Goal: Task Accomplishment & Management: Manage account settings

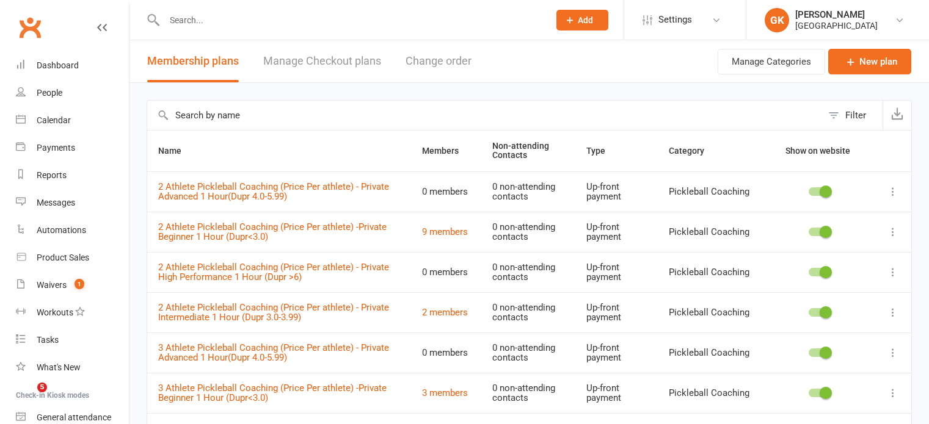
select select "100"
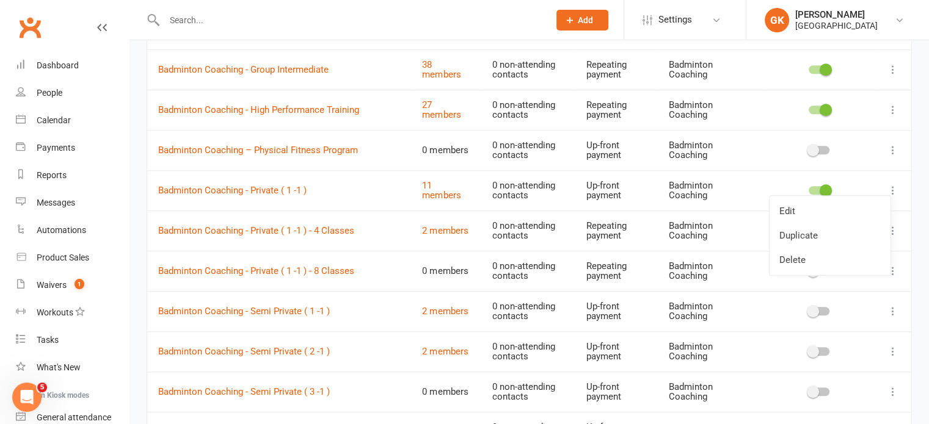
click at [892, 187] on icon at bounding box center [893, 190] width 12 height 12
click at [894, 184] on icon at bounding box center [893, 190] width 12 height 12
click at [831, 211] on link "Edit" at bounding box center [829, 211] width 121 height 24
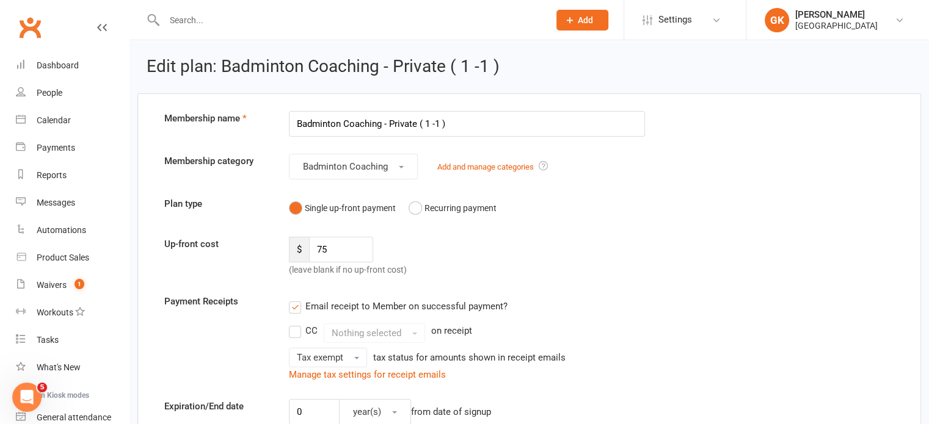
click at [436, 120] on input "Badminton Coaching - Private ( 1 -1 )" at bounding box center [467, 124] width 356 height 26
click at [351, 121] on input "Badminton Coaching - Private ( 1 on 1 )" at bounding box center [467, 124] width 356 height 26
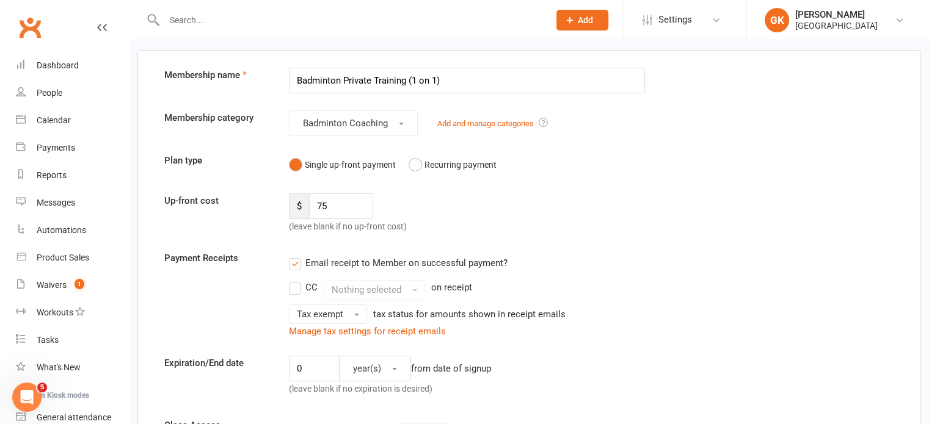
scroll to position [43, 0]
type input "Badminton Private Training (1 on 1)"
click at [354, 122] on span "Badminton Coaching" at bounding box center [345, 123] width 85 height 11
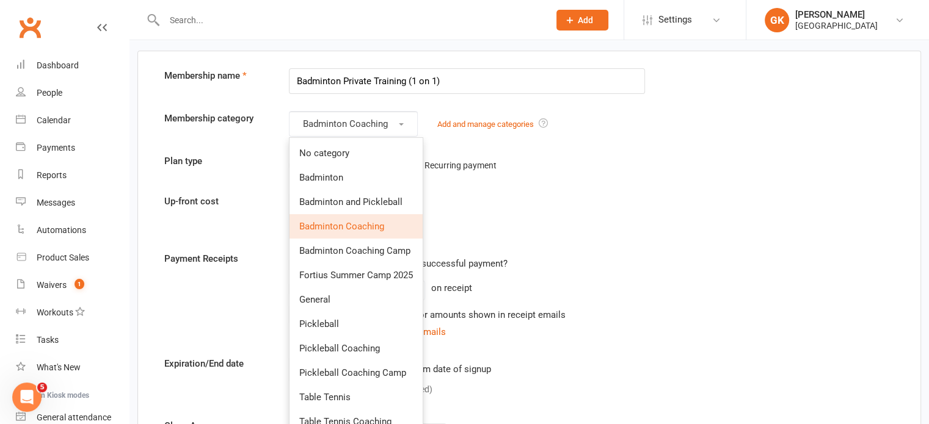
click at [503, 195] on div "Up-front cost $ 75 (leave blank if no up-front cost)" at bounding box center [529, 214] width 748 height 40
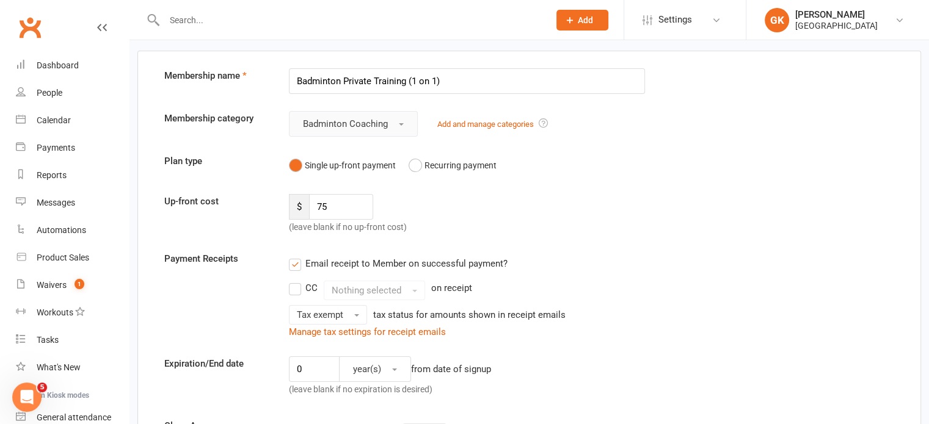
click at [397, 119] on button "Badminton Coaching" at bounding box center [353, 124] width 129 height 26
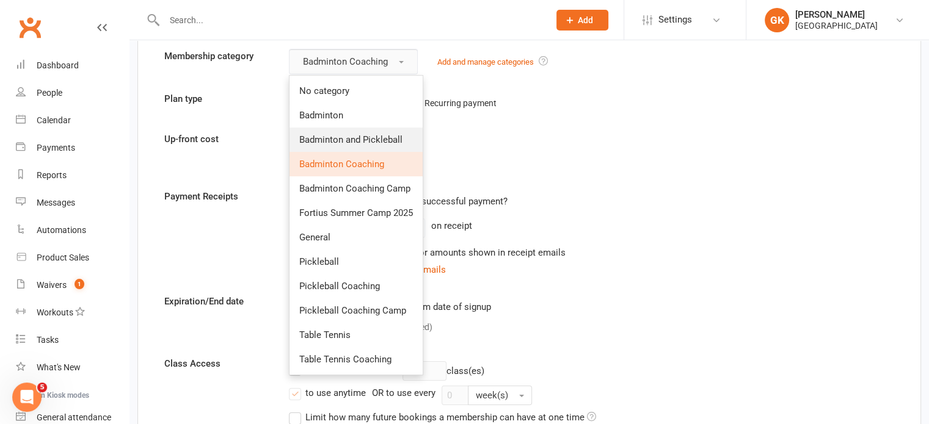
scroll to position [102, 0]
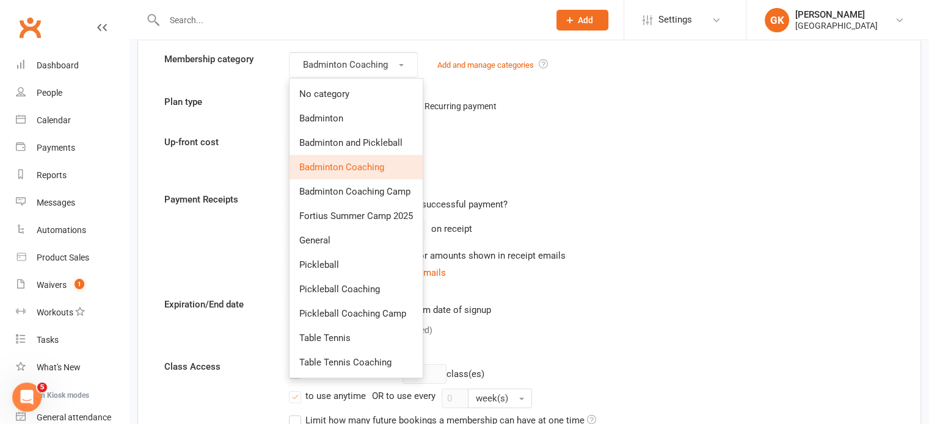
click at [520, 152] on div "Up-front cost $ 75 (leave blank if no up-front cost)" at bounding box center [529, 155] width 748 height 40
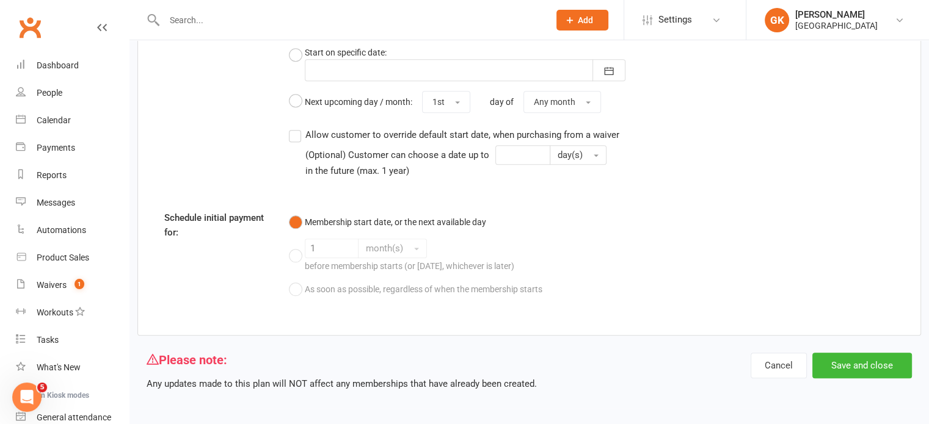
scroll to position [1304, 0]
click at [856, 361] on button "Save and close" at bounding box center [862, 367] width 100 height 26
select select "100"
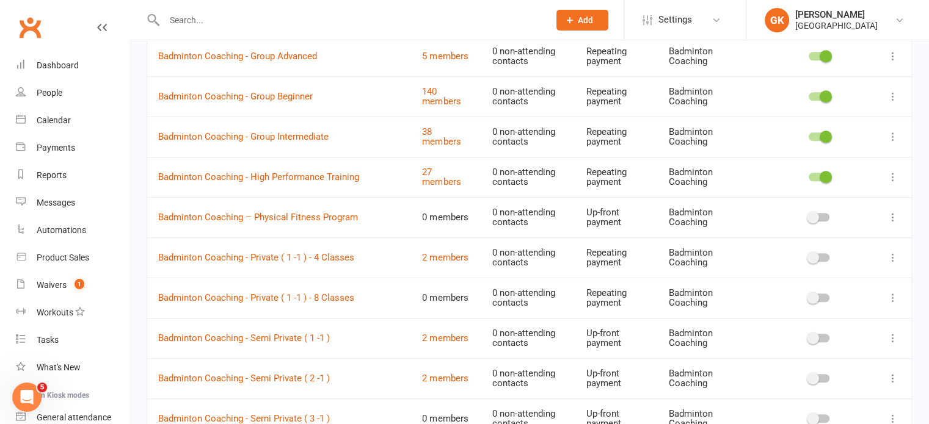
scroll to position [860, 0]
click at [618, 286] on td "Repeating payment" at bounding box center [616, 299] width 82 height 40
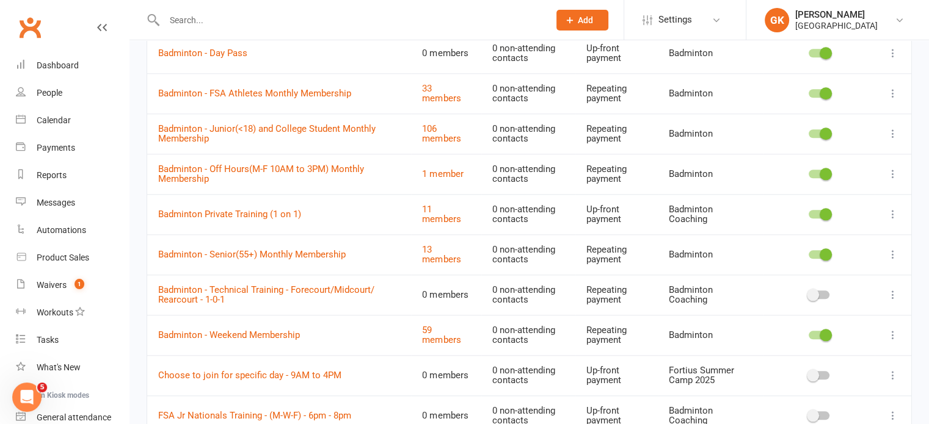
scroll to position [1268, 0]
click at [887, 209] on icon at bounding box center [893, 214] width 12 height 12
click at [831, 234] on link "Edit" at bounding box center [829, 233] width 121 height 24
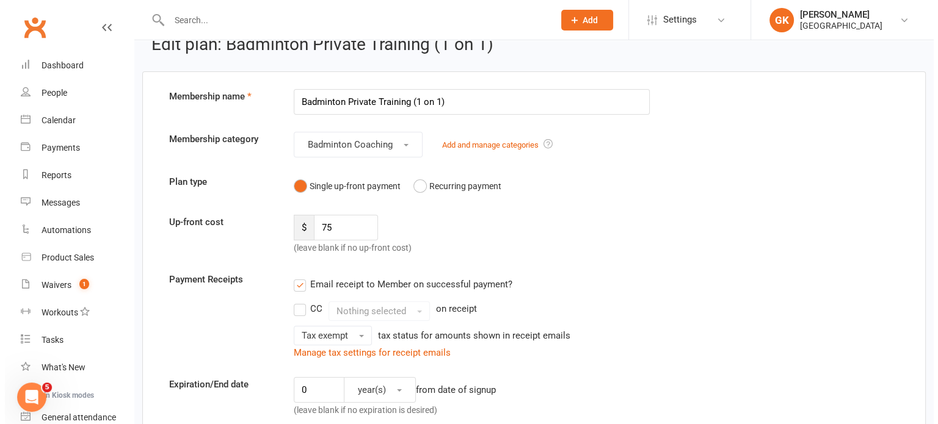
scroll to position [21, 0]
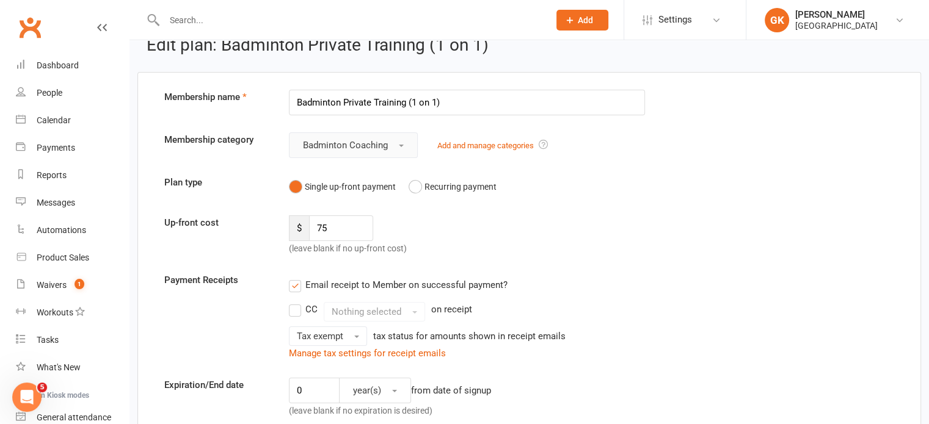
click at [395, 140] on button "Badminton Coaching" at bounding box center [353, 146] width 129 height 26
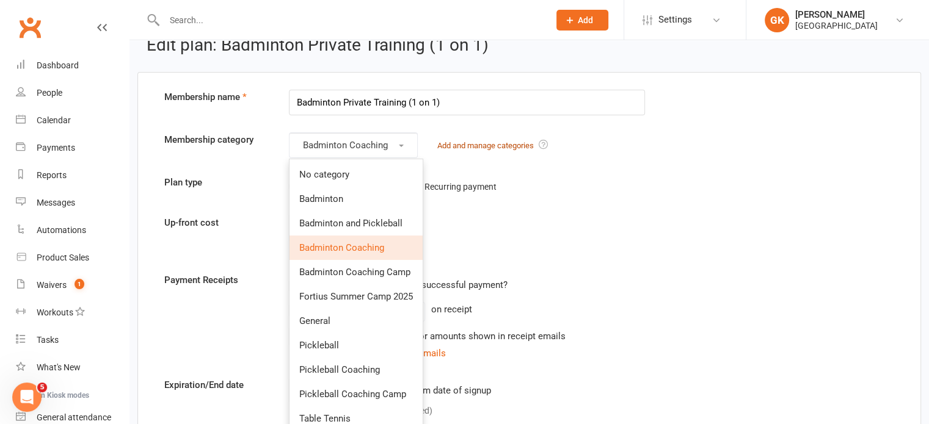
click at [473, 147] on link "Add and manage categories" at bounding box center [485, 145] width 96 height 9
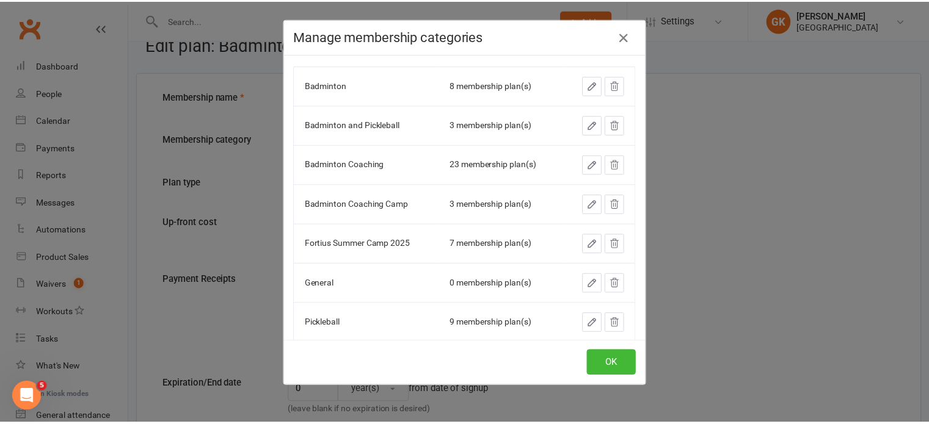
scroll to position [0, 0]
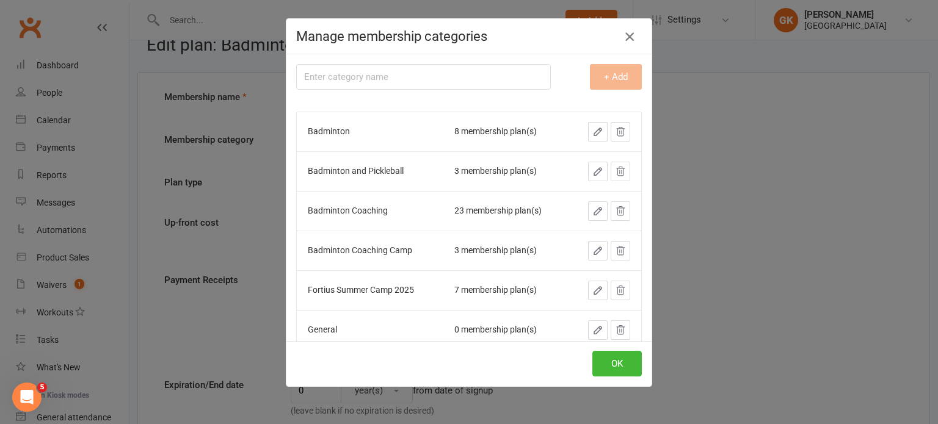
click at [630, 34] on icon "button" at bounding box center [629, 36] width 15 height 15
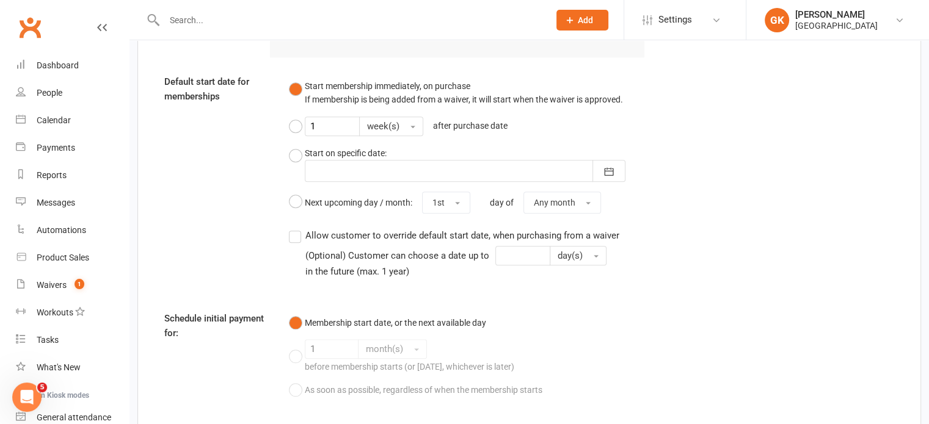
scroll to position [1304, 0]
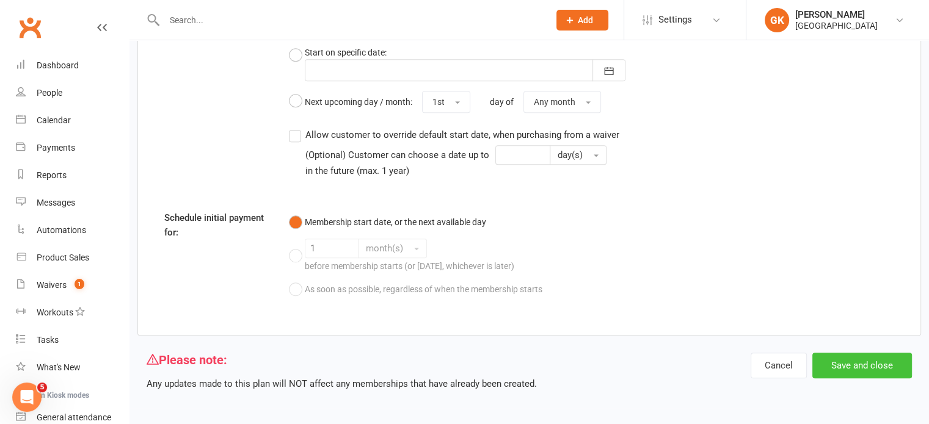
click at [835, 354] on button "Save and close" at bounding box center [862, 366] width 100 height 26
select select "100"
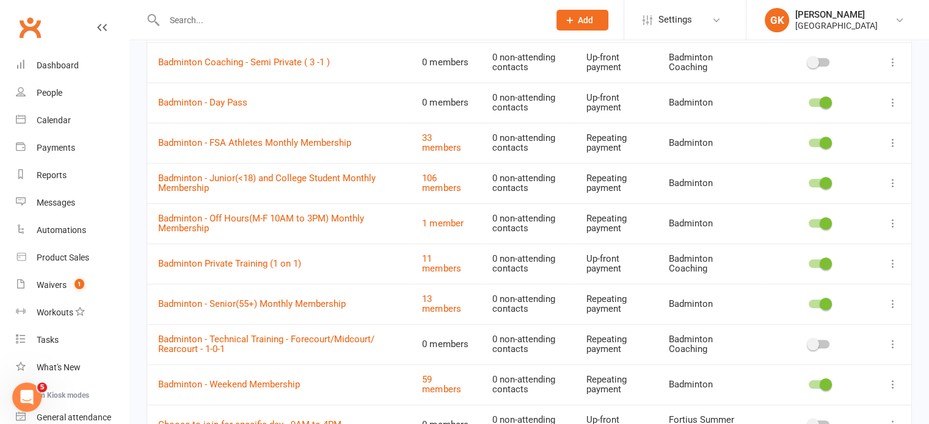
scroll to position [1216, 0]
click at [892, 259] on icon at bounding box center [893, 265] width 12 height 12
click at [274, 260] on link "Badminton Private Training (1 on 1)" at bounding box center [229, 265] width 143 height 11
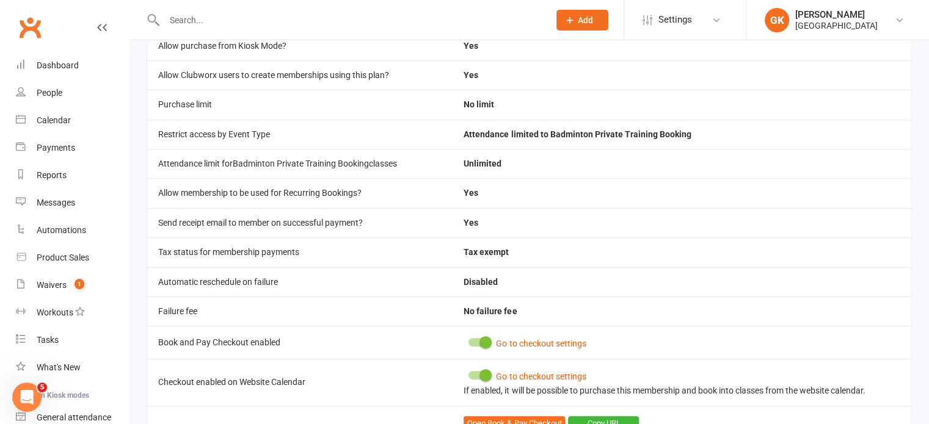
scroll to position [547, 0]
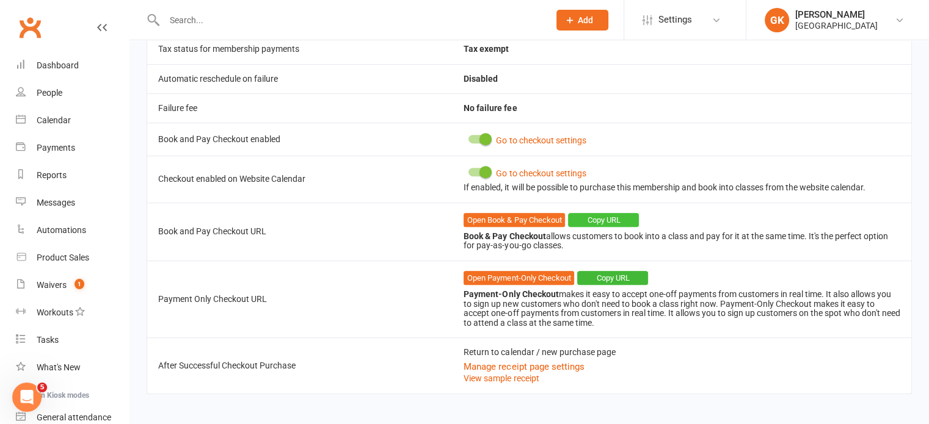
click at [591, 213] on button "Copy URL" at bounding box center [603, 220] width 71 height 15
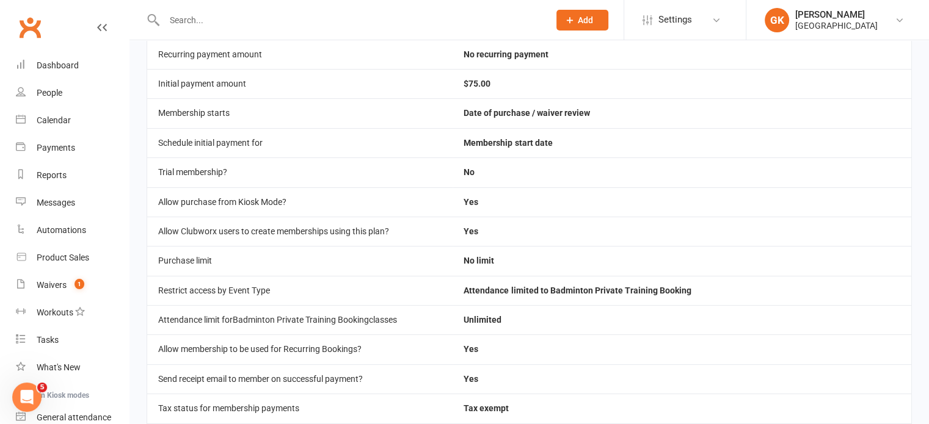
scroll to position [0, 0]
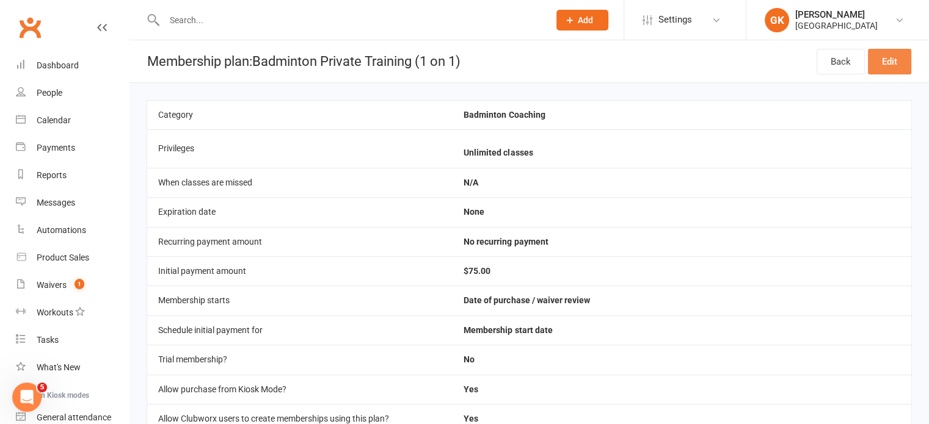
click at [879, 66] on link "Edit" at bounding box center [889, 62] width 43 height 26
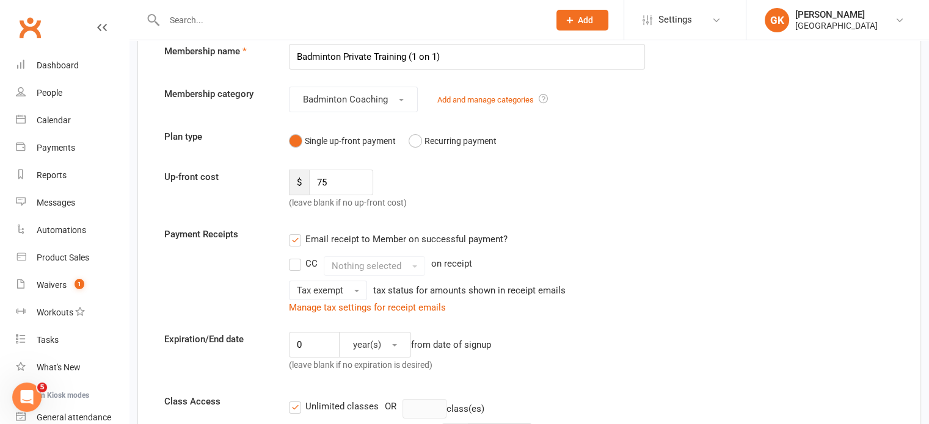
scroll to position [50, 0]
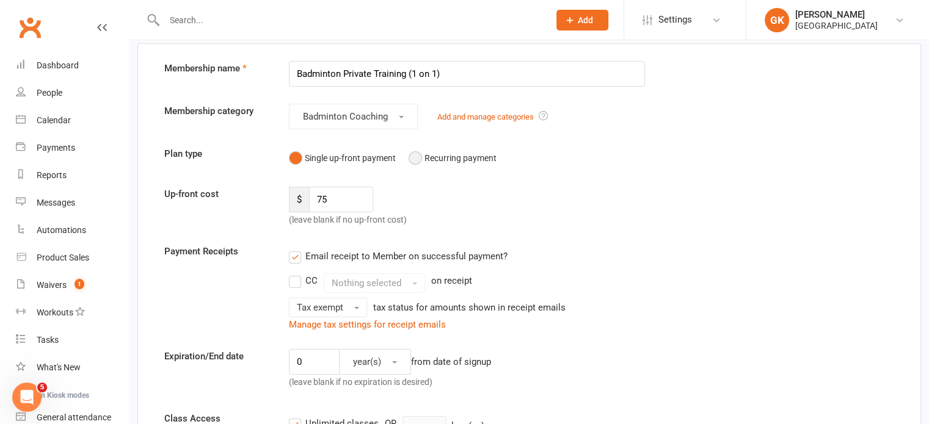
click at [420, 156] on button "Recurring payment" at bounding box center [453, 158] width 88 height 23
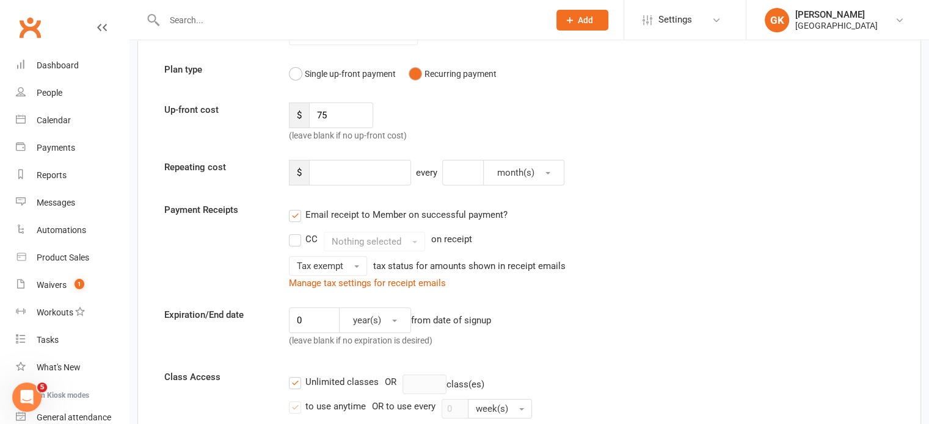
scroll to position [137, 0]
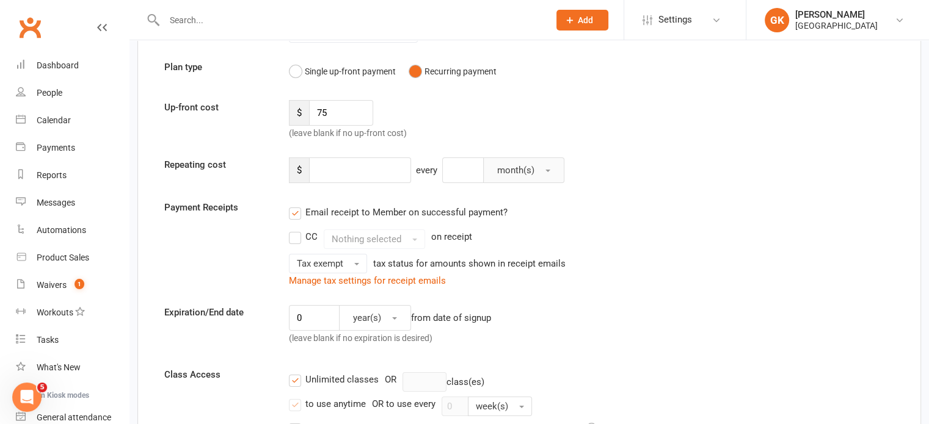
click at [515, 170] on span "month(s)" at bounding box center [515, 170] width 37 height 11
click at [520, 119] on div "Up-front cost $ 75 (leave blank if no up-front cost)" at bounding box center [529, 120] width 748 height 40
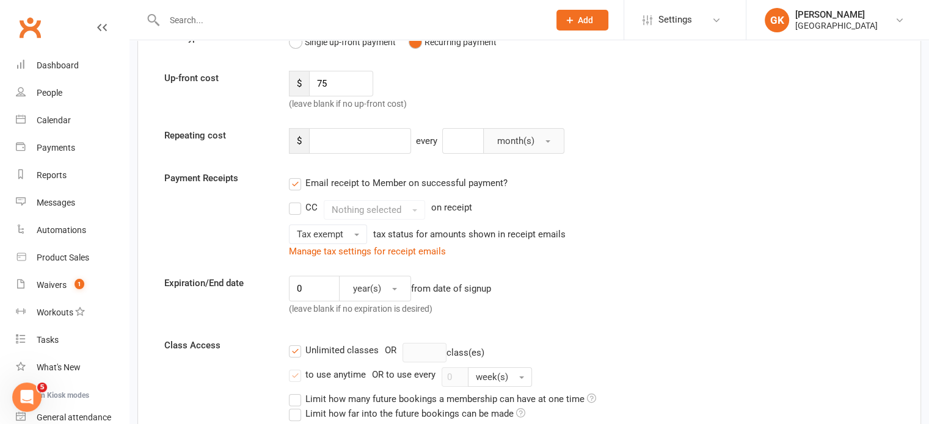
scroll to position [148, 0]
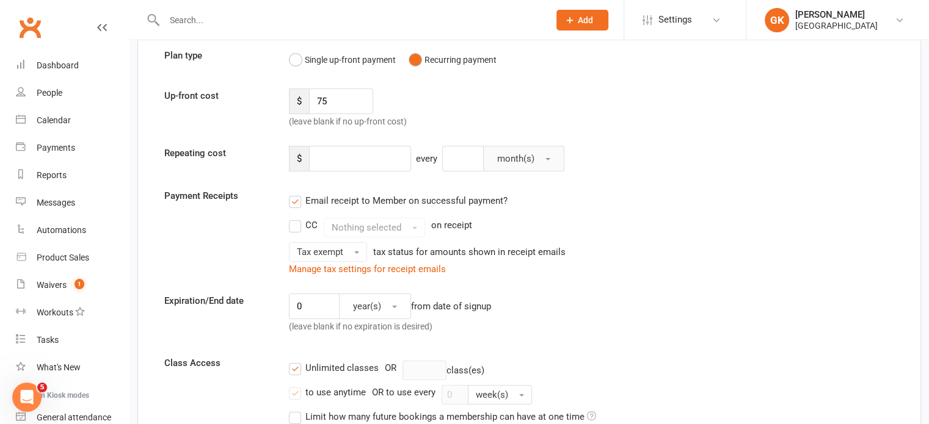
click at [539, 159] on button "month(s)" at bounding box center [523, 159] width 81 height 26
click at [293, 65] on button "Single up-front payment" at bounding box center [342, 59] width 107 height 23
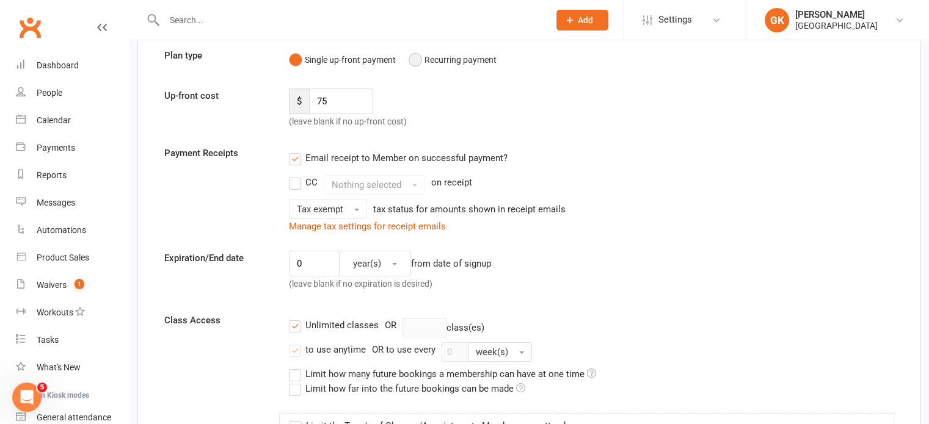
click at [421, 56] on button "Recurring payment" at bounding box center [453, 59] width 88 height 23
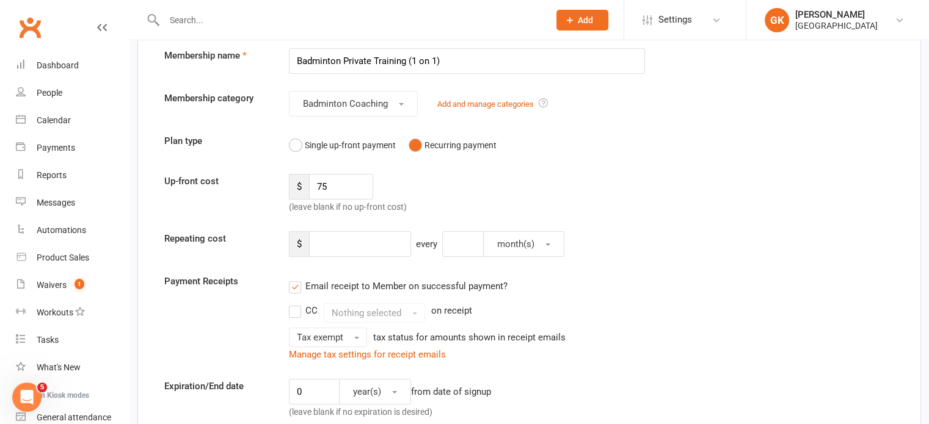
scroll to position [65, 0]
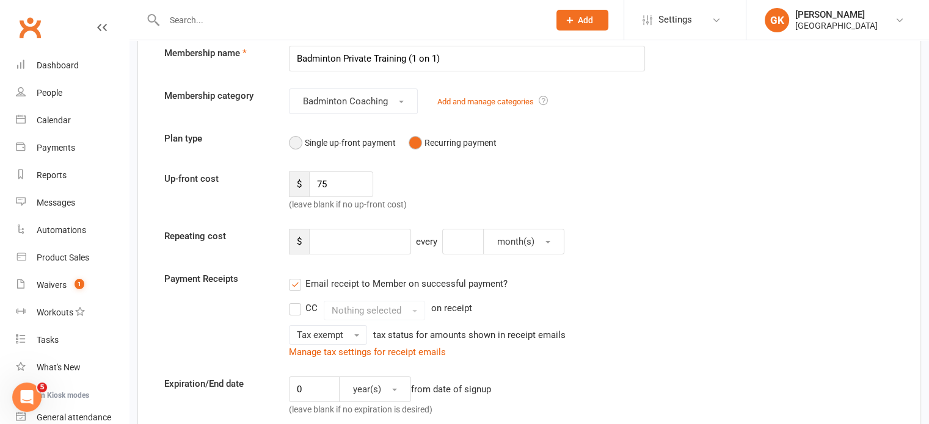
click at [353, 141] on button "Single up-front payment" at bounding box center [342, 142] width 107 height 23
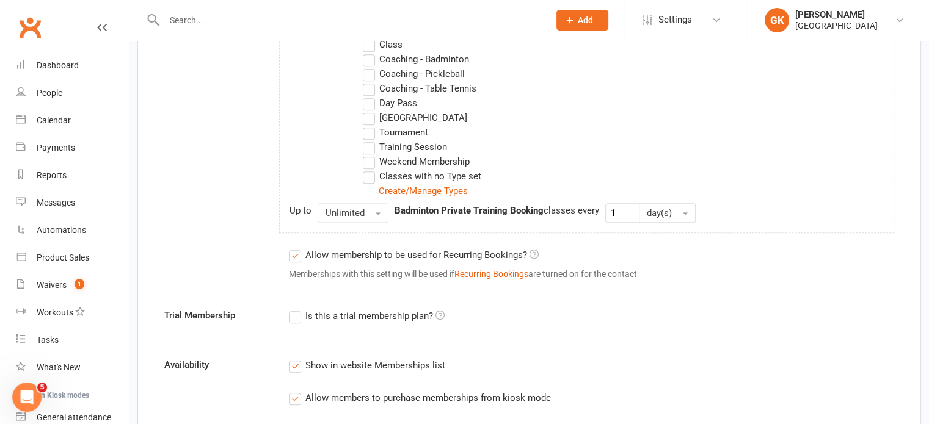
scroll to position [595, 0]
click at [357, 206] on span "Unlimited" at bounding box center [344, 211] width 39 height 11
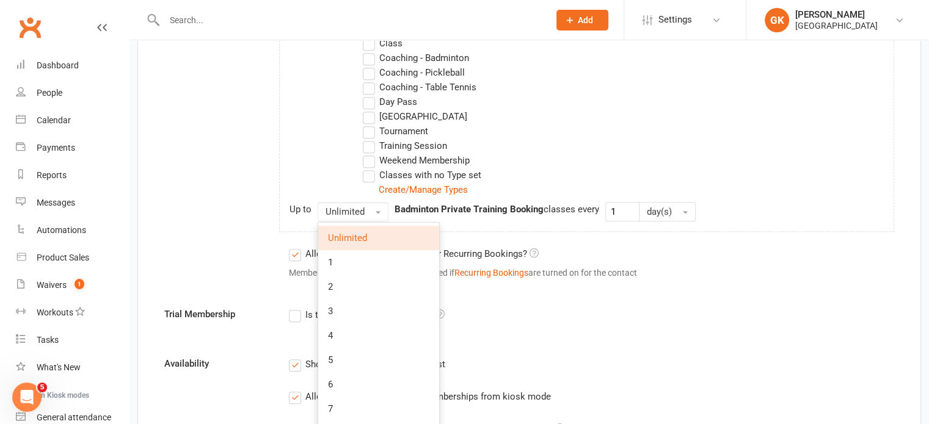
click at [736, 195] on div "Limit the Type/s of Classes/Appointments Members can attend Select Types Badmin…" at bounding box center [586, 99] width 615 height 265
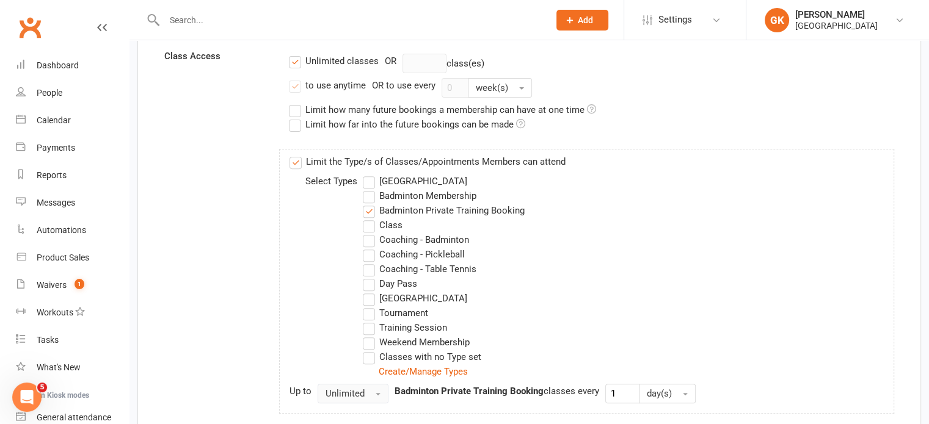
scroll to position [407, 0]
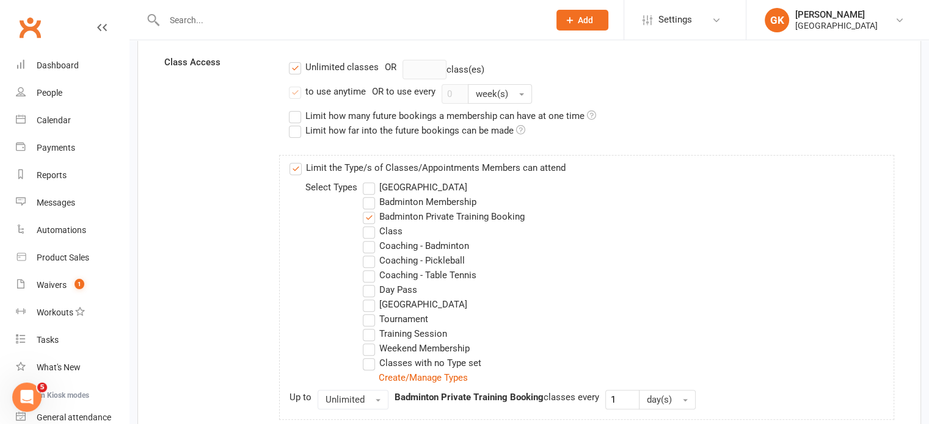
click at [373, 214] on label "Badminton Private Training Booking" at bounding box center [444, 216] width 162 height 15
click at [371, 209] on input "Badminton Private Training Booking" at bounding box center [367, 209] width 8 height 0
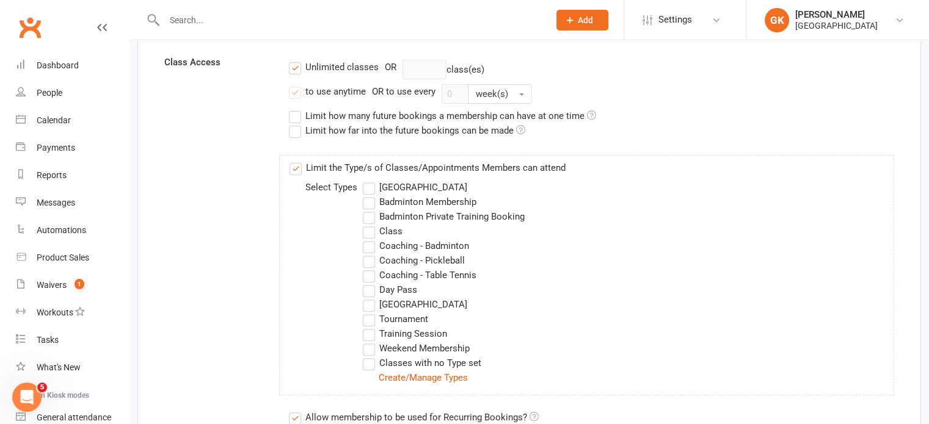
click at [373, 214] on label "Badminton Private Training Booking" at bounding box center [444, 216] width 162 height 15
click at [371, 209] on input "Badminton Private Training Booking" at bounding box center [367, 209] width 8 height 0
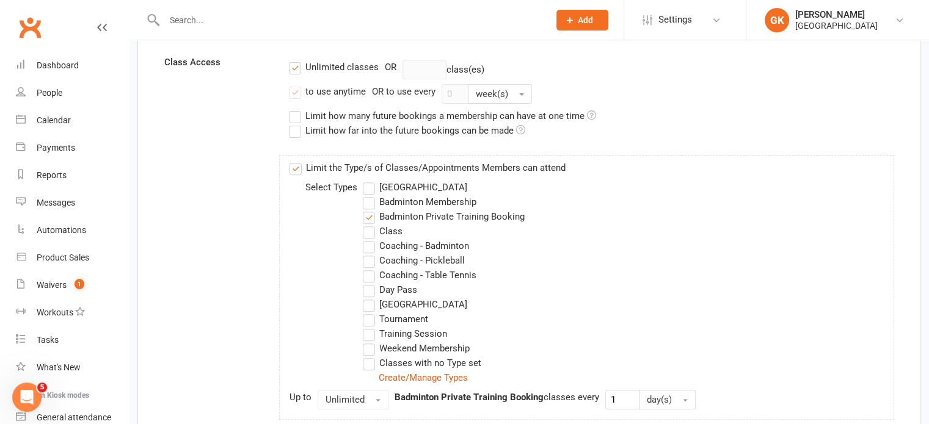
click at [373, 214] on label "Badminton Private Training Booking" at bounding box center [444, 216] width 162 height 15
click at [371, 209] on input "Badminton Private Training Booking" at bounding box center [367, 209] width 8 height 0
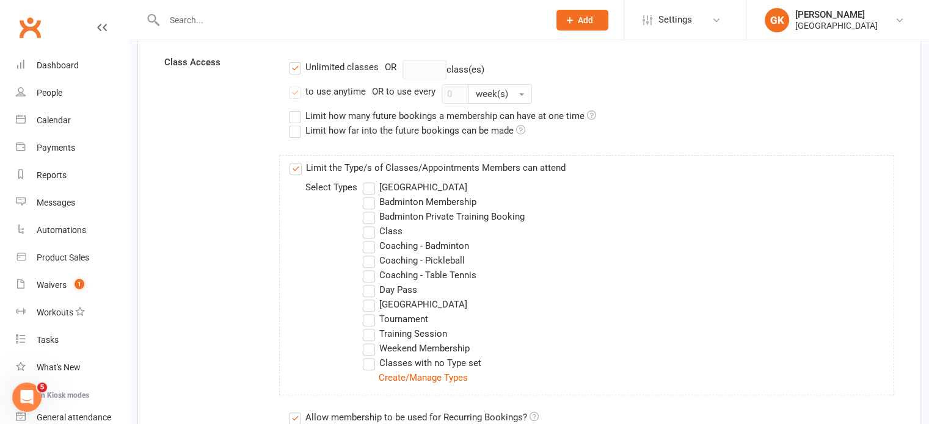
click at [373, 214] on label "Badminton Private Training Booking" at bounding box center [444, 216] width 162 height 15
click at [371, 209] on input "Badminton Private Training Booking" at bounding box center [367, 209] width 8 height 0
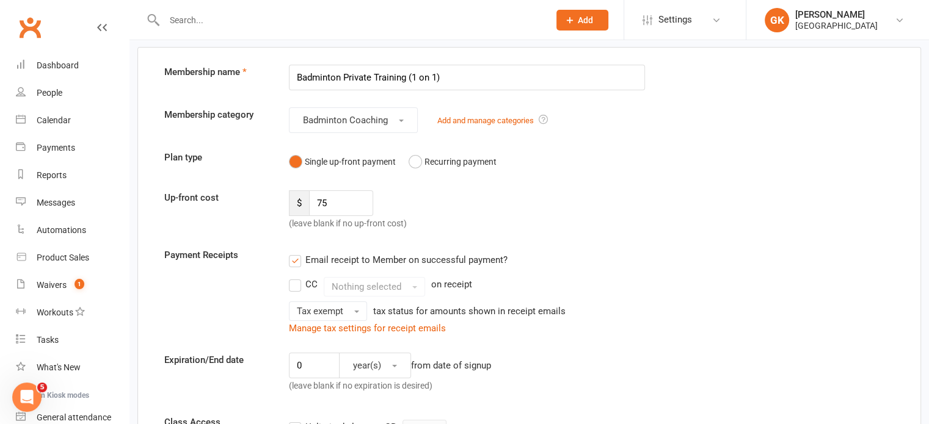
scroll to position [0, 0]
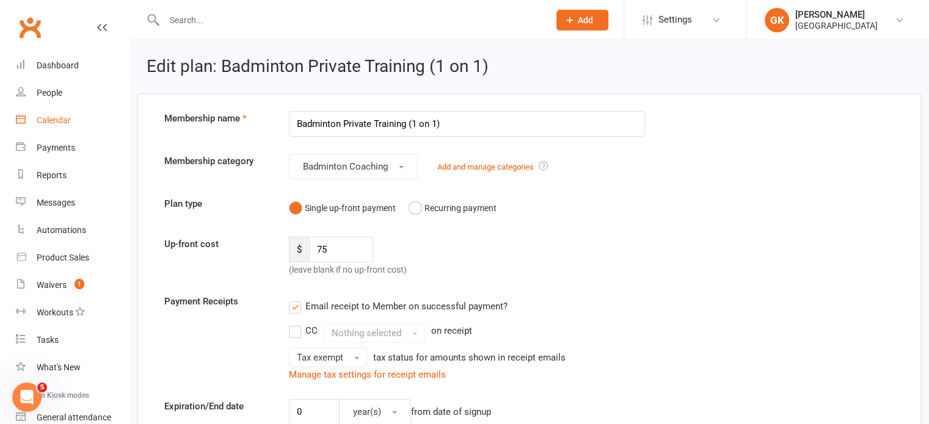
click at [62, 121] on div "Calendar" at bounding box center [54, 120] width 34 height 10
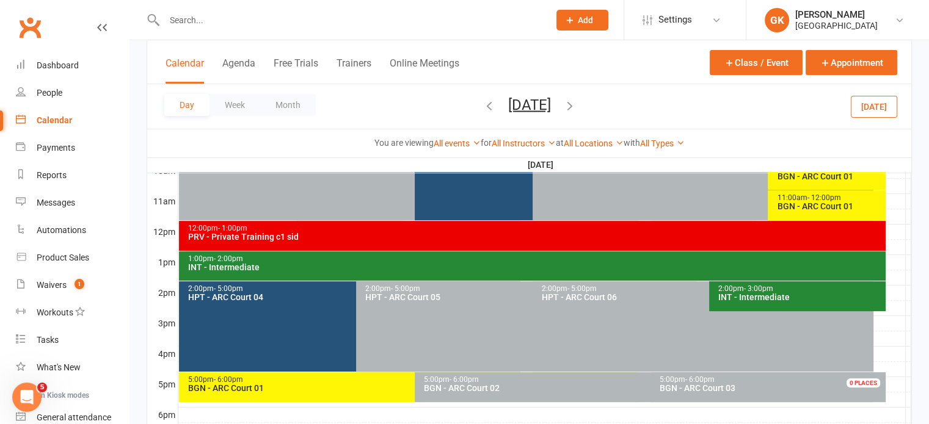
scroll to position [390, 0]
click at [296, 236] on div "PRV - Private Training c1 sid" at bounding box center [535, 237] width 696 height 9
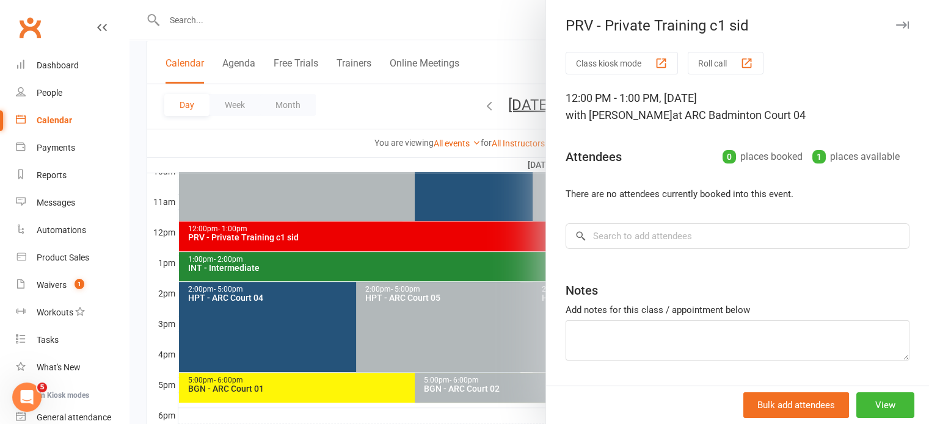
click at [707, 249] on div "Class kiosk mode Roll call 12:00 PM - 1:00 PM, [DATE] with [PERSON_NAME] at [GE…" at bounding box center [737, 237] width 383 height 370
click at [708, 233] on input "search" at bounding box center [737, 237] width 344 height 26
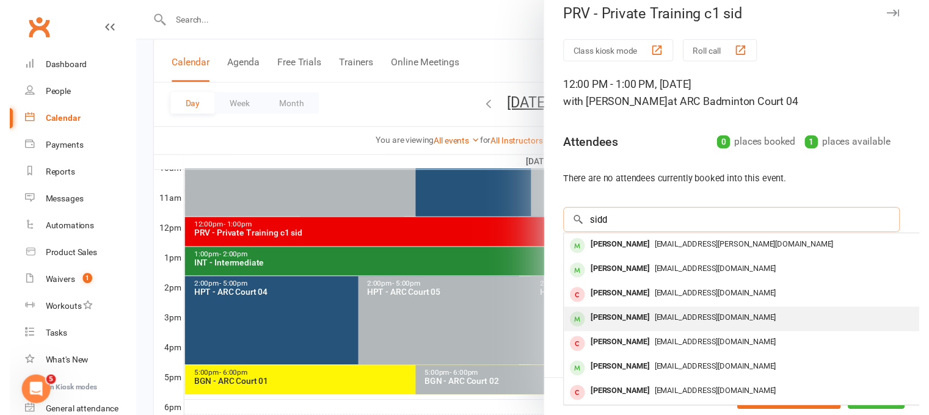
scroll to position [10, 0]
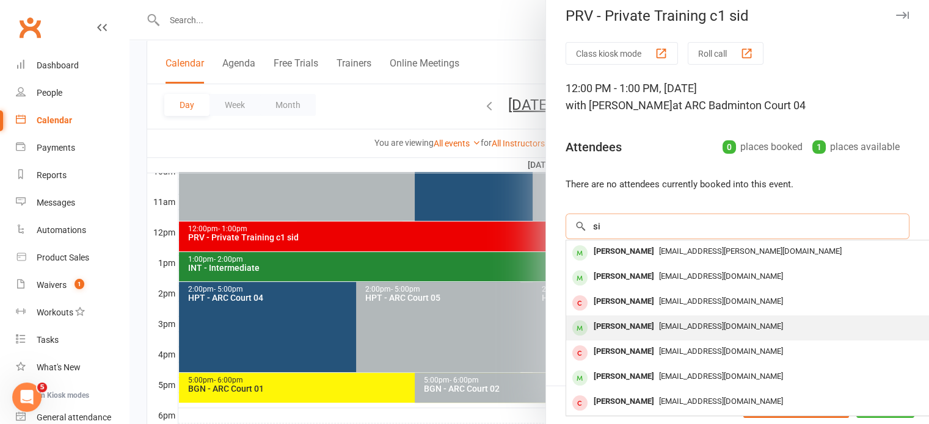
type input "s"
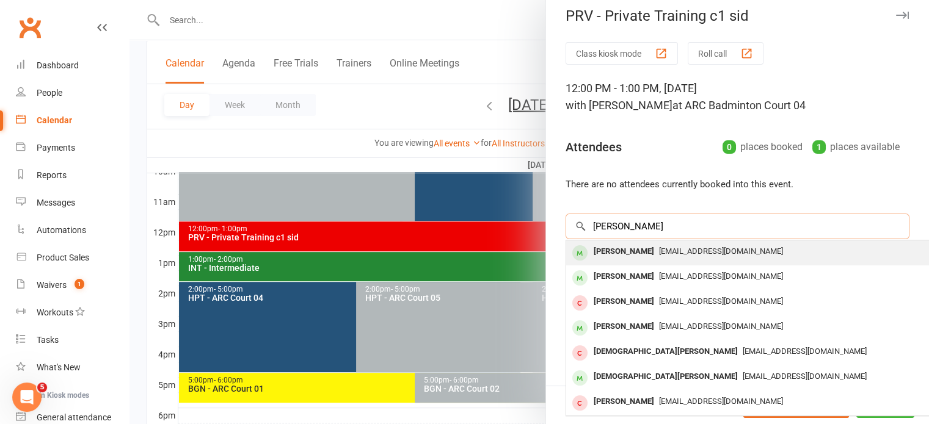
type input "[PERSON_NAME]"
click at [659, 244] on div "[PERSON_NAME]" at bounding box center [624, 252] width 70 height 18
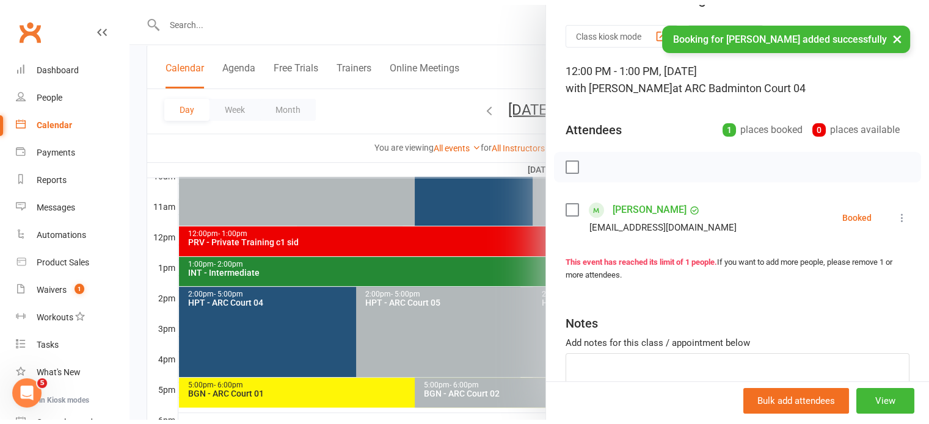
scroll to position [0, 0]
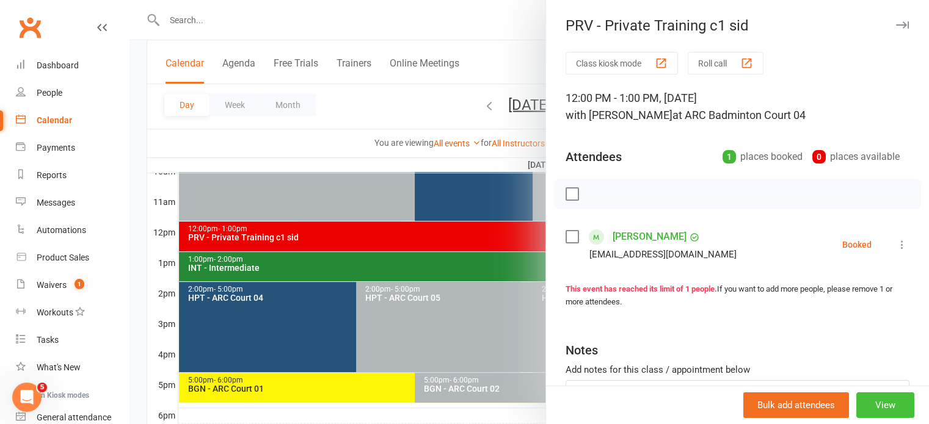
click at [856, 397] on button "View" at bounding box center [885, 406] width 58 height 26
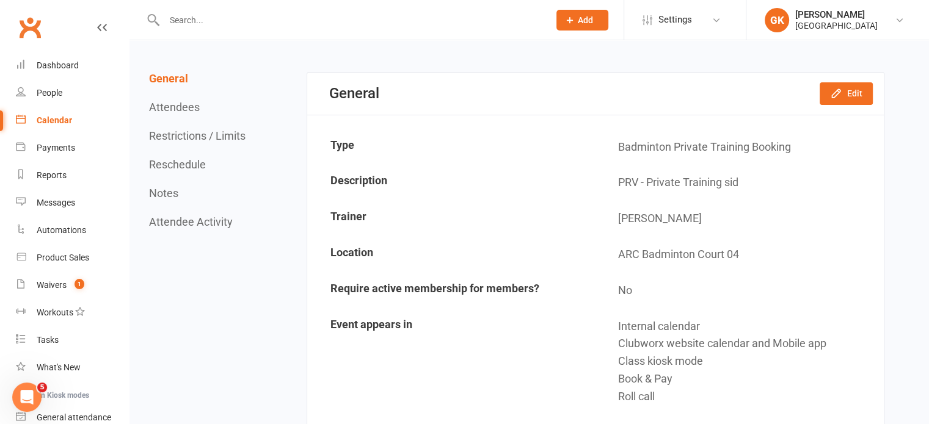
scroll to position [87, 0]
click at [840, 85] on button "Edit" at bounding box center [846, 94] width 53 height 22
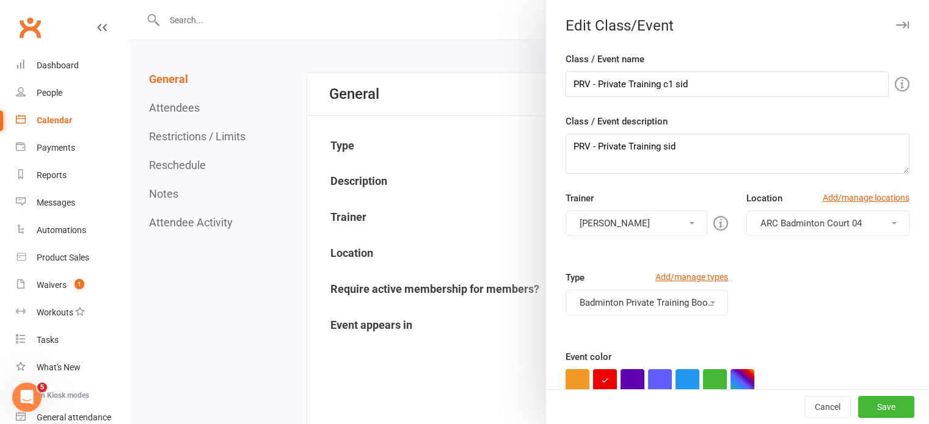
scroll to position [81, 0]
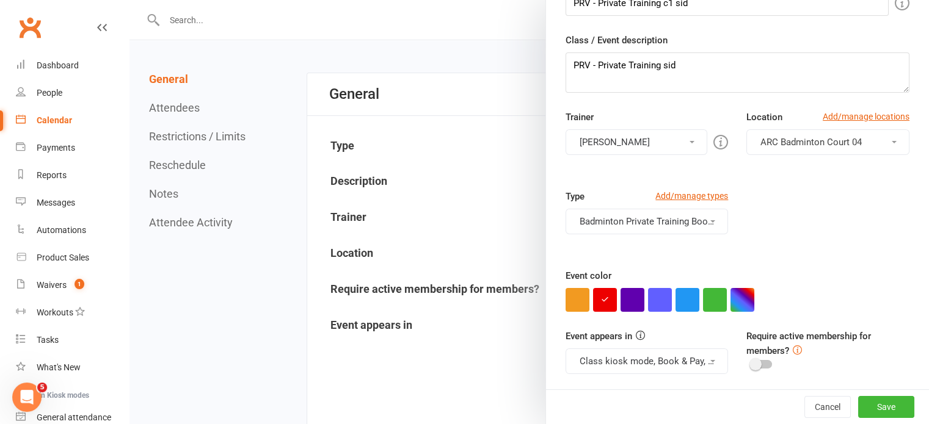
click at [603, 223] on button "Badminton Private Training Booking" at bounding box center [646, 222] width 163 height 26
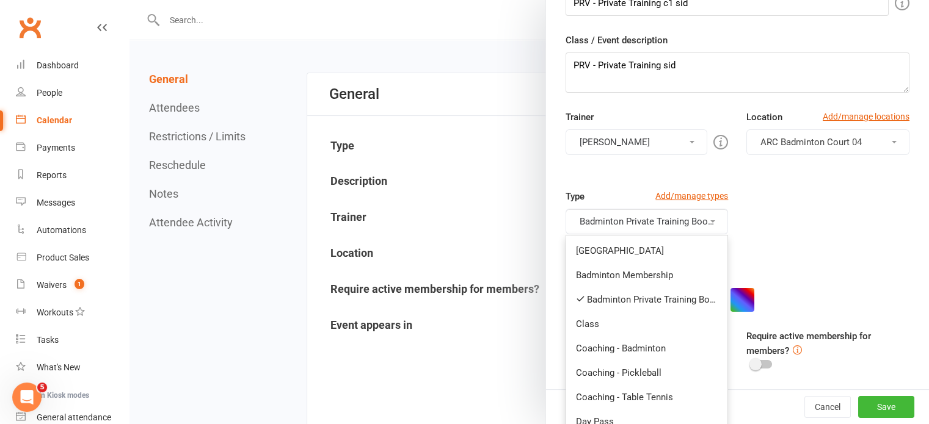
click at [788, 244] on div "Type Add/manage types Badminton Private Training Booking Badminton Court Reserv…" at bounding box center [737, 228] width 362 height 79
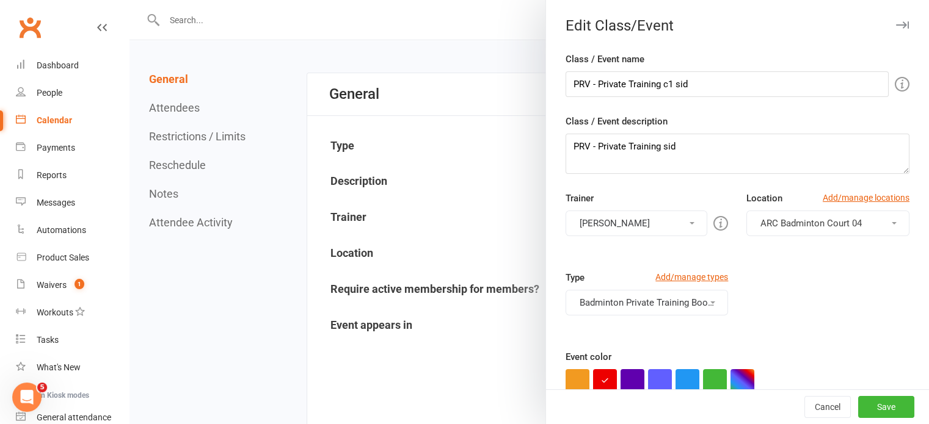
scroll to position [0, 0]
click at [178, 107] on div at bounding box center [528, 212] width 799 height 424
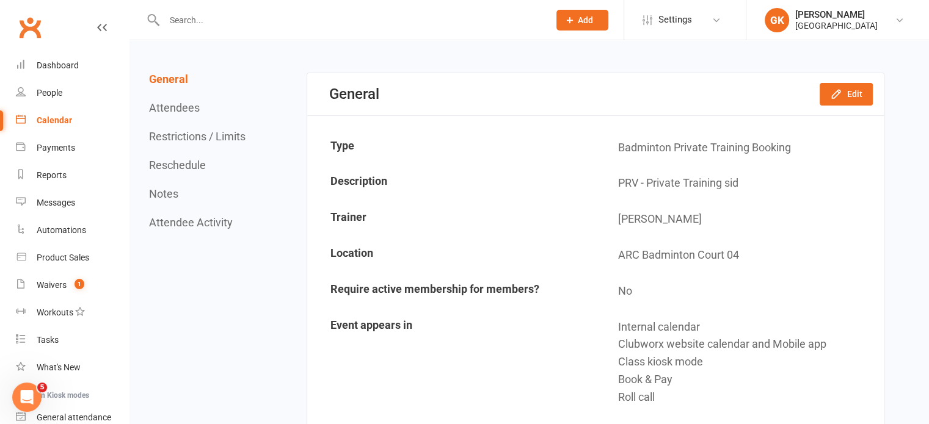
click at [178, 107] on button "Attendees" at bounding box center [174, 107] width 51 height 13
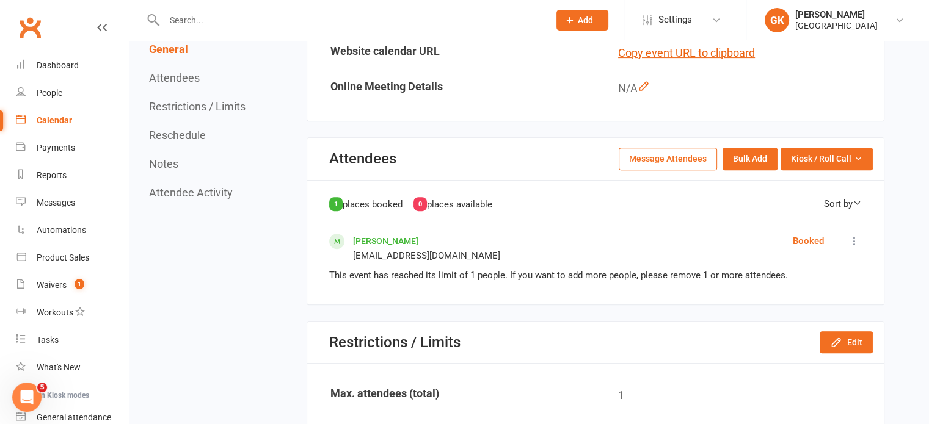
scroll to position [474, 0]
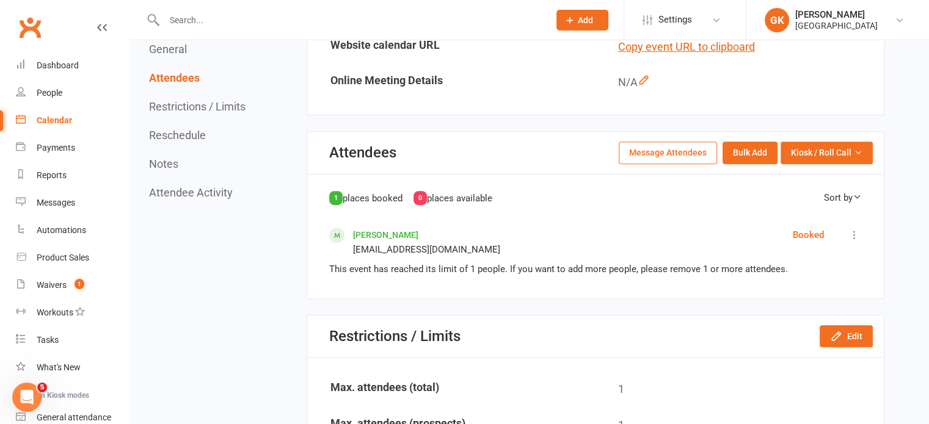
click at [180, 106] on button "Restrictions / Limits" at bounding box center [197, 106] width 96 height 13
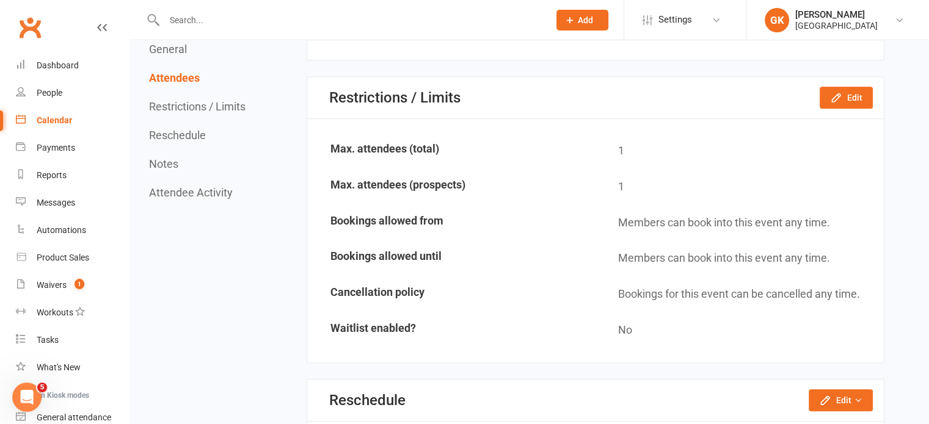
scroll to position [716, 0]
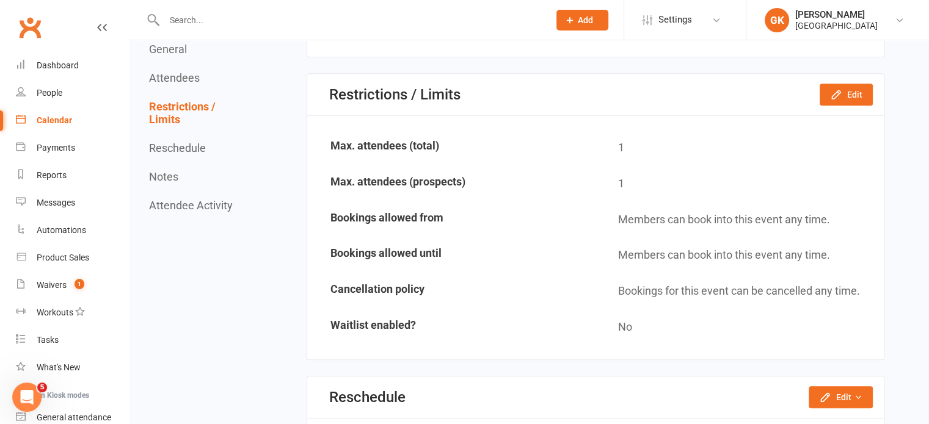
click at [186, 151] on button "Reschedule" at bounding box center [177, 148] width 57 height 13
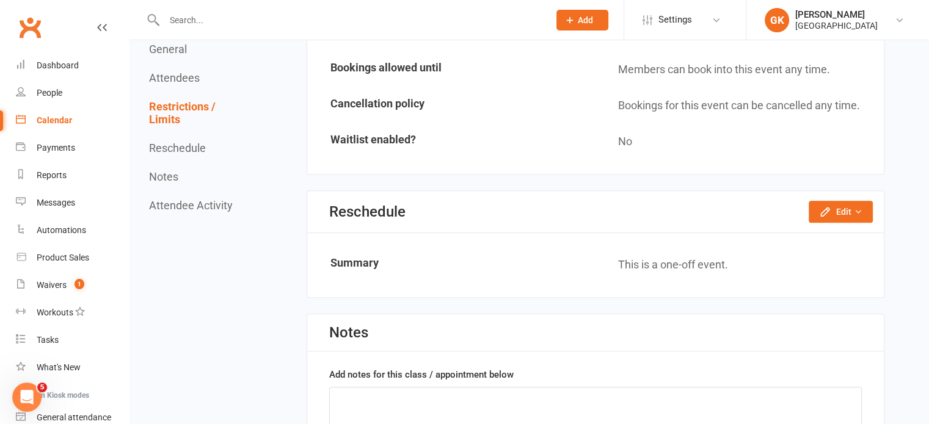
scroll to position [927, 0]
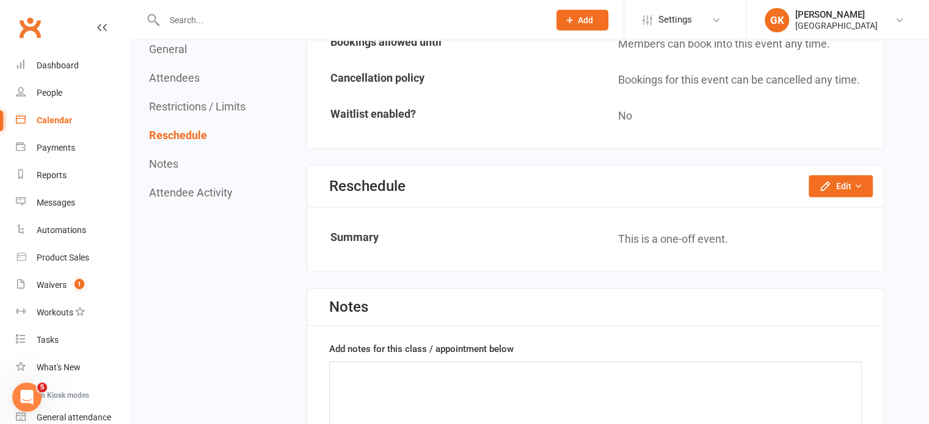
click at [176, 163] on button "Notes" at bounding box center [163, 164] width 29 height 13
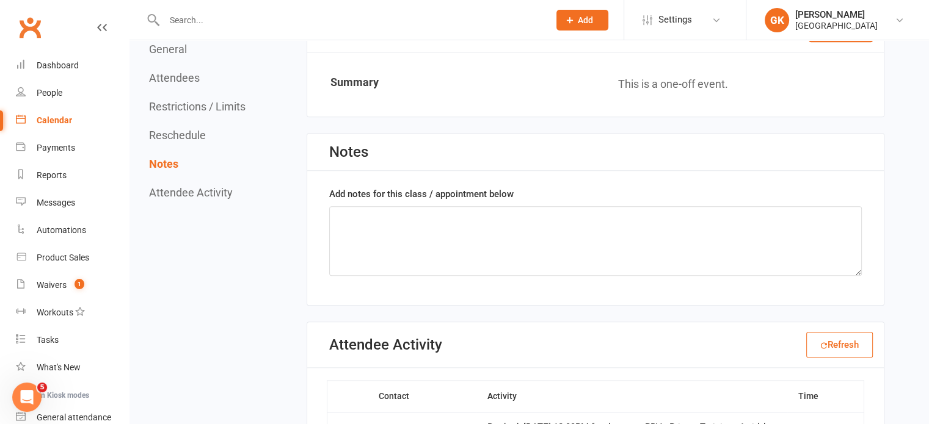
click at [184, 187] on button "Attendee Activity" at bounding box center [191, 192] width 84 height 13
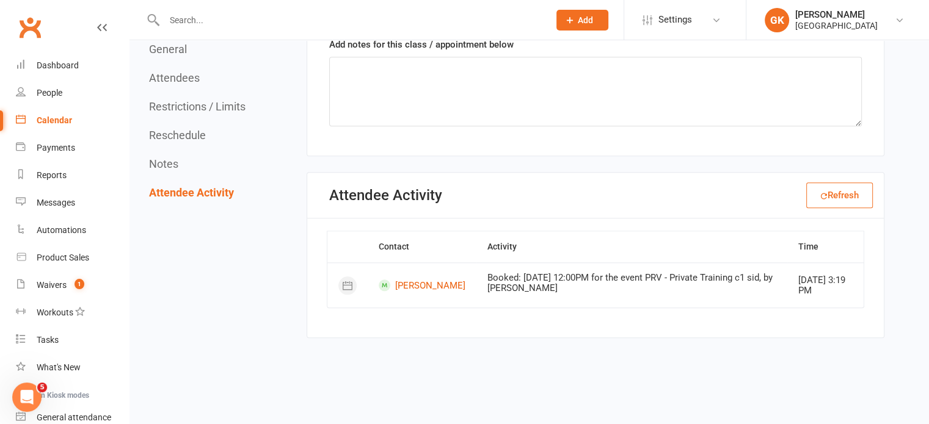
click at [175, 102] on button "Restrictions / Limits" at bounding box center [197, 106] width 96 height 13
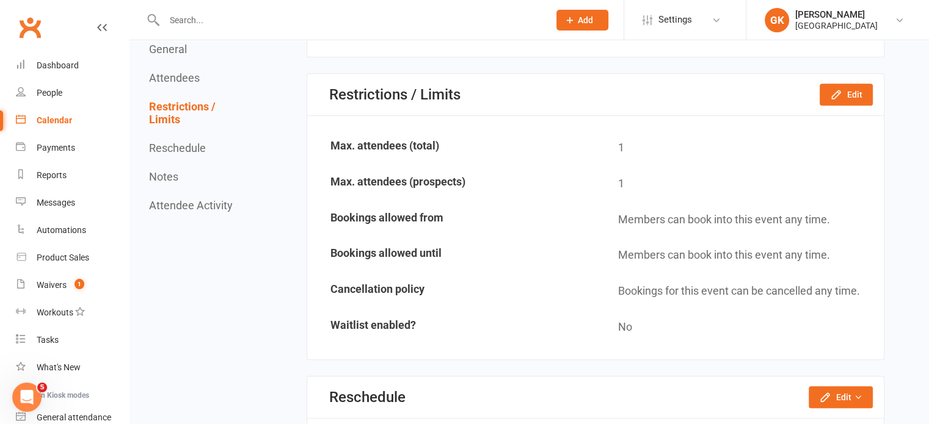
scroll to position [716, 0]
click at [178, 85] on div "General Attendees Restrictions / Limits Reschedule Notes Attendee Activity" at bounding box center [199, 127] width 100 height 169
click at [176, 48] on button "General" at bounding box center [168, 49] width 38 height 13
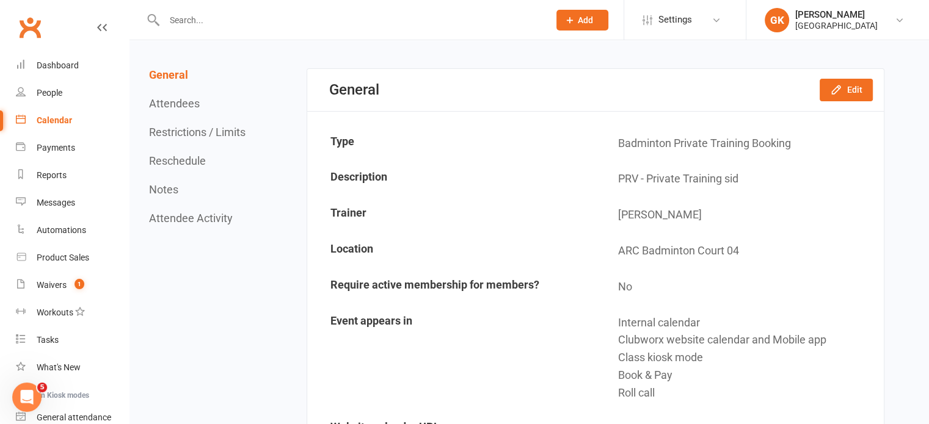
scroll to position [42, 0]
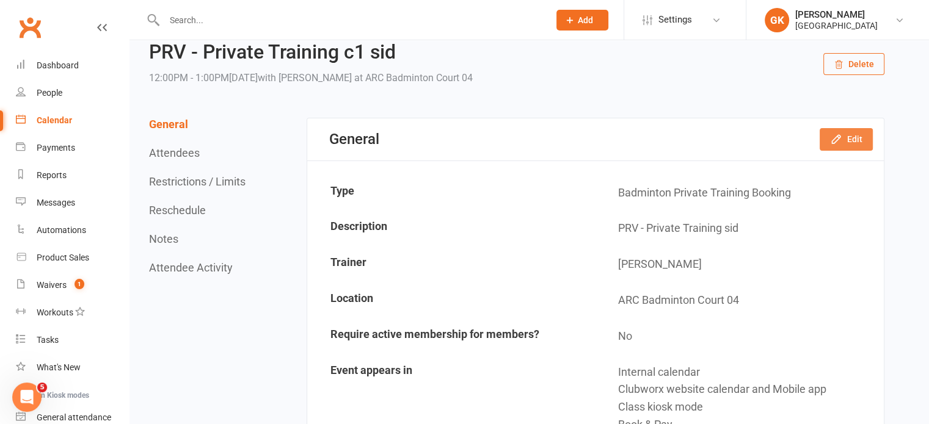
click at [864, 141] on button "Edit" at bounding box center [846, 139] width 53 height 22
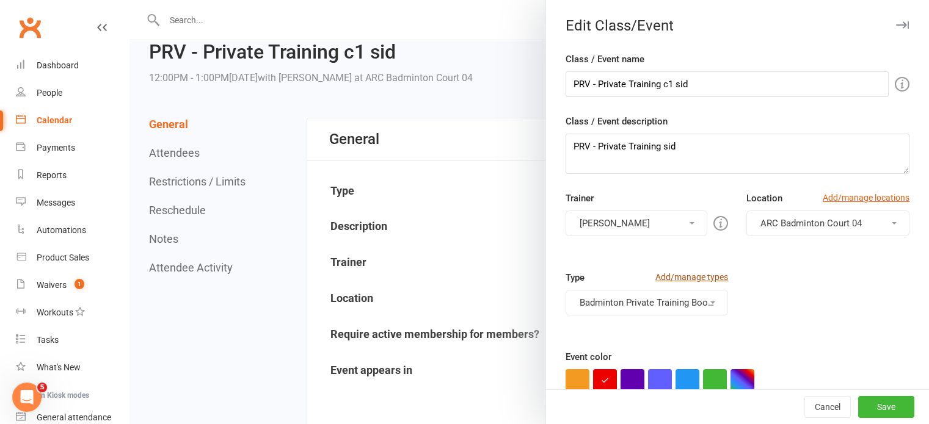
click at [662, 280] on link "Add/manage types" at bounding box center [691, 277] width 73 height 13
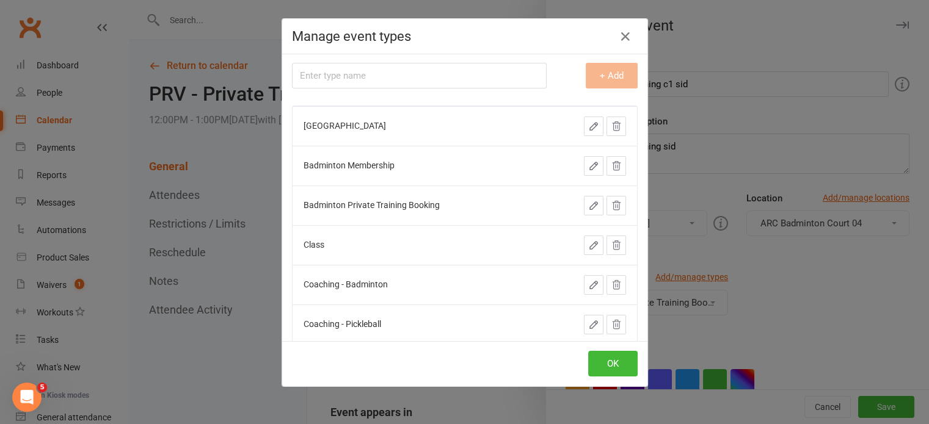
scroll to position [3, 0]
click at [680, 350] on div "Manage event types Type name + Add Badminton Court Reservation Badminton Member…" at bounding box center [464, 212] width 929 height 424
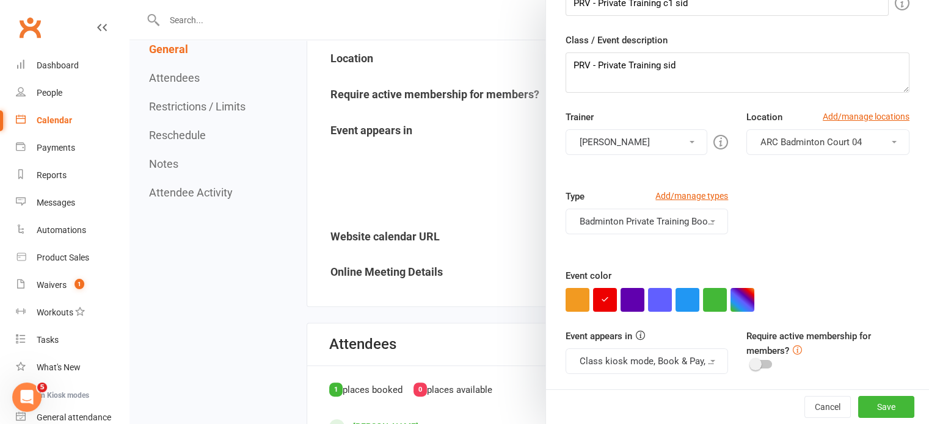
scroll to position [379, 0]
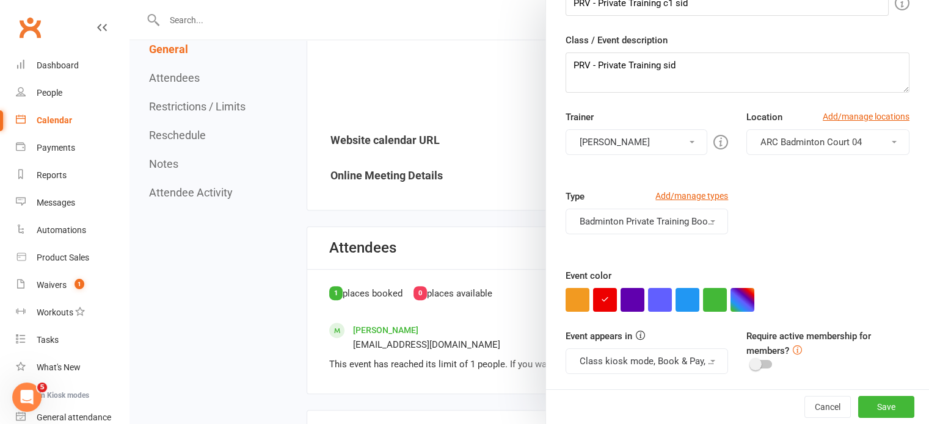
click at [754, 360] on switch at bounding box center [761, 365] width 31 height 11
click at [754, 366] on div at bounding box center [761, 364] width 21 height 9
click at [751, 363] on input "checkbox" at bounding box center [751, 363] width 0 height 0
click at [745, 357] on div "Require active membership for members?" at bounding box center [827, 351] width 181 height 44
click at [745, 358] on div "Require active membership for members?" at bounding box center [827, 351] width 181 height 44
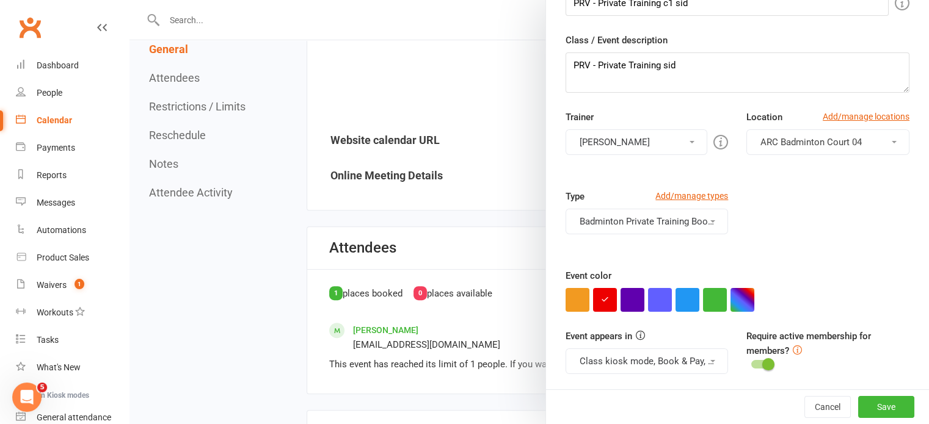
click at [751, 360] on div at bounding box center [761, 364] width 21 height 9
click at [751, 363] on input "checkbox" at bounding box center [751, 363] width 0 height 0
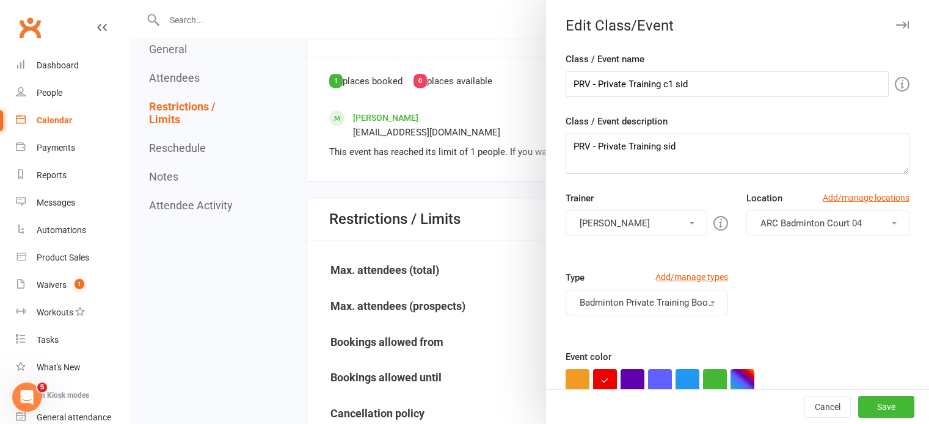
scroll to position [589, 0]
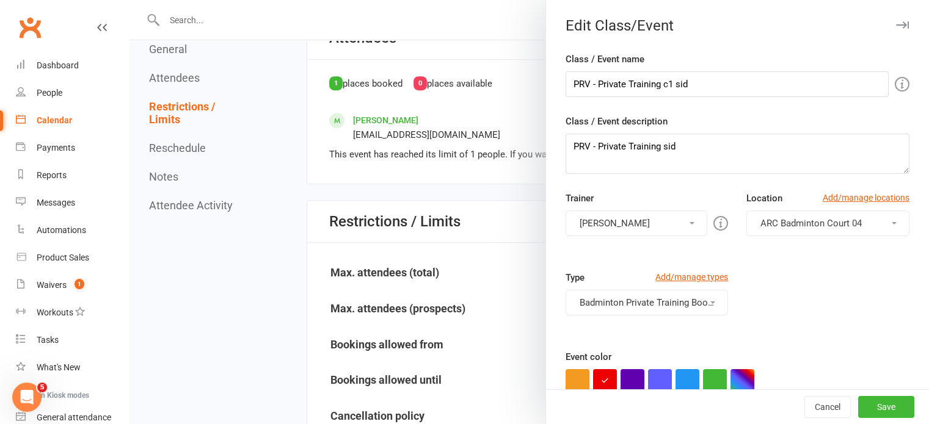
click at [485, 202] on div at bounding box center [528, 212] width 799 height 424
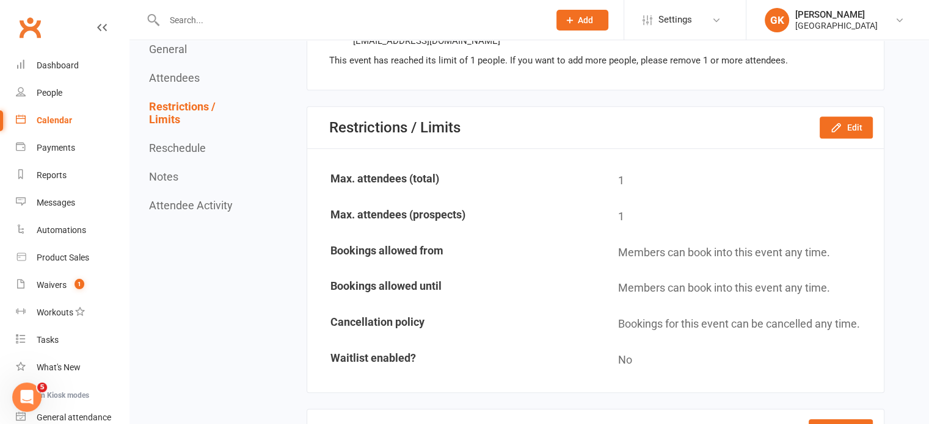
scroll to position [682, 0]
click at [835, 125] on icon "button" at bounding box center [836, 129] width 8 height 8
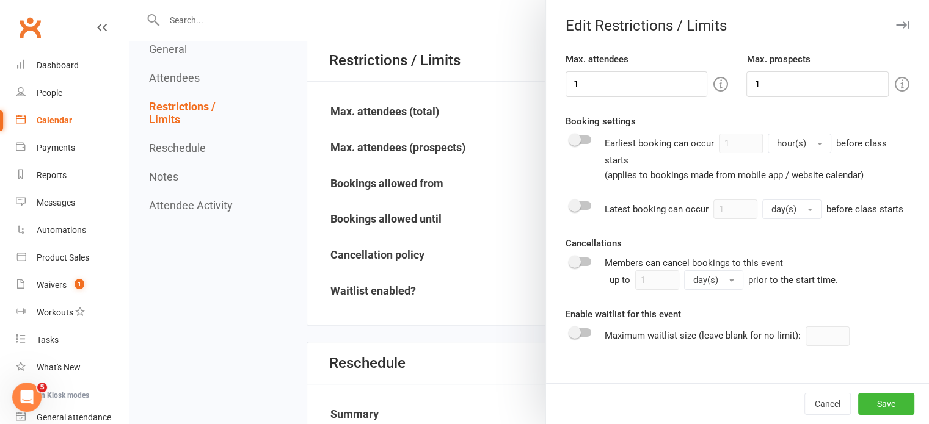
scroll to position [740, 0]
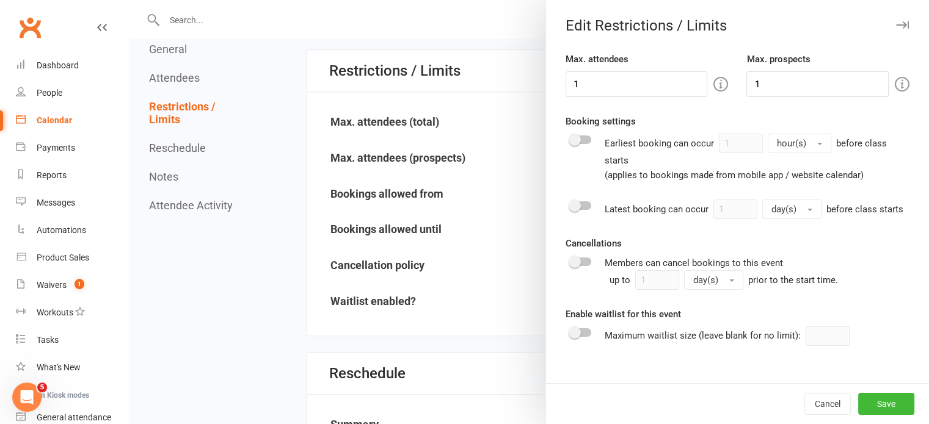
click at [502, 235] on div at bounding box center [528, 212] width 799 height 424
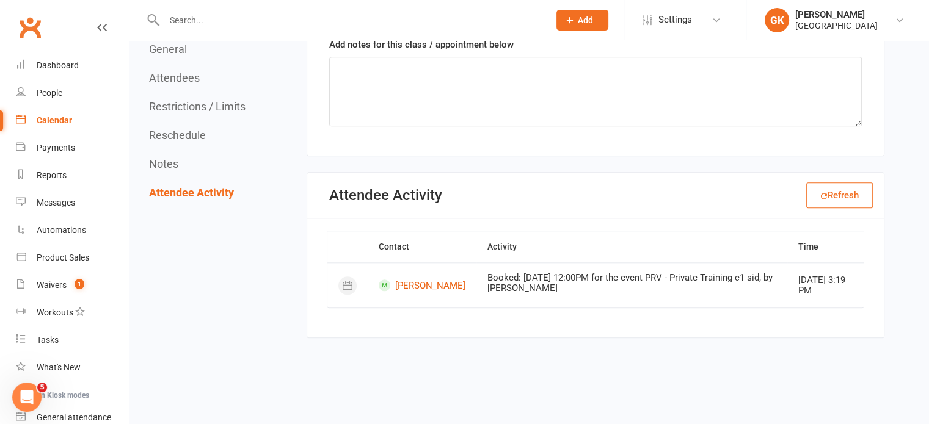
scroll to position [1232, 0]
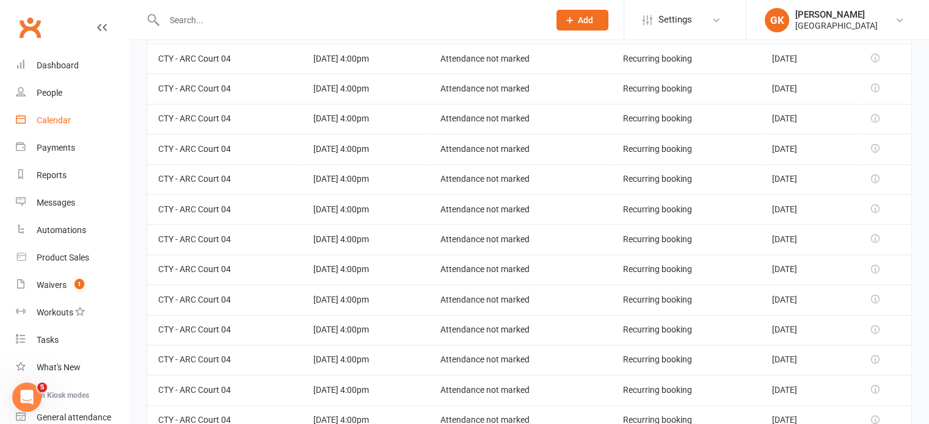
click at [54, 112] on link "Calendar" at bounding box center [72, 120] width 113 height 27
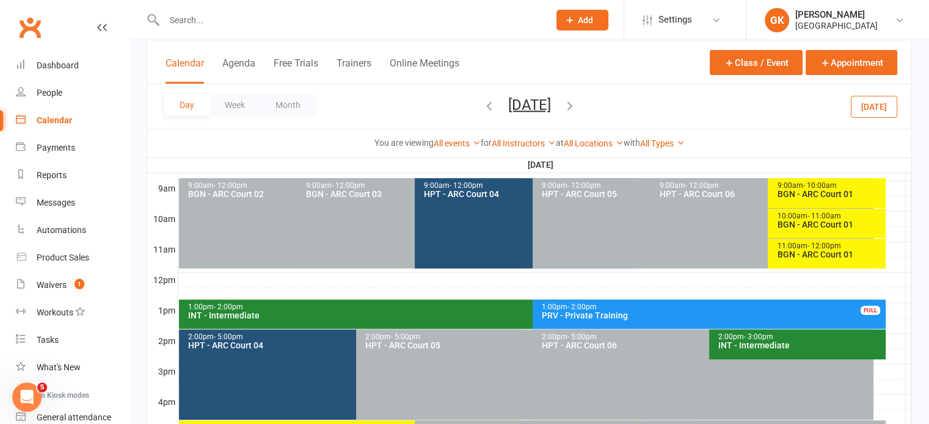
scroll to position [342, 0]
click at [482, 106] on icon "button" at bounding box center [488, 104] width 13 height 13
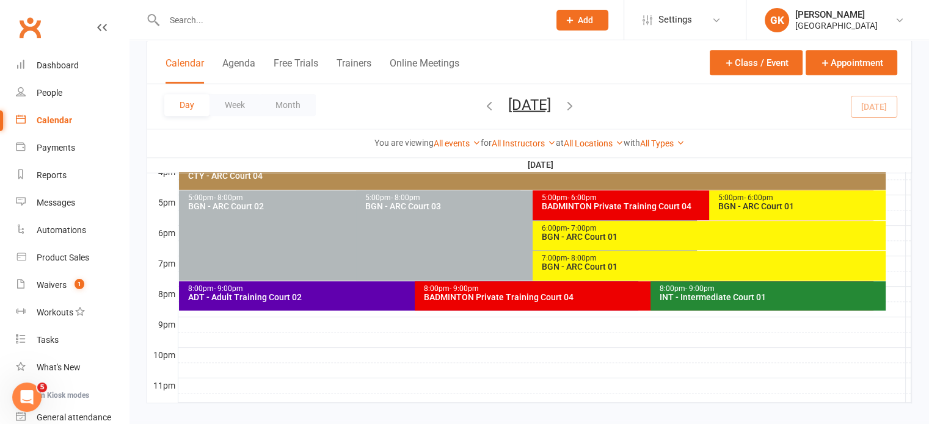
scroll to position [571, 0]
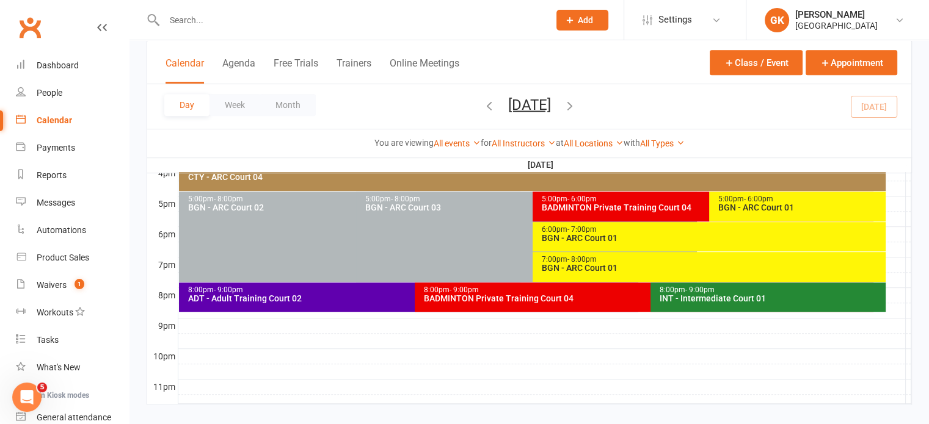
click at [635, 203] on div "BADMINTON Private Training Court 04" at bounding box center [706, 207] width 330 height 9
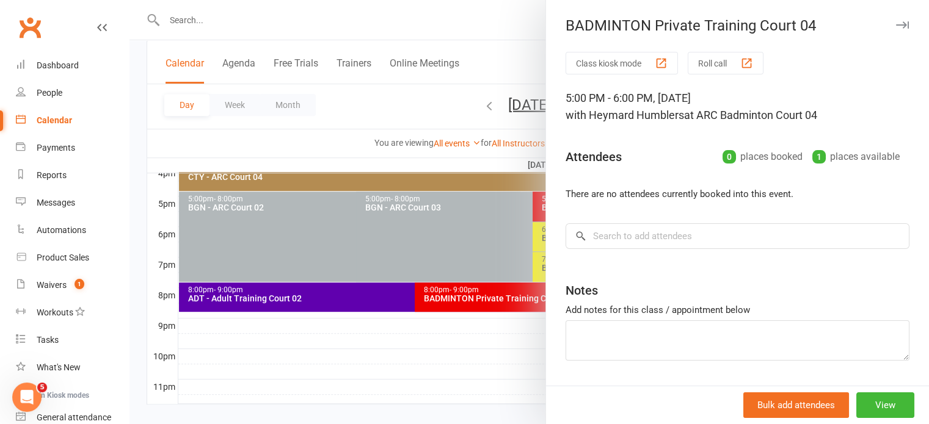
click at [486, 221] on div at bounding box center [528, 212] width 799 height 424
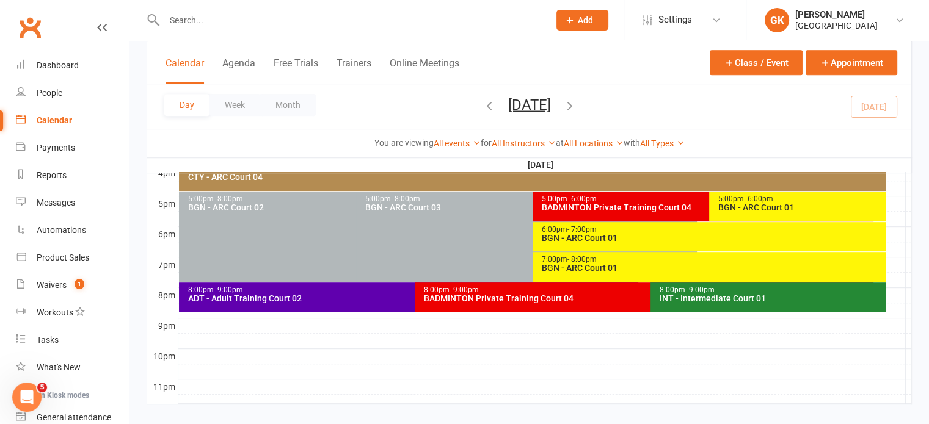
click at [590, 205] on div "BADMINTON Private Training Court 04" at bounding box center [706, 207] width 330 height 9
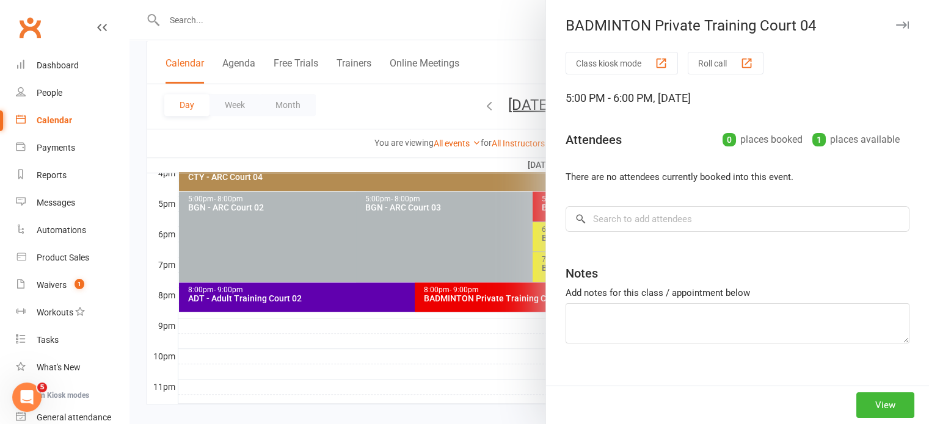
click at [590, 0] on div "BADMINTON Private Training Court 04 Class kiosk mode Roll call 5:00 PM - 6:00 P…" at bounding box center [528, 0] width 799 height 0
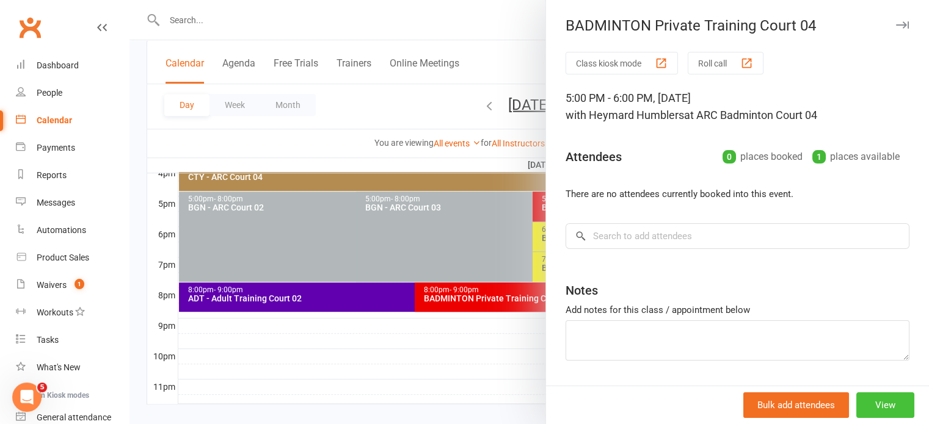
click at [859, 398] on button "View" at bounding box center [885, 406] width 58 height 26
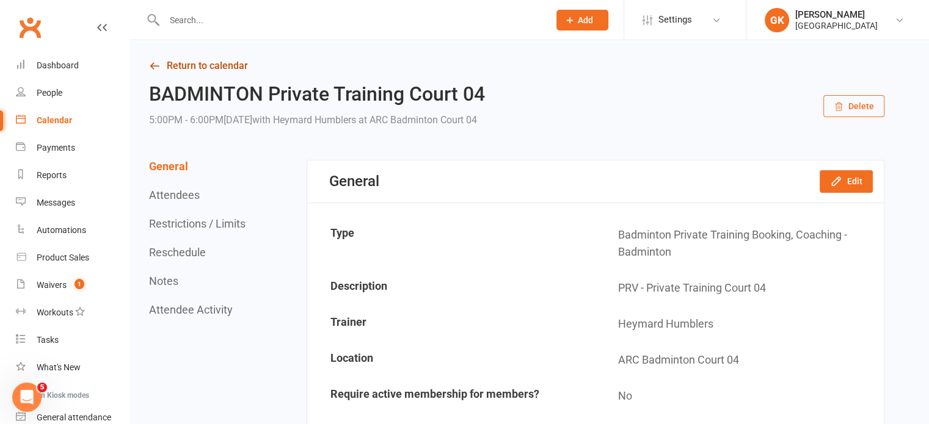
click at [228, 60] on link "Return to calendar" at bounding box center [516, 65] width 735 height 17
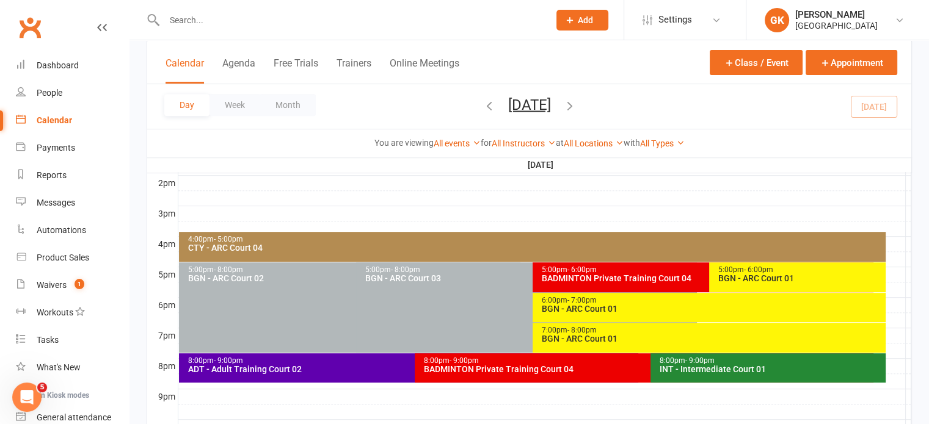
scroll to position [586, 0]
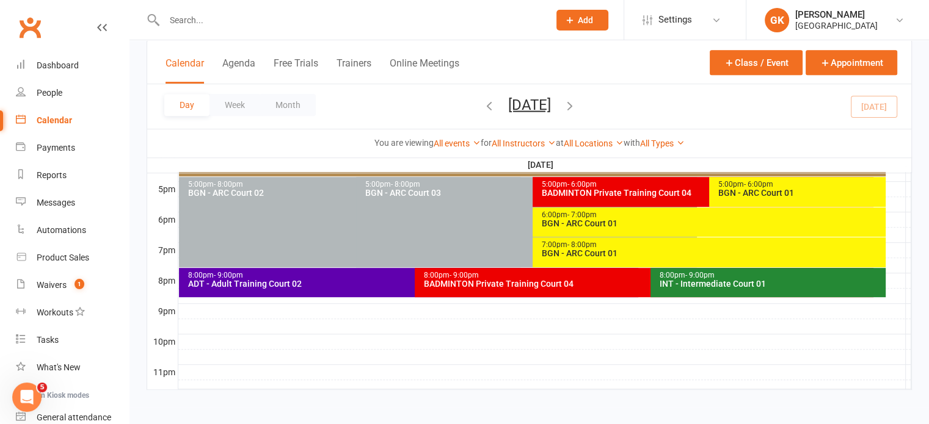
click at [556, 184] on div "5:00pm - 6:00pm" at bounding box center [706, 185] width 330 height 8
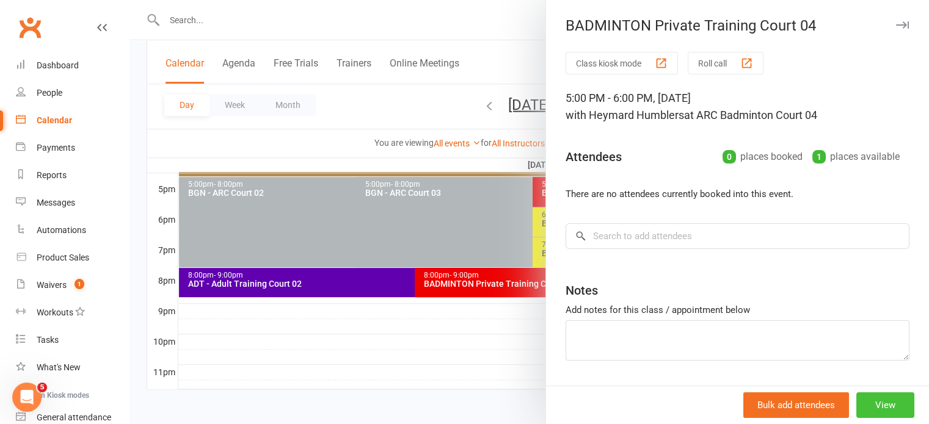
click at [856, 405] on button "View" at bounding box center [885, 406] width 58 height 26
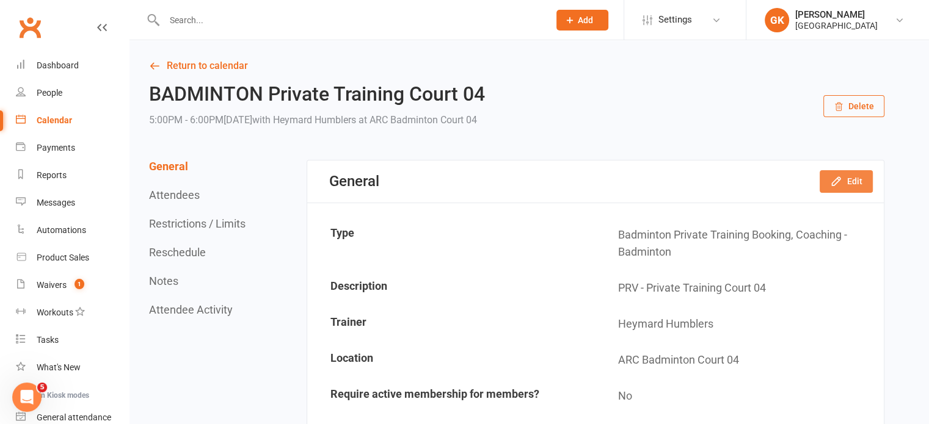
click at [837, 178] on icon "button" at bounding box center [836, 181] width 12 height 12
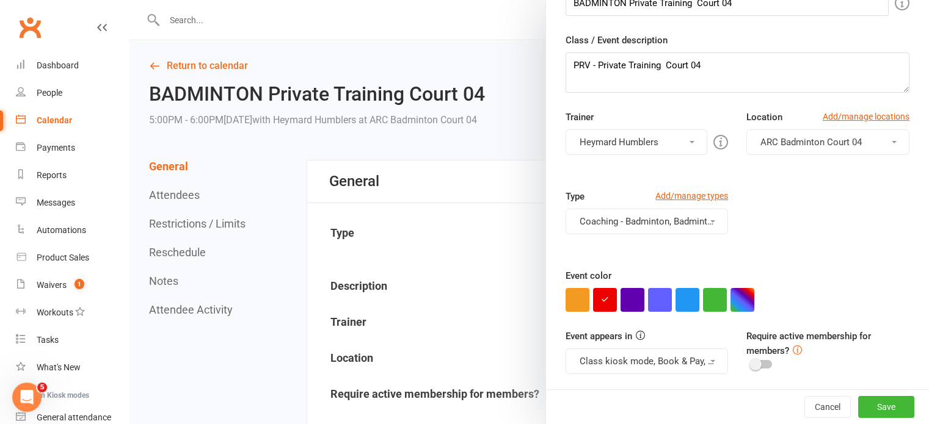
scroll to position [29, 0]
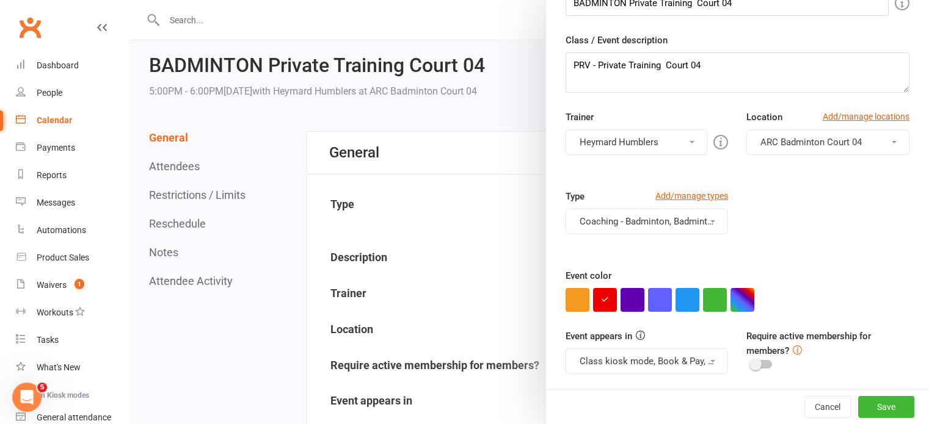
click at [650, 227] on button "Coaching - Badminton, Badminton Private Training Booking" at bounding box center [646, 222] width 163 height 26
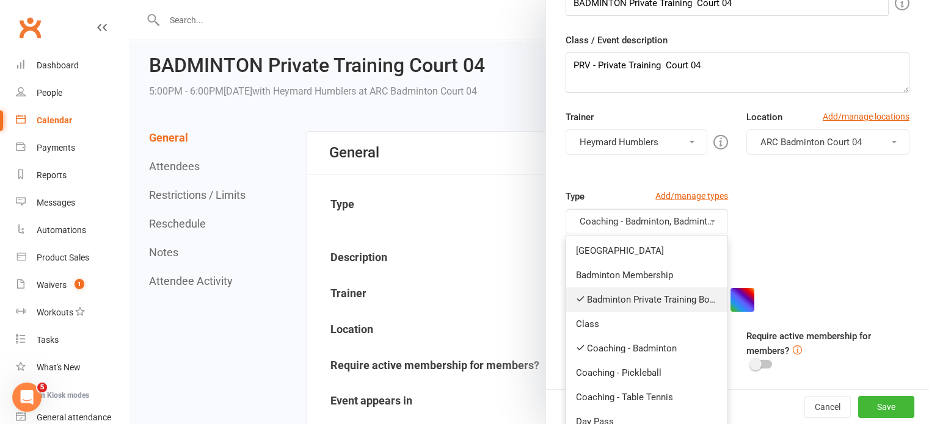
click at [581, 299] on link "Badminton Private Training Booking" at bounding box center [647, 300] width 162 height 24
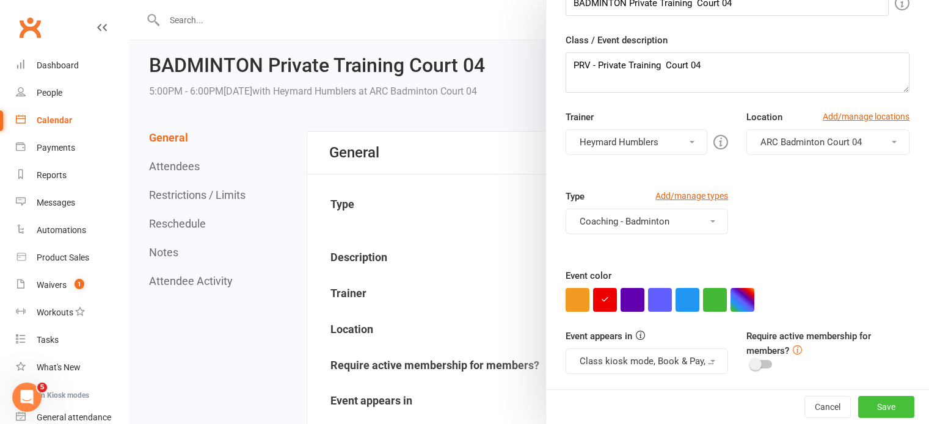
click at [872, 407] on button "Save" at bounding box center [886, 407] width 56 height 22
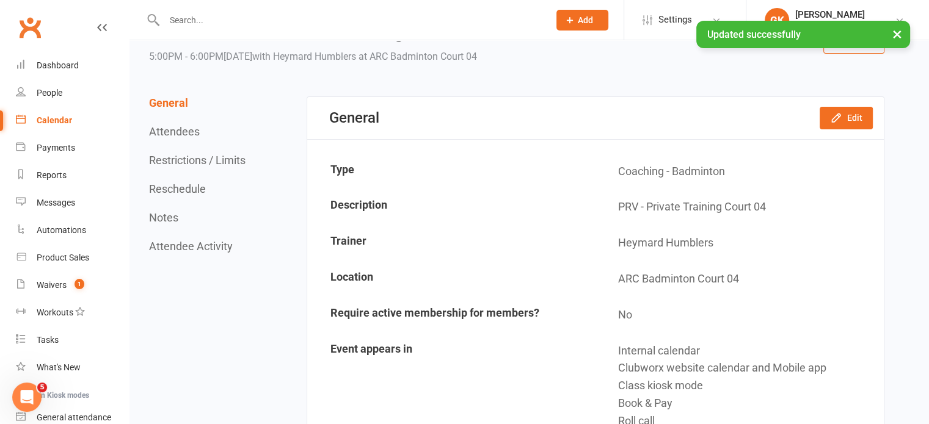
scroll to position [0, 0]
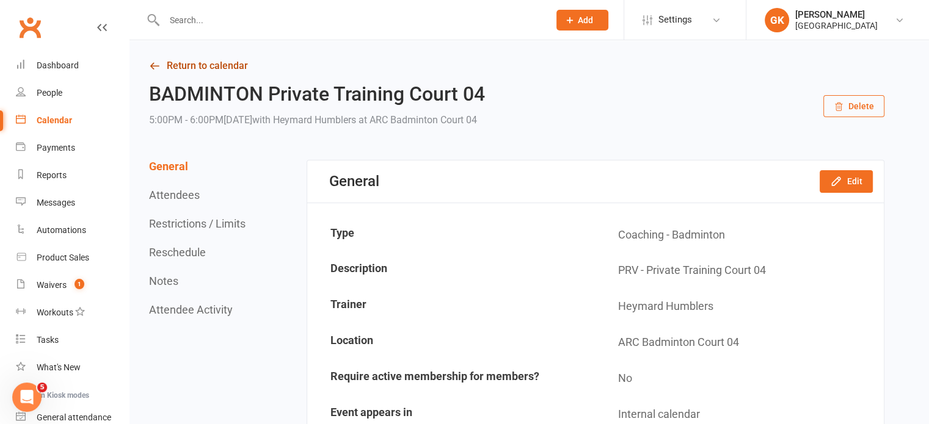
click at [229, 62] on link "Return to calendar" at bounding box center [516, 65] width 735 height 17
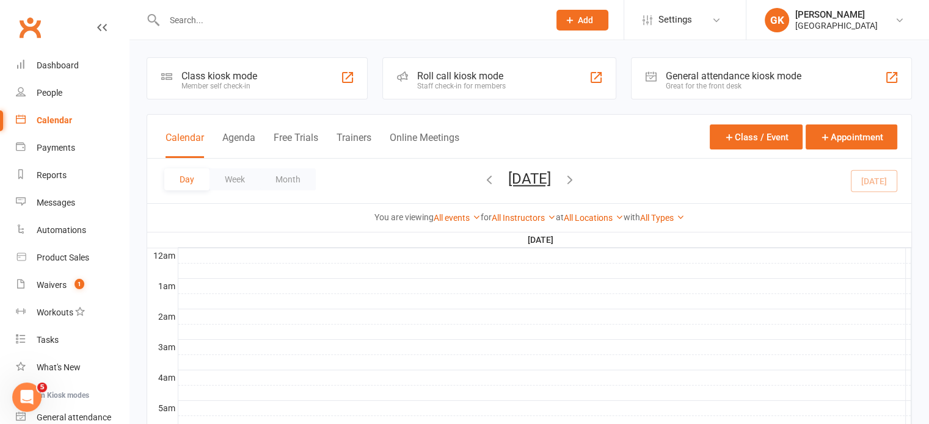
click at [576, 175] on icon "button" at bounding box center [569, 179] width 13 height 13
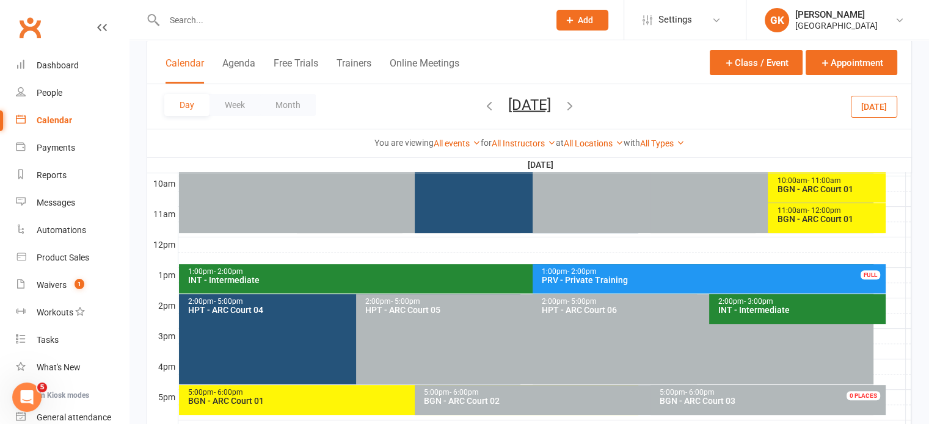
scroll to position [376, 0]
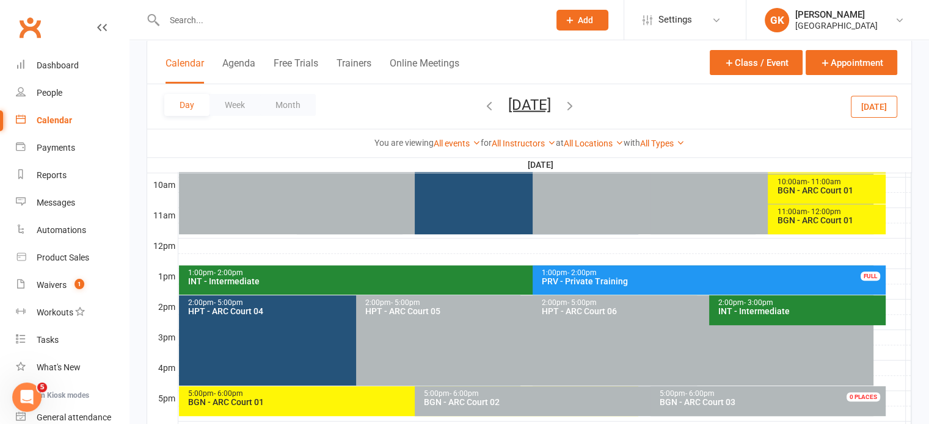
click at [570, 282] on div "PRV - Private Training" at bounding box center [712, 281] width 342 height 9
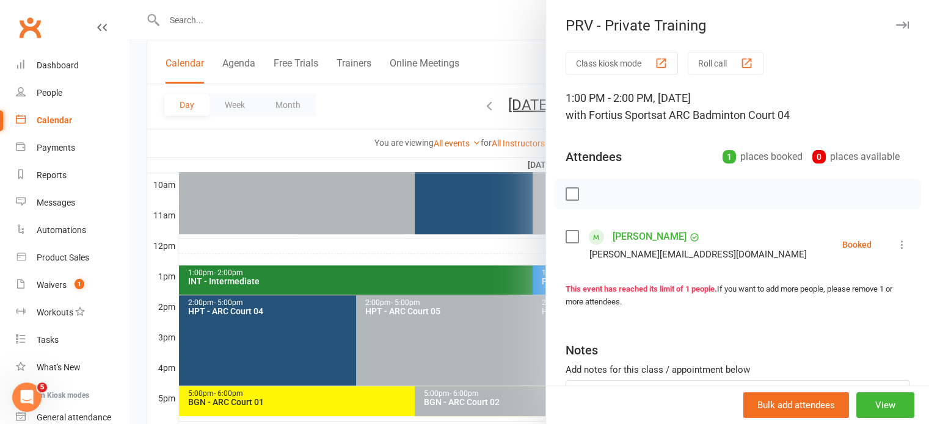
scroll to position [95, 0]
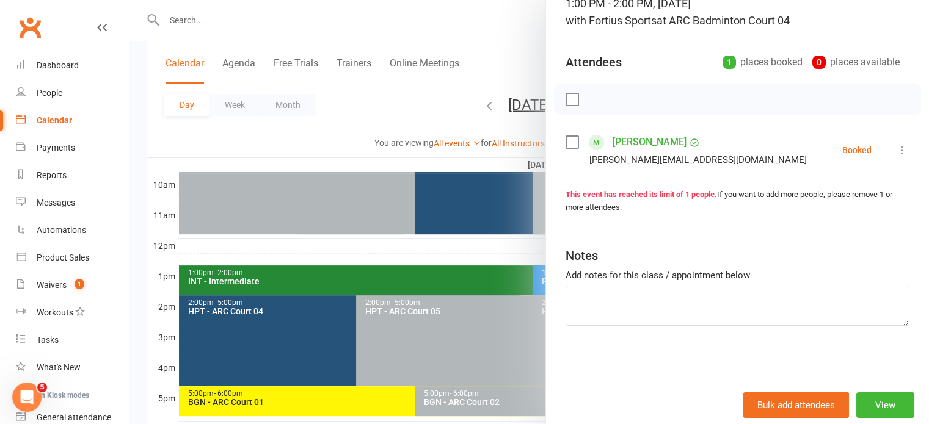
click at [896, 148] on icon at bounding box center [902, 150] width 12 height 12
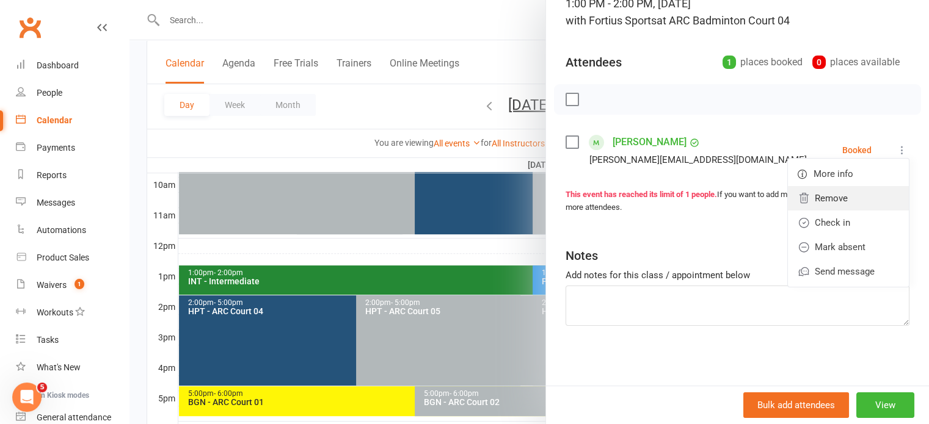
click at [826, 190] on link "Remove" at bounding box center [848, 198] width 121 height 24
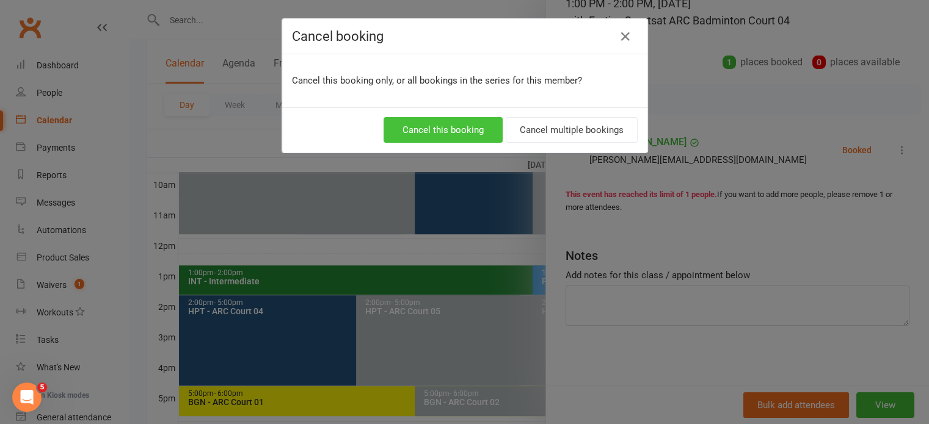
click at [482, 121] on button "Cancel this booking" at bounding box center [443, 130] width 119 height 26
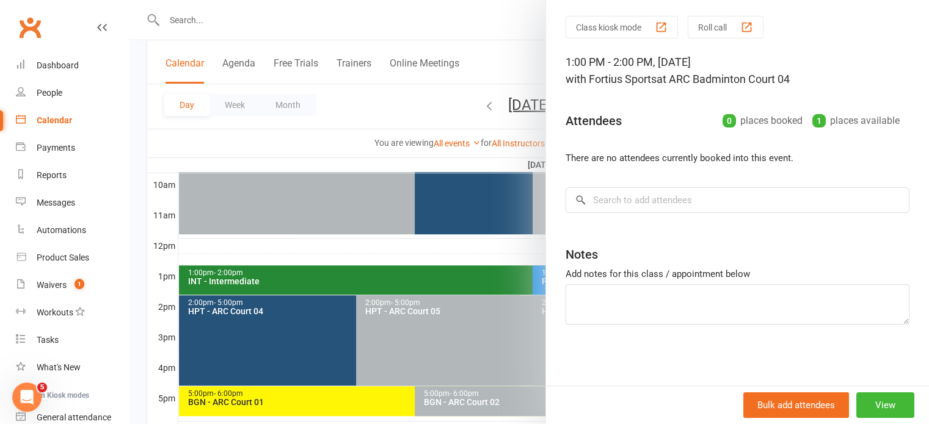
scroll to position [34, 0]
click at [856, 395] on button "View" at bounding box center [885, 406] width 58 height 26
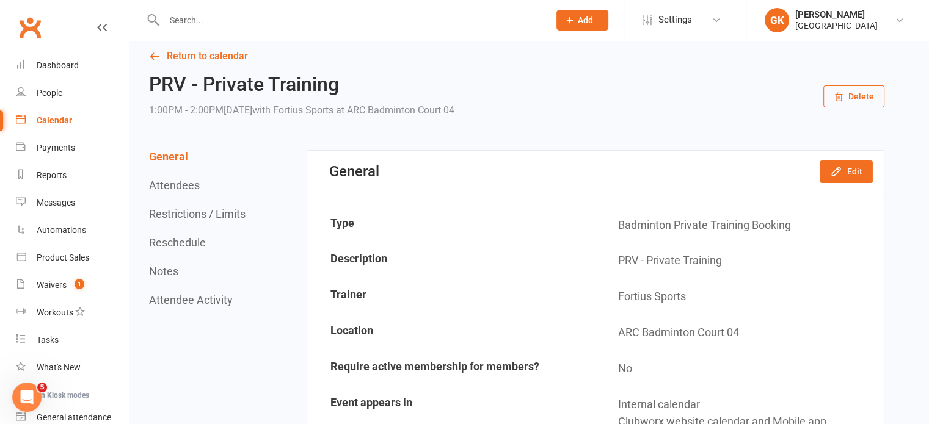
scroll to position [9, 0]
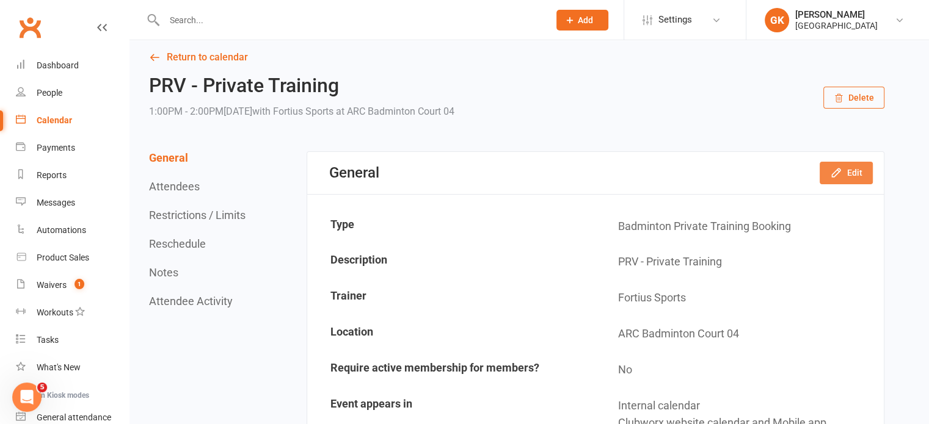
click at [837, 182] on button "Edit" at bounding box center [846, 173] width 53 height 22
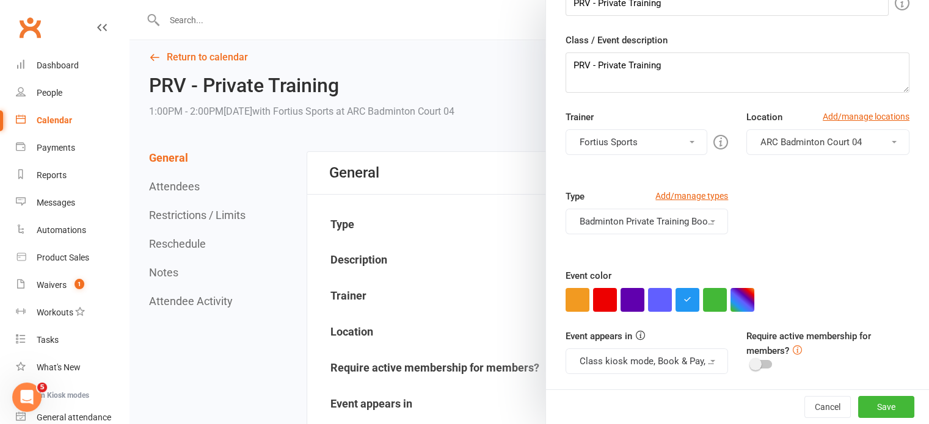
scroll to position [81, 0]
click at [652, 225] on button "Badminton Private Training Booking" at bounding box center [646, 222] width 163 height 26
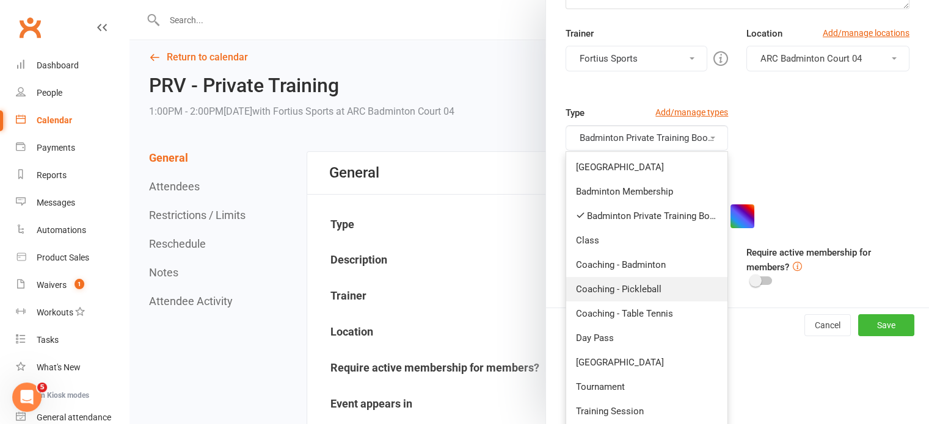
scroll to position [164, 0]
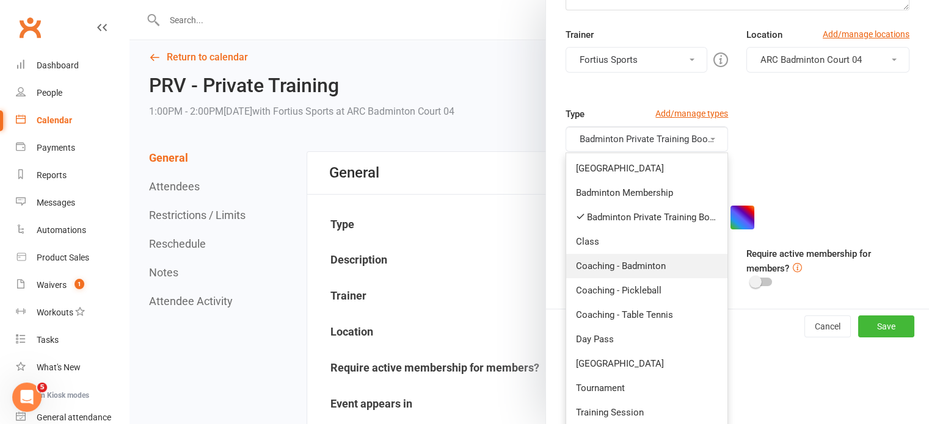
click at [630, 260] on link "Coaching - Badminton" at bounding box center [647, 266] width 162 height 24
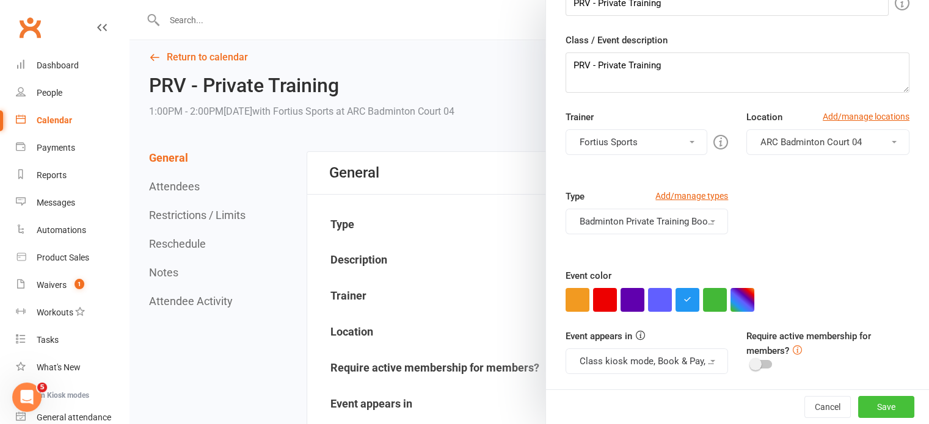
click at [858, 399] on button "Save" at bounding box center [886, 407] width 56 height 22
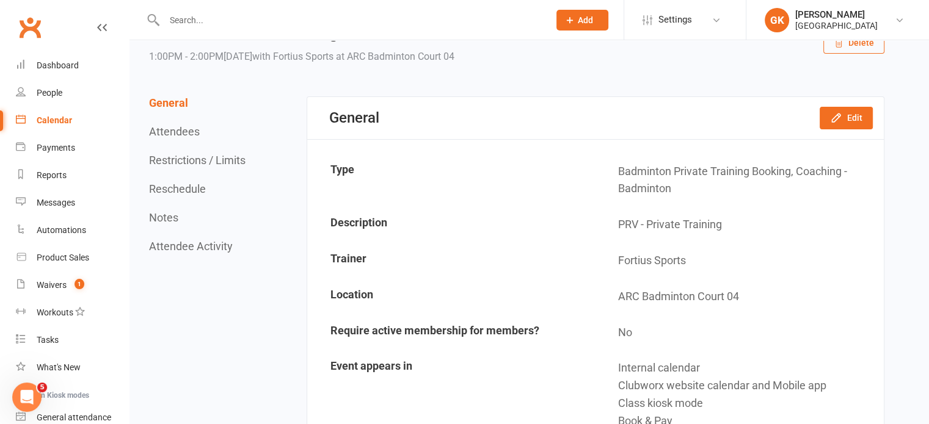
scroll to position [65, 0]
click at [835, 120] on icon "button" at bounding box center [836, 117] width 8 height 8
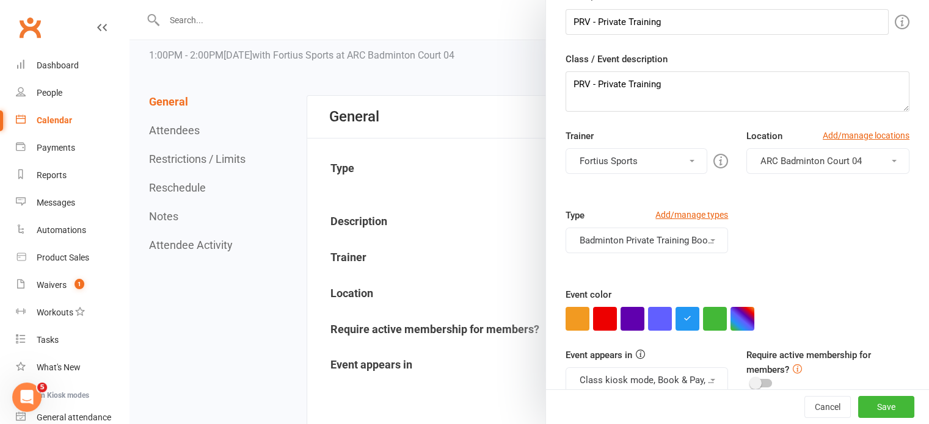
scroll to position [81, 0]
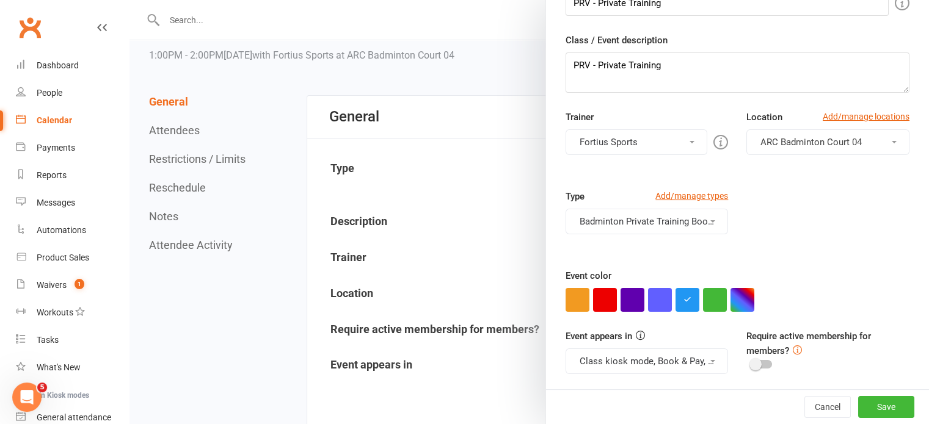
click at [657, 220] on button "Badminton Private Training Booking, Coaching - Badminton" at bounding box center [646, 222] width 163 height 26
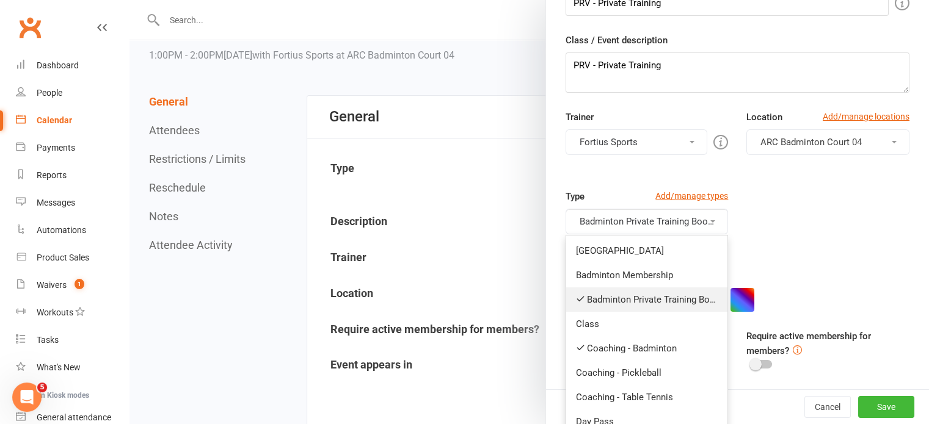
click at [619, 305] on link "Badminton Private Training Booking" at bounding box center [647, 300] width 162 height 24
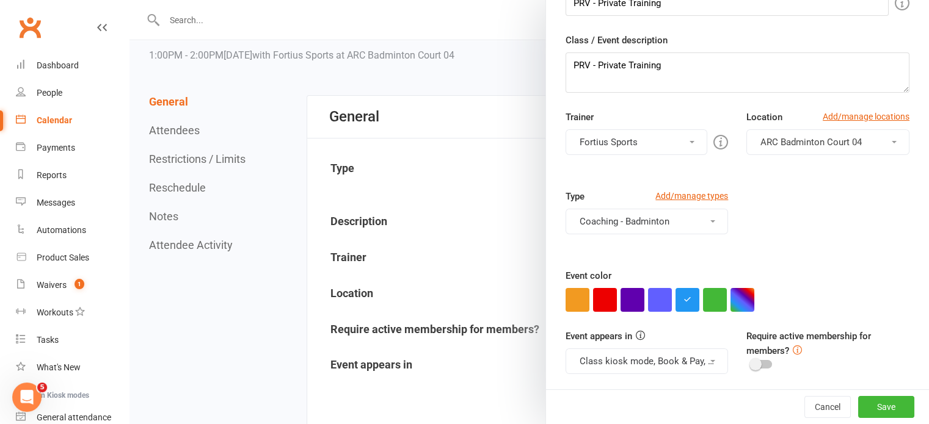
click at [664, 220] on button "Coaching - Badminton" at bounding box center [646, 222] width 163 height 26
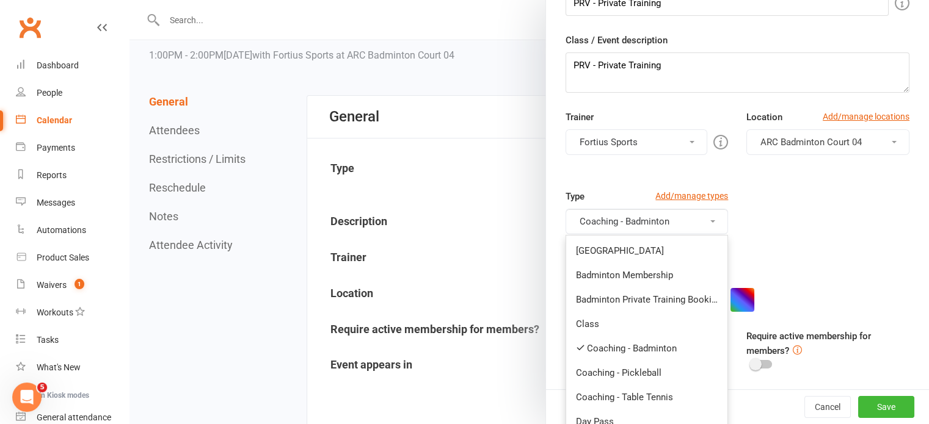
click at [769, 271] on div "Event color" at bounding box center [737, 290] width 344 height 43
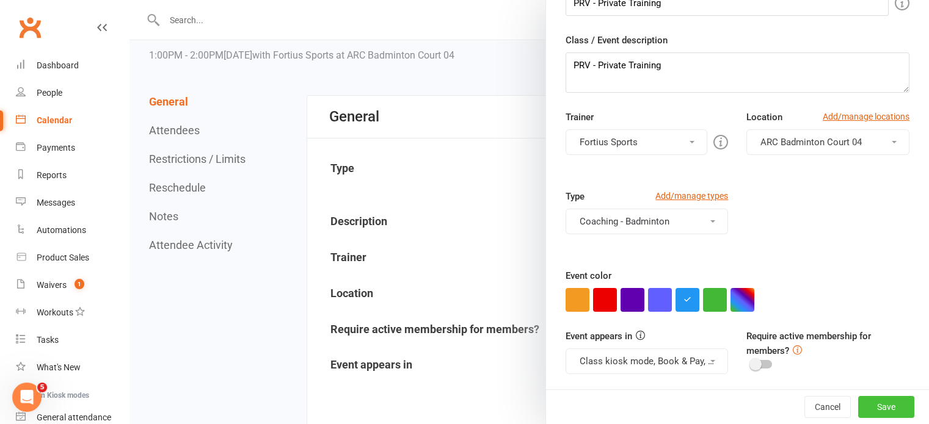
click at [858, 408] on button "Save" at bounding box center [886, 407] width 56 height 22
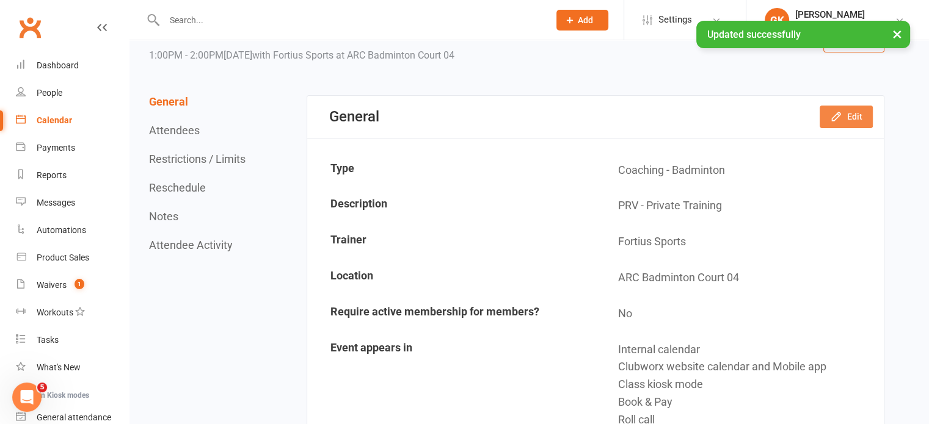
click at [868, 119] on button "Edit" at bounding box center [846, 117] width 53 height 22
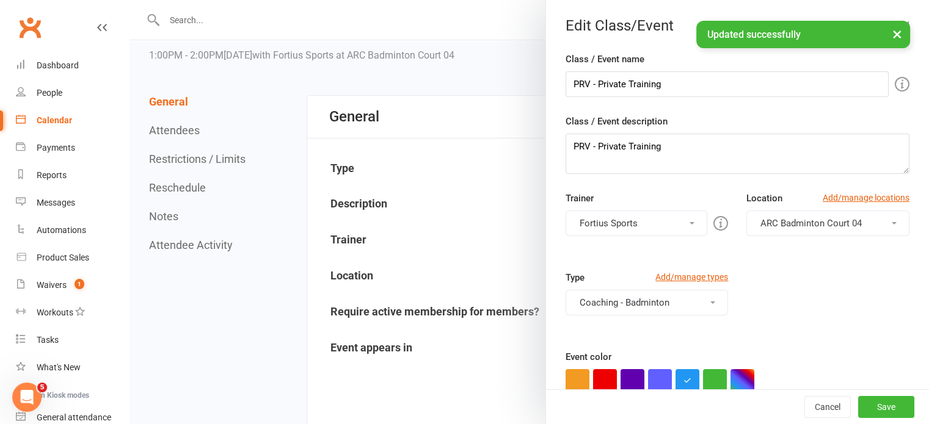
scroll to position [60, 0]
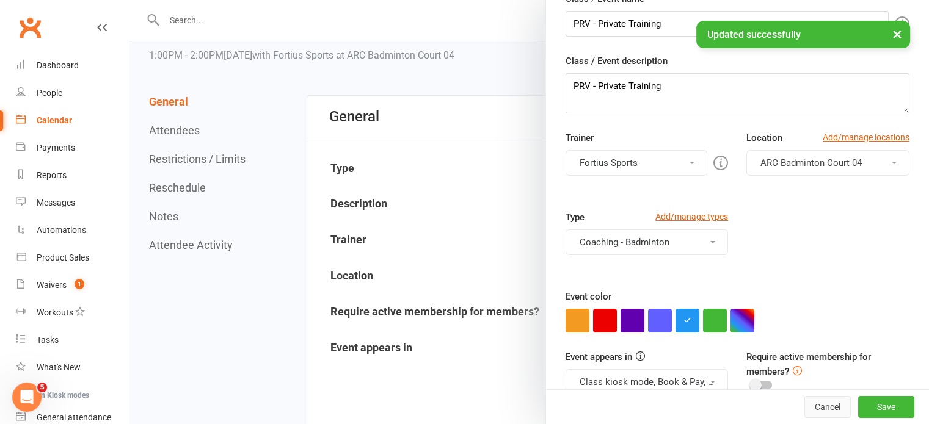
click at [804, 401] on button "Cancel" at bounding box center [827, 407] width 46 height 22
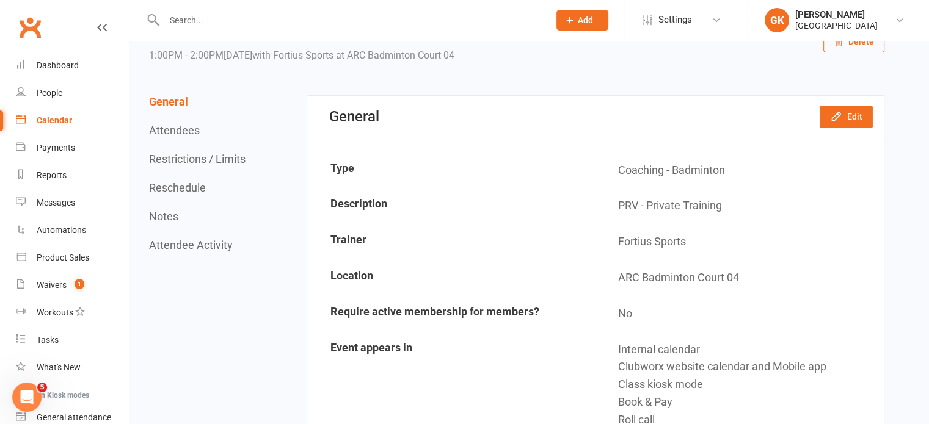
click at [187, 129] on button "Attendees" at bounding box center [174, 130] width 51 height 13
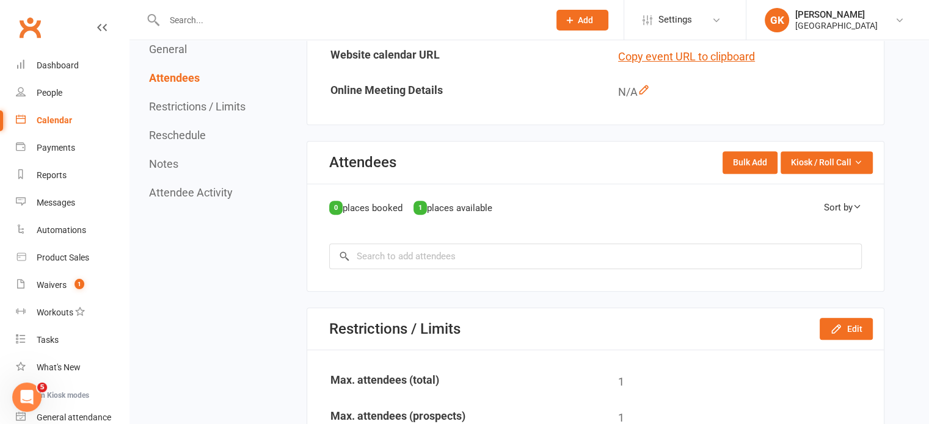
scroll to position [465, 0]
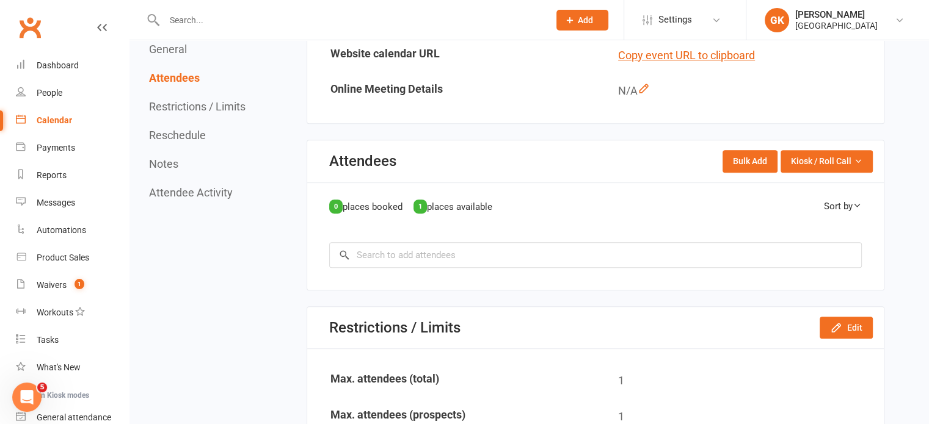
click at [217, 109] on button "Restrictions / Limits" at bounding box center [197, 106] width 96 height 13
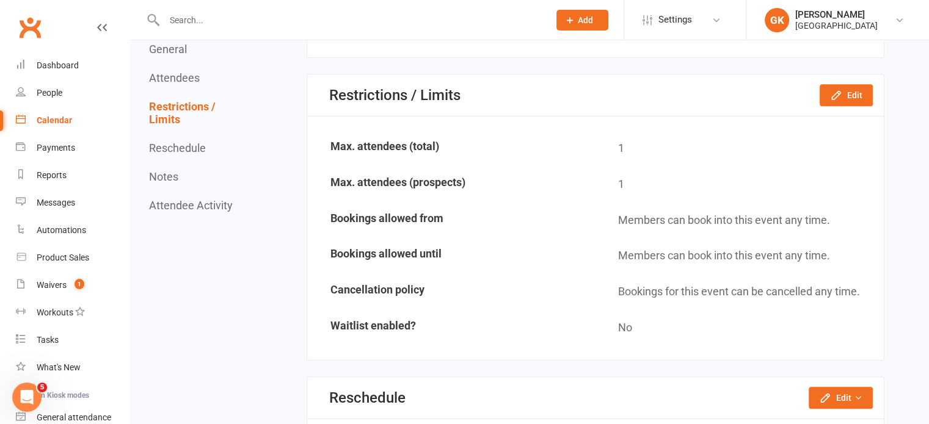
scroll to position [699, 0]
click at [186, 82] on button "Attendees" at bounding box center [174, 77] width 51 height 13
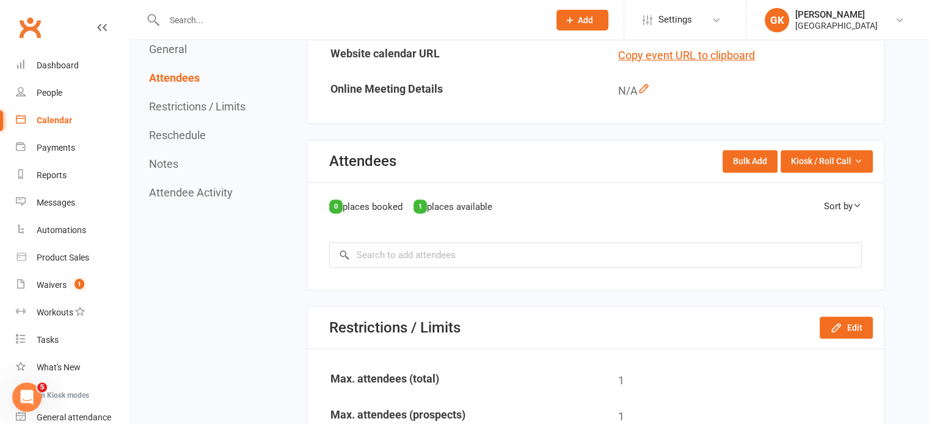
click at [177, 51] on button "General" at bounding box center [168, 49] width 38 height 13
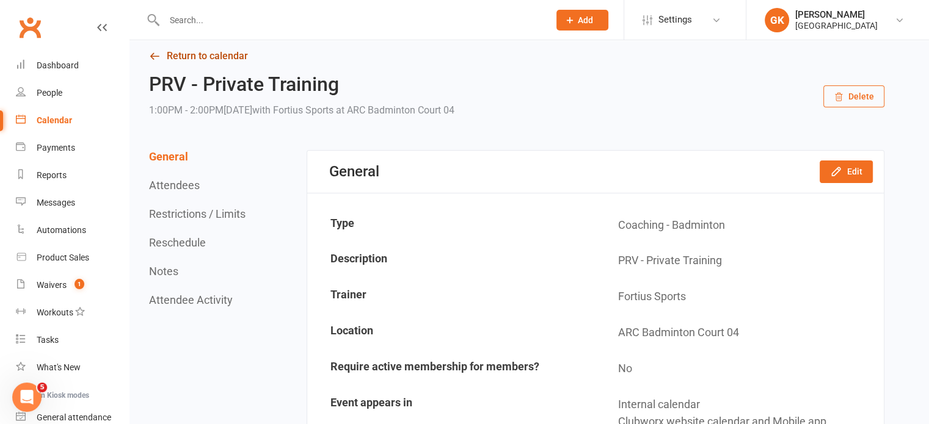
scroll to position [0, 0]
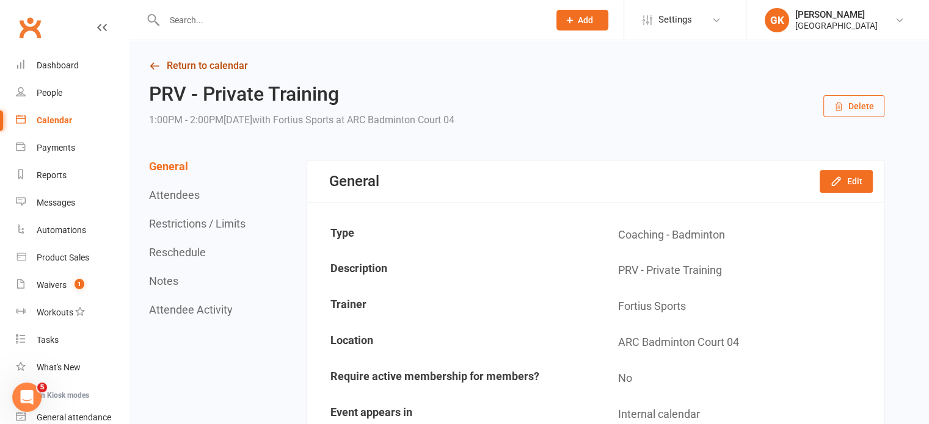
click at [236, 73] on link "Return to calendar" at bounding box center [516, 65] width 735 height 17
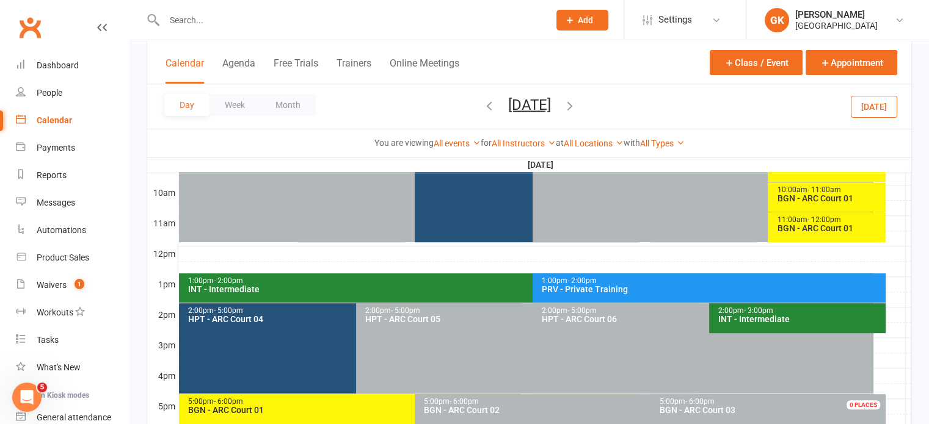
scroll to position [366, 0]
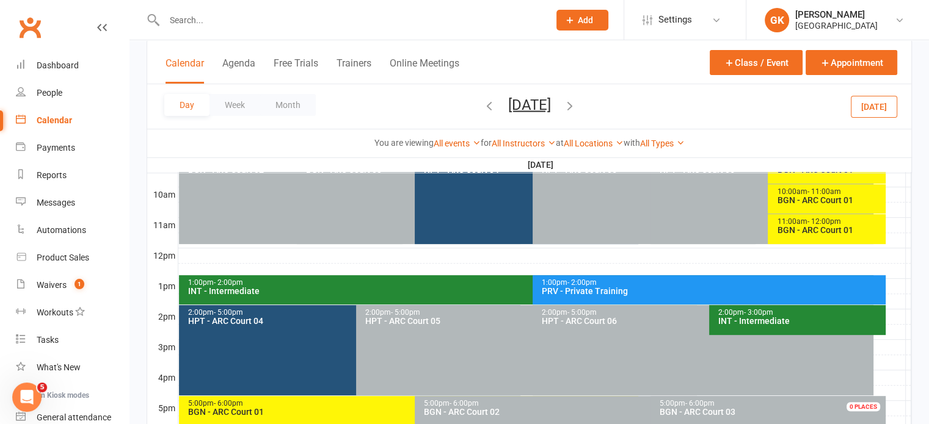
click at [572, 287] on div "PRV - Private Training" at bounding box center [712, 291] width 342 height 9
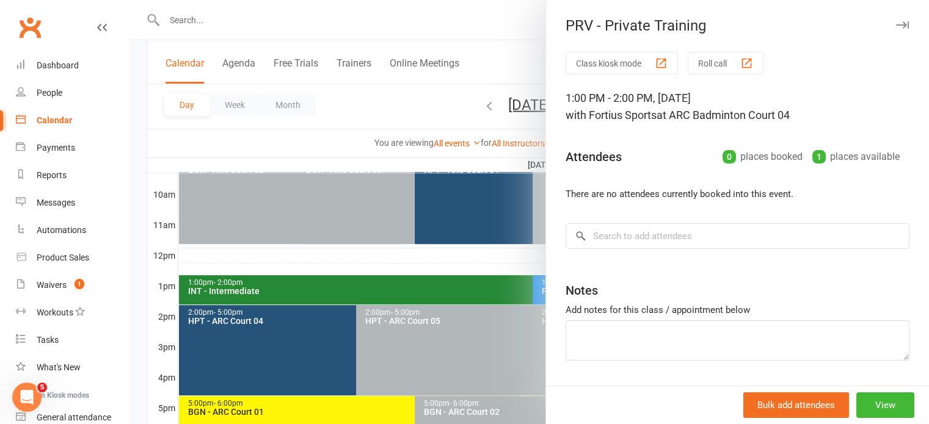
scroll to position [34, 0]
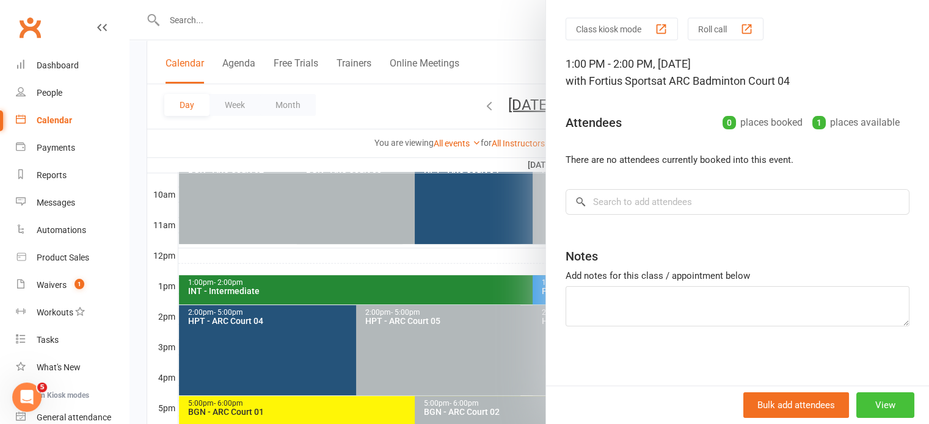
click at [865, 405] on button "View" at bounding box center [885, 406] width 58 height 26
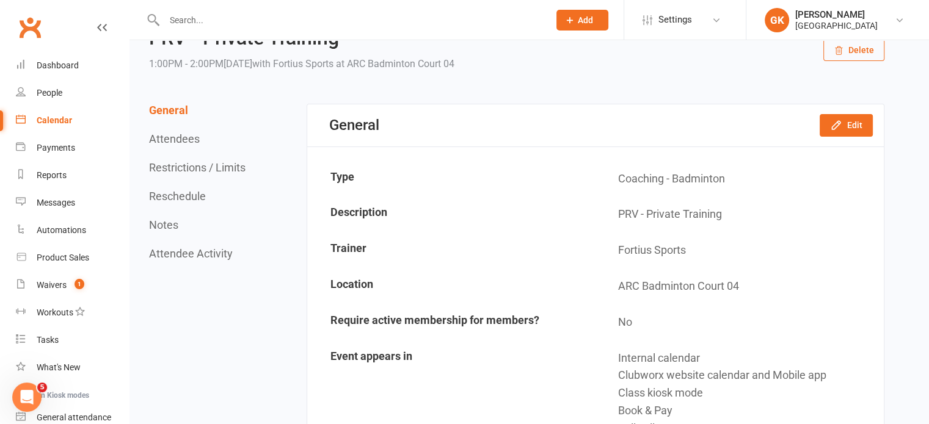
scroll to position [56, 0]
click at [835, 122] on icon "button" at bounding box center [836, 126] width 12 height 12
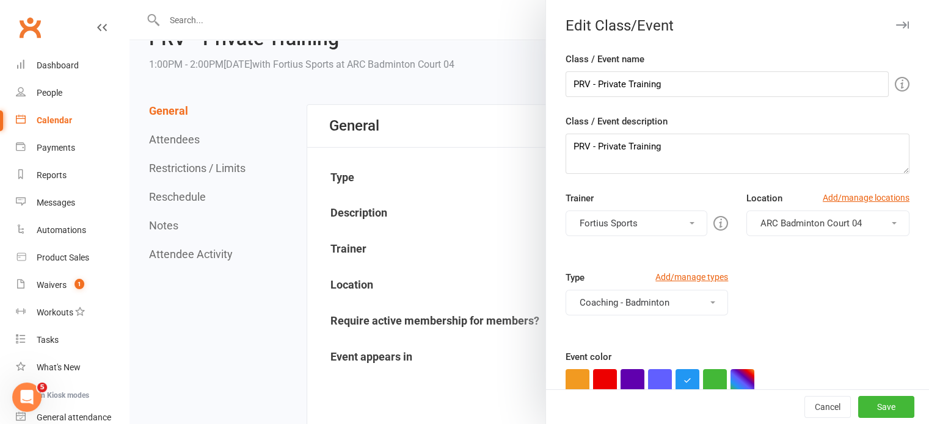
click at [661, 220] on button "Fortius Sports" at bounding box center [636, 224] width 142 height 26
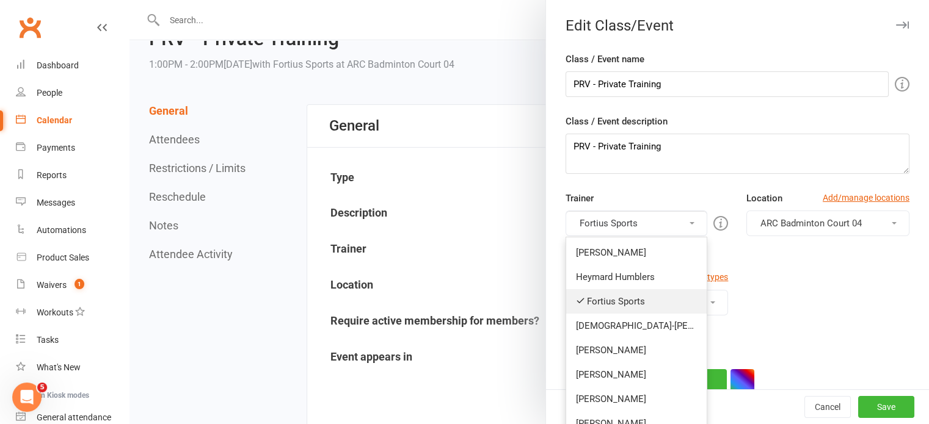
click at [613, 300] on link "Fortius Sports" at bounding box center [636, 301] width 141 height 24
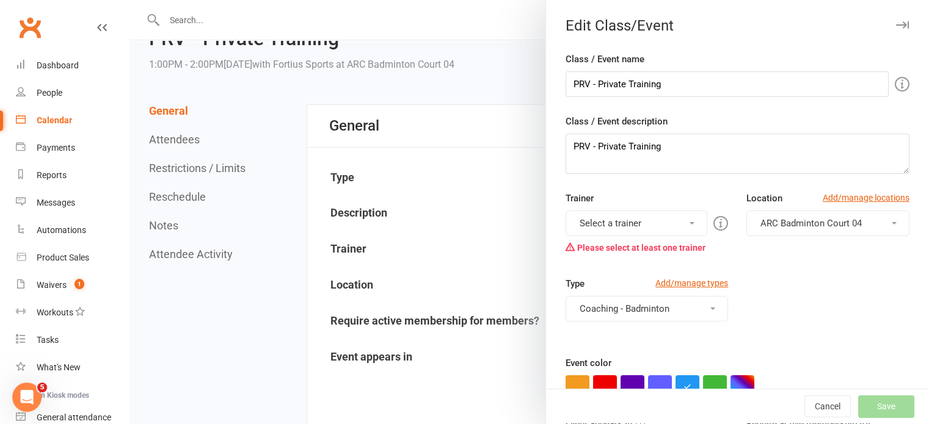
click at [635, 215] on button "Select a trainer" at bounding box center [636, 224] width 142 height 26
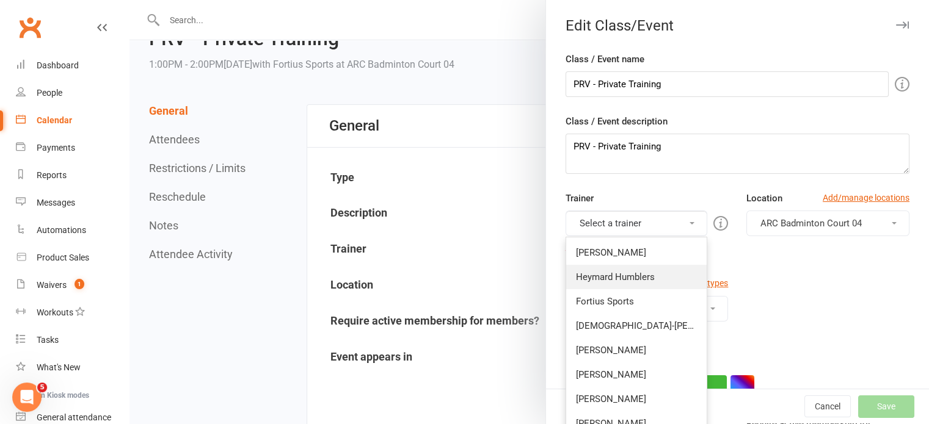
click at [614, 272] on link "Heymard Humblers" at bounding box center [636, 277] width 141 height 24
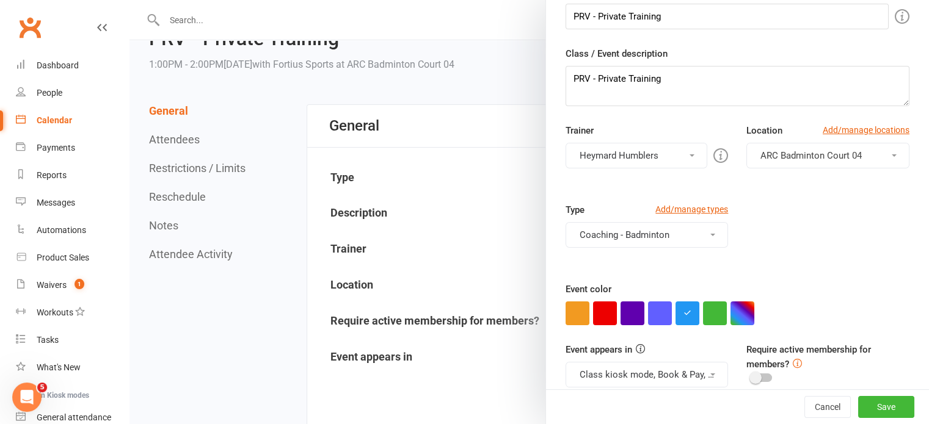
scroll to position [73, 0]
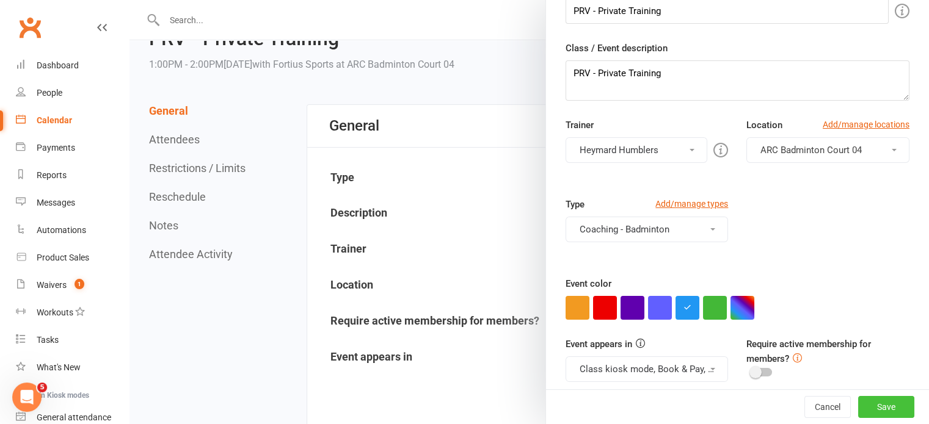
click at [874, 409] on button "Save" at bounding box center [886, 407] width 56 height 22
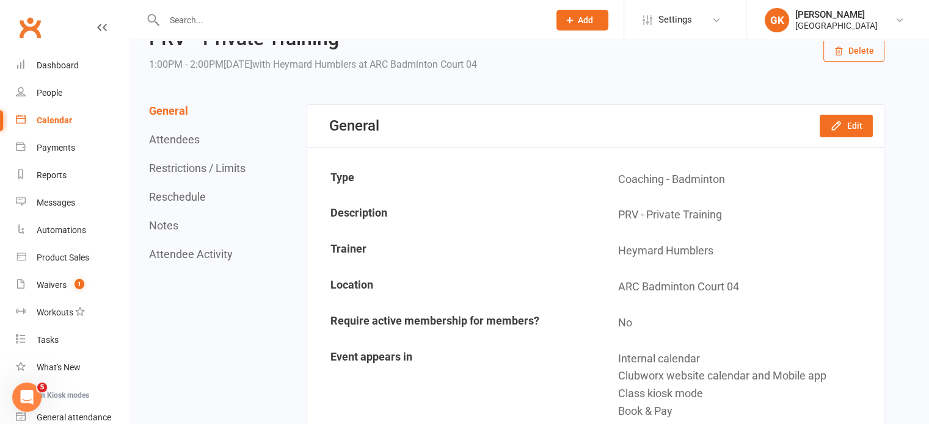
scroll to position [0, 0]
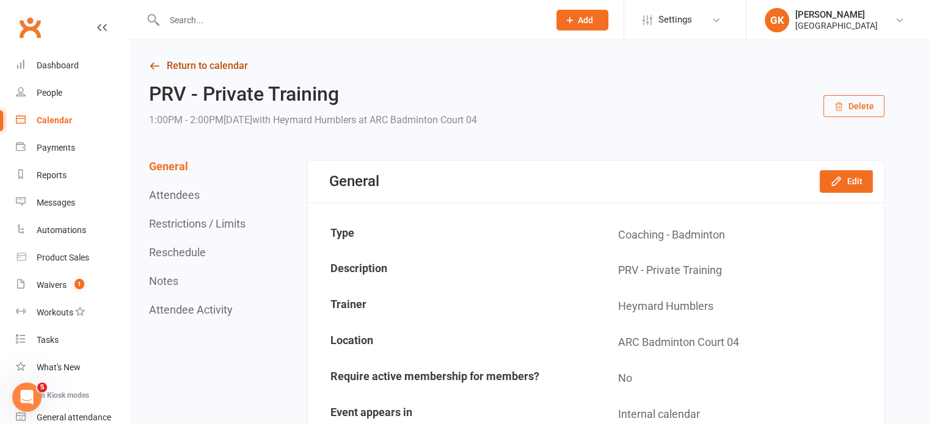
click at [172, 57] on link "Return to calendar" at bounding box center [516, 65] width 735 height 17
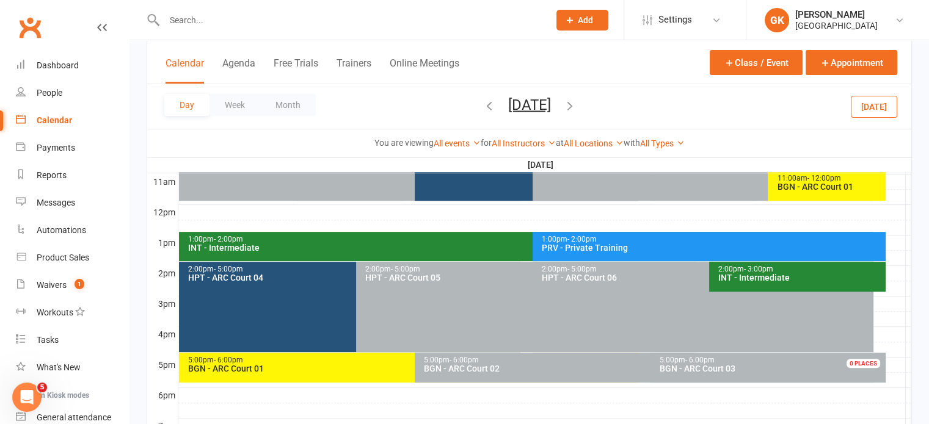
scroll to position [408, 0]
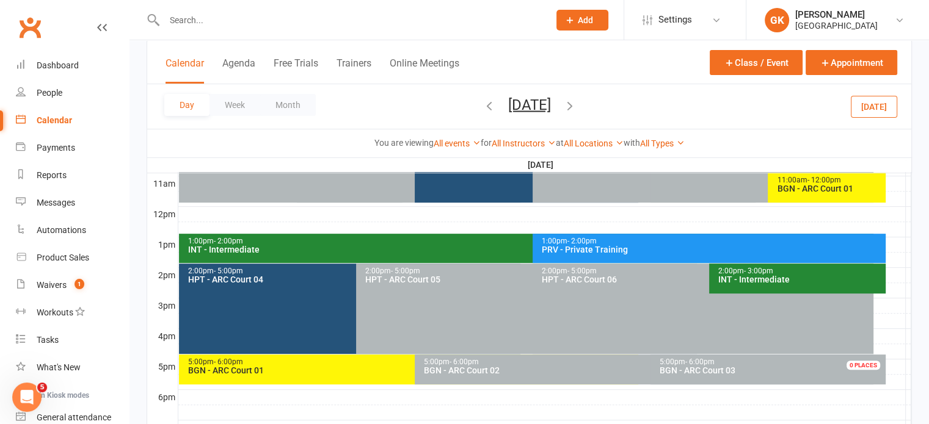
click at [557, 247] on div "PRV - Private Training" at bounding box center [712, 249] width 342 height 9
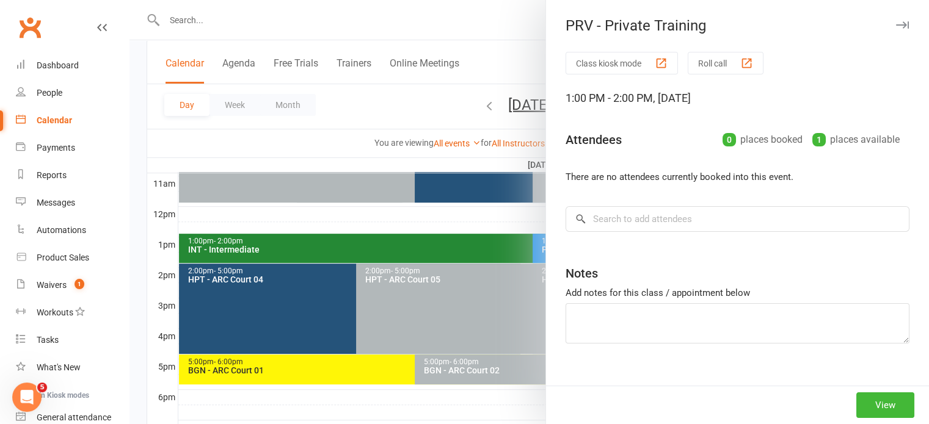
click at [557, 247] on div at bounding box center [528, 212] width 799 height 424
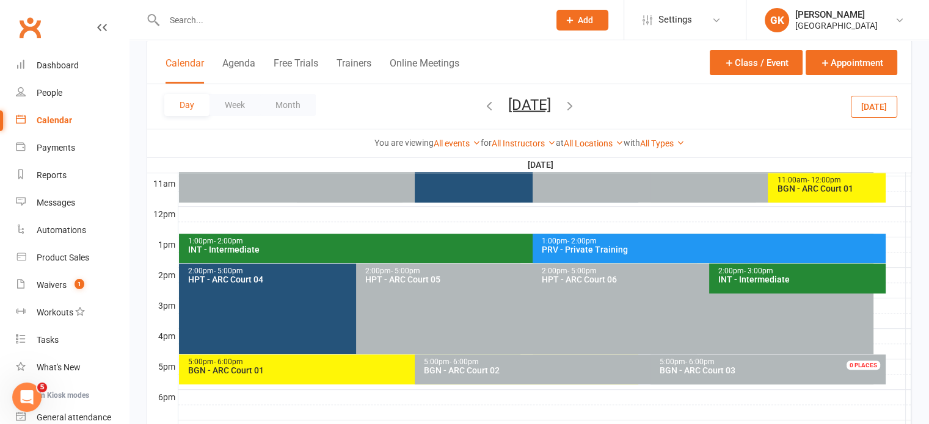
click at [557, 247] on div "PRV - Private Training" at bounding box center [712, 249] width 342 height 9
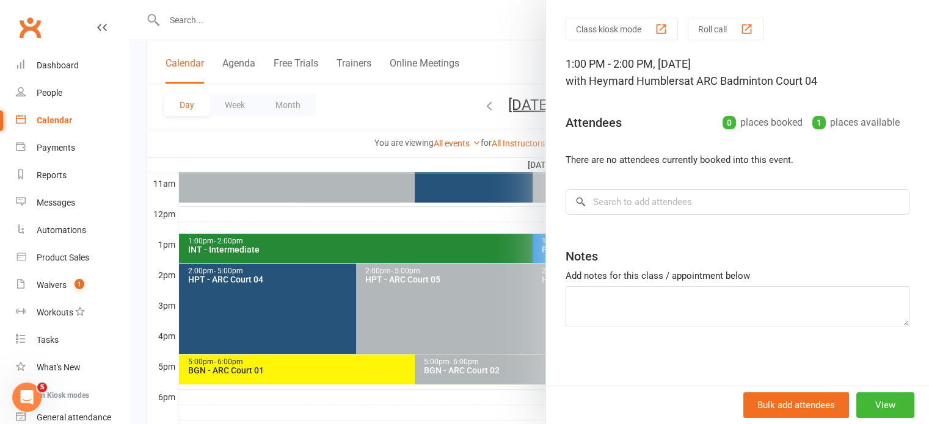
scroll to position [34, 0]
click at [639, 213] on input "search" at bounding box center [737, 203] width 344 height 26
click at [856, 393] on button "View" at bounding box center [885, 406] width 58 height 26
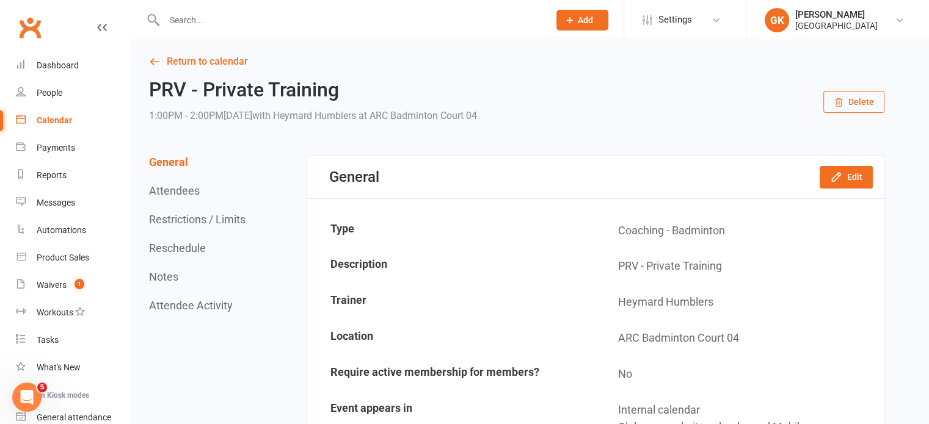
scroll to position [4, 0]
click at [826, 178] on button "Edit" at bounding box center [846, 178] width 53 height 22
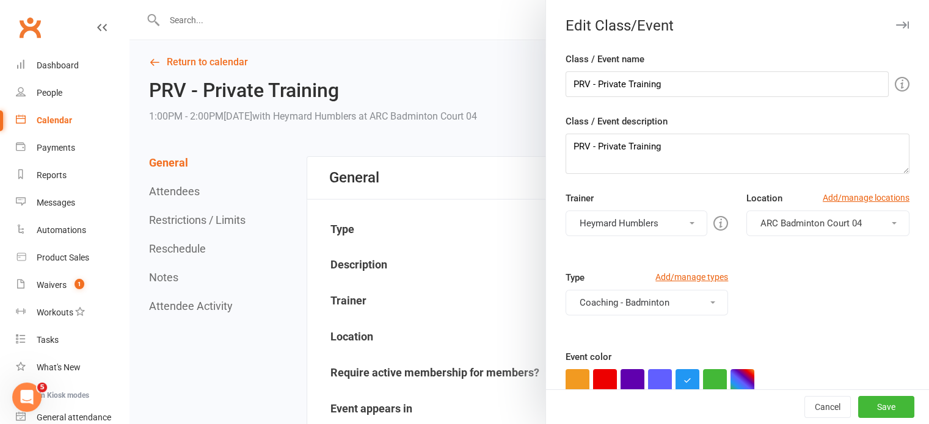
click at [627, 298] on button "Coaching - Badminton" at bounding box center [646, 303] width 163 height 26
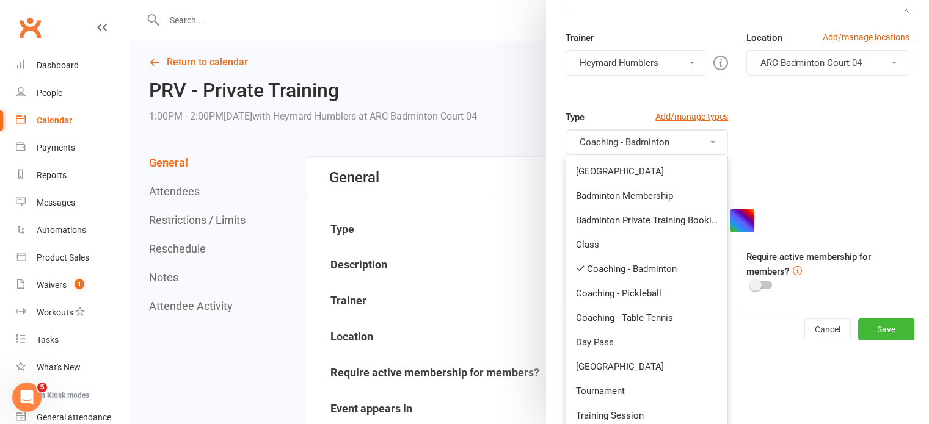
scroll to position [163, 0]
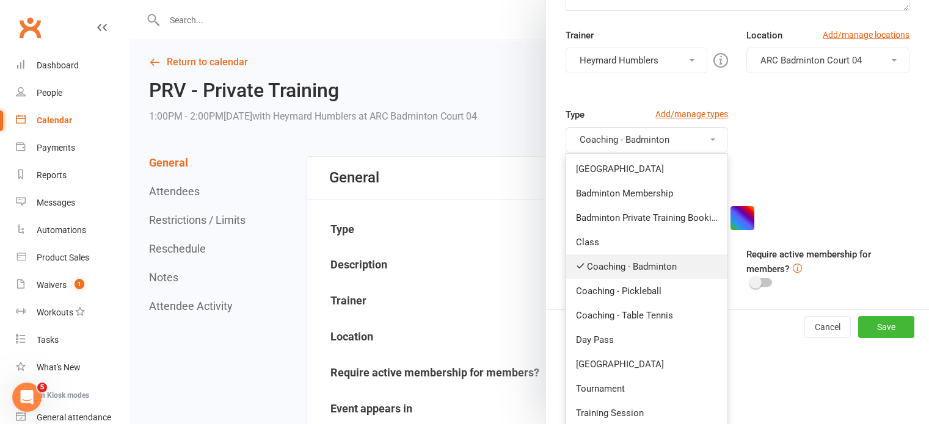
click at [605, 264] on link "Coaching - Badminton" at bounding box center [647, 267] width 162 height 24
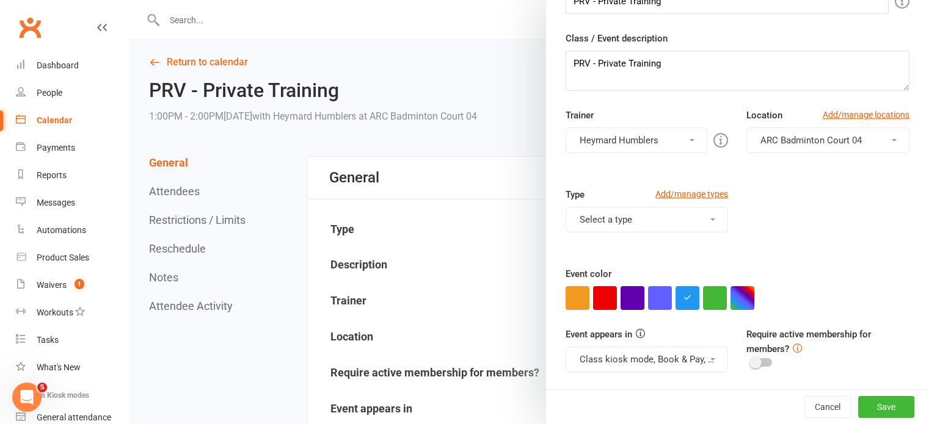
scroll to position [81, 0]
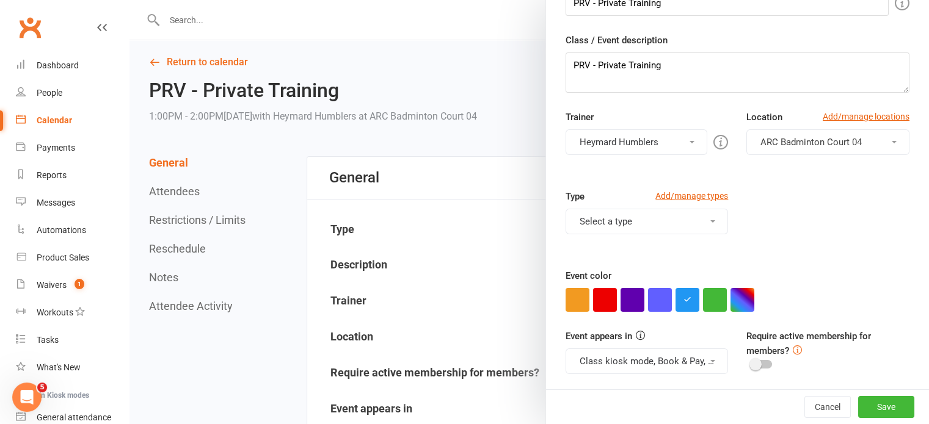
click at [617, 226] on button "Select a type" at bounding box center [646, 222] width 163 height 26
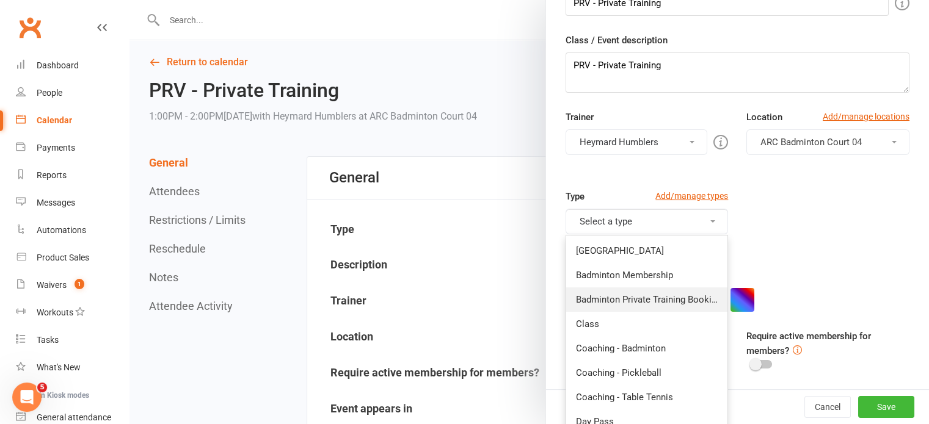
click at [622, 300] on link "Badminton Private Training Booking" at bounding box center [647, 300] width 162 height 24
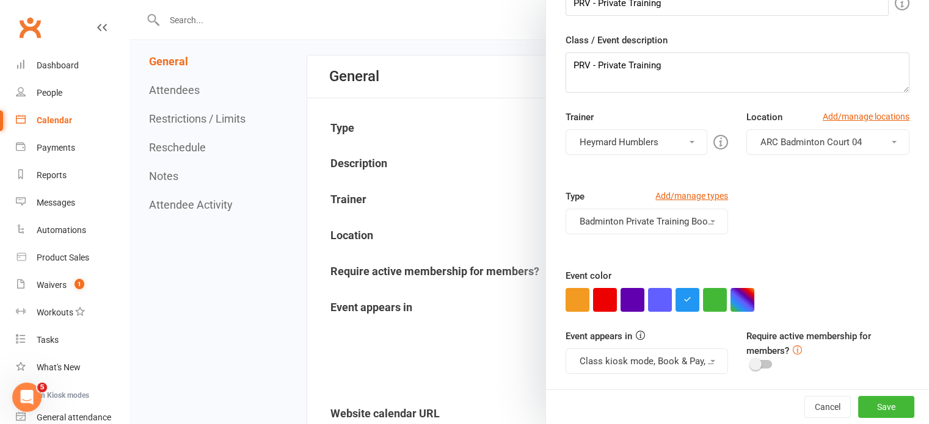
scroll to position [106, 0]
click at [671, 360] on button "Class kiosk mode, Book & Pay, Roll call, Clubworx website calendar and Mobile a…" at bounding box center [646, 362] width 163 height 26
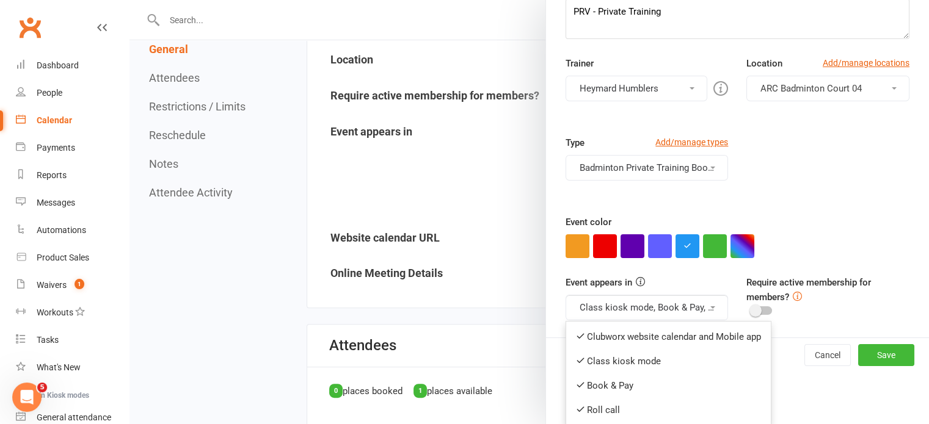
scroll to position [276, 0]
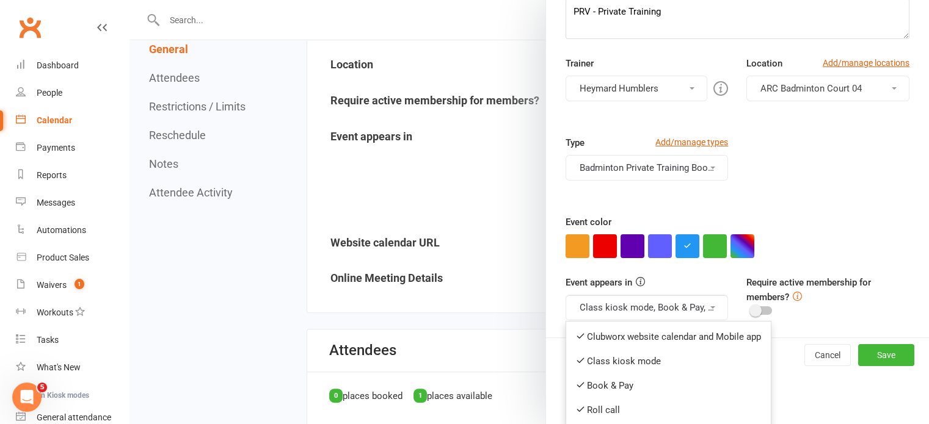
click at [828, 177] on div "Type Add/manage types Badminton Private Training Booking Badminton Court Reserv…" at bounding box center [737, 175] width 362 height 79
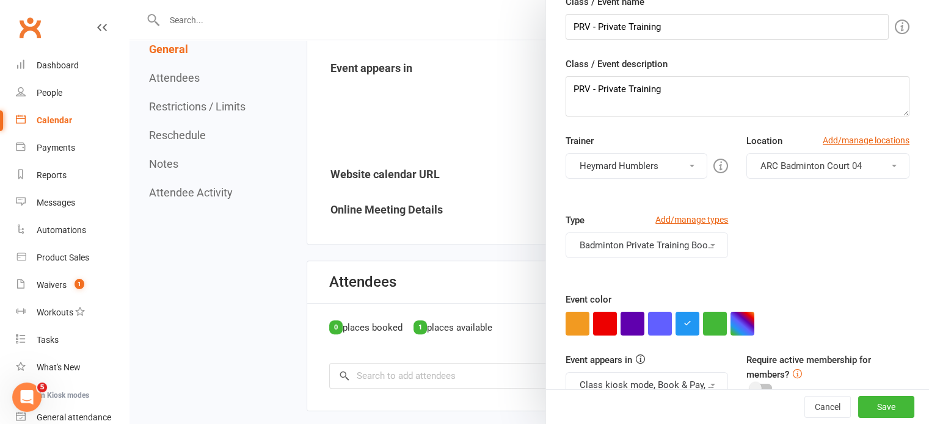
scroll to position [56, 0]
click at [664, 380] on button "Class kiosk mode, Book & Pay, Roll call, Clubworx website calendar and Mobile a…" at bounding box center [646, 387] width 163 height 26
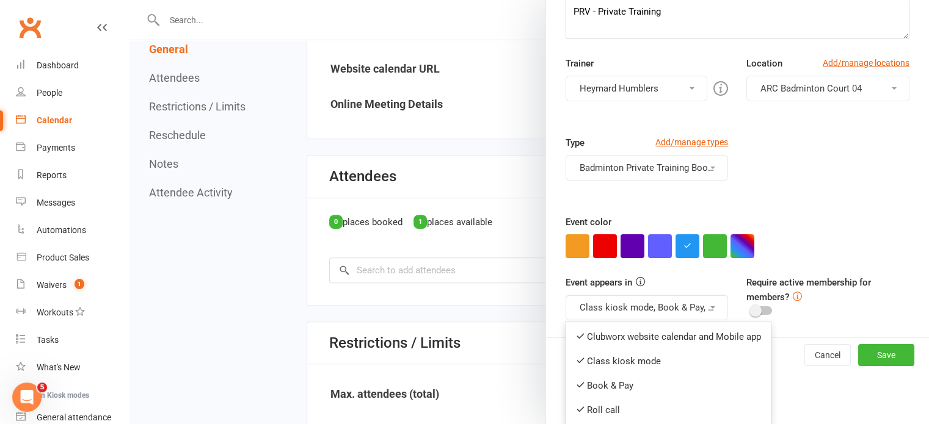
scroll to position [452, 0]
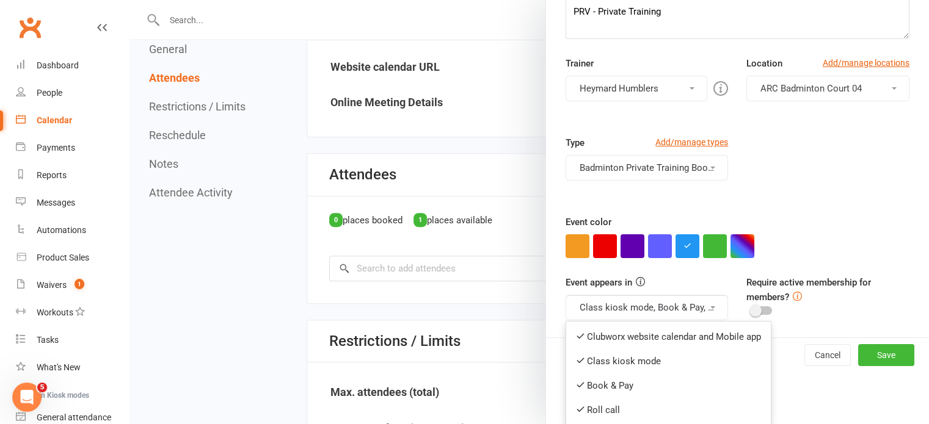
click at [787, 225] on div "Event color" at bounding box center [737, 236] width 344 height 43
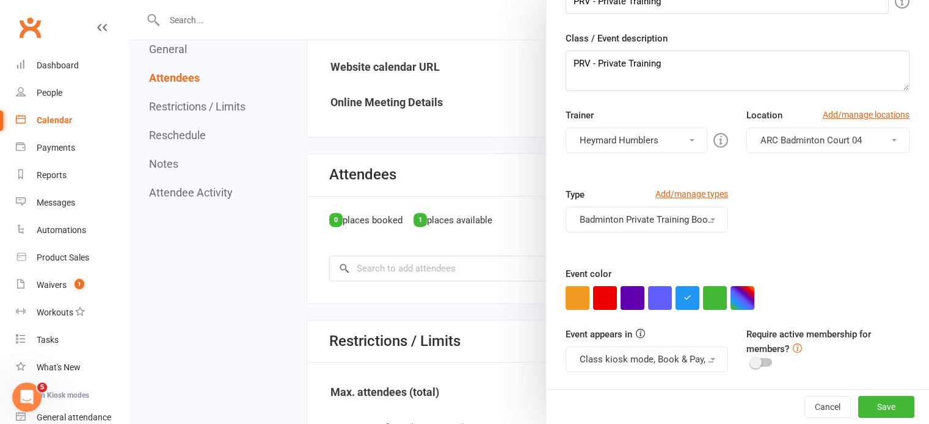
scroll to position [81, 0]
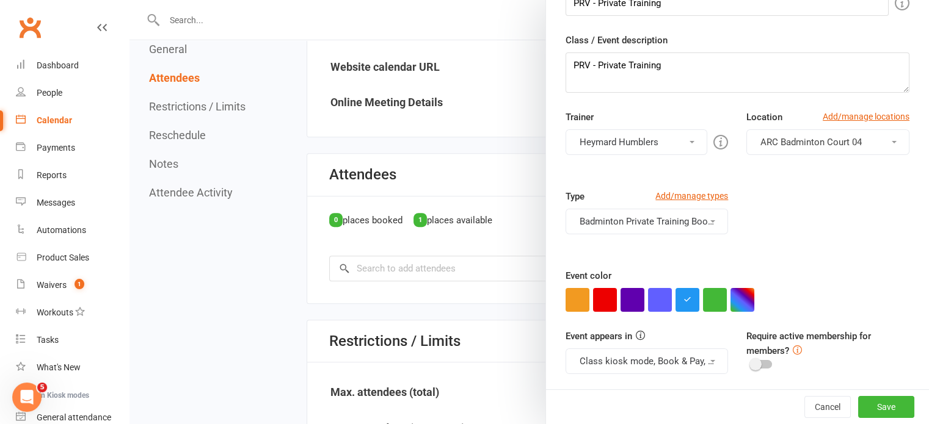
click at [660, 222] on button "Badminton Private Training Booking" at bounding box center [646, 222] width 163 height 26
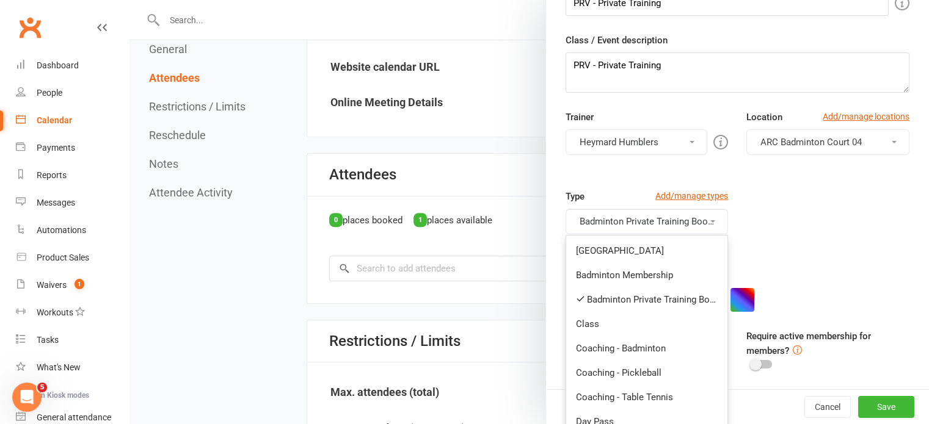
click at [801, 266] on div "Type Add/manage types Badminton Private Training Booking Badminton Court Reserv…" at bounding box center [737, 228] width 362 height 79
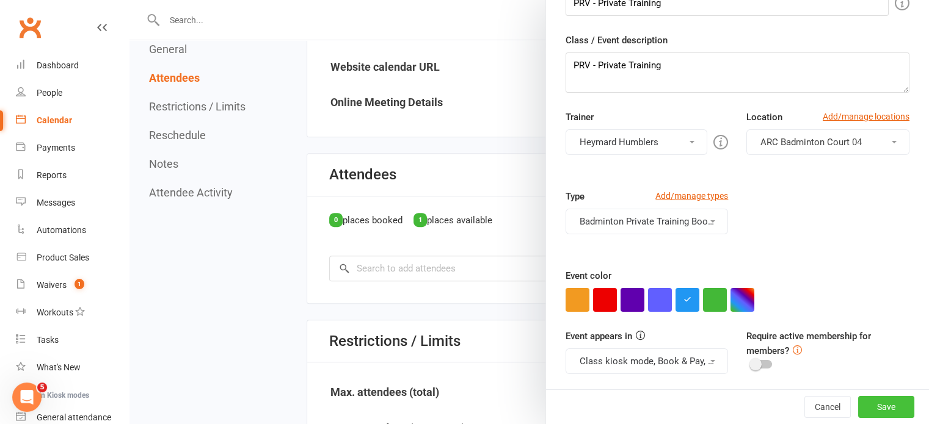
click at [863, 404] on button "Save" at bounding box center [886, 407] width 56 height 22
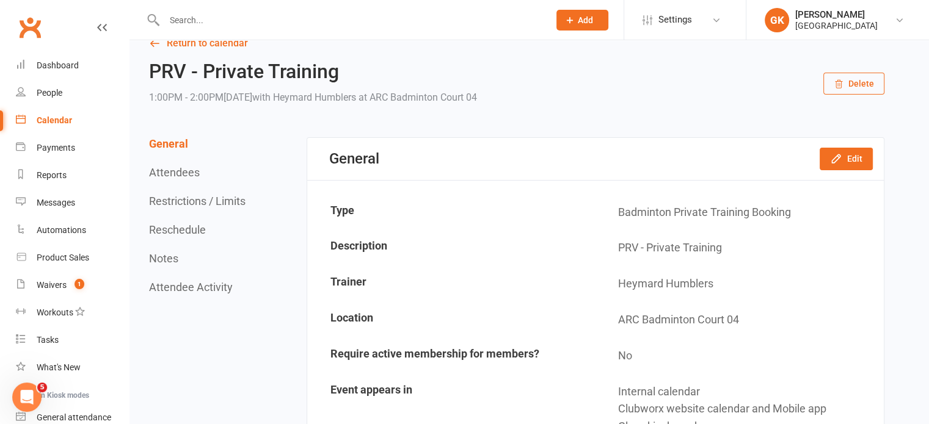
scroll to position [0, 0]
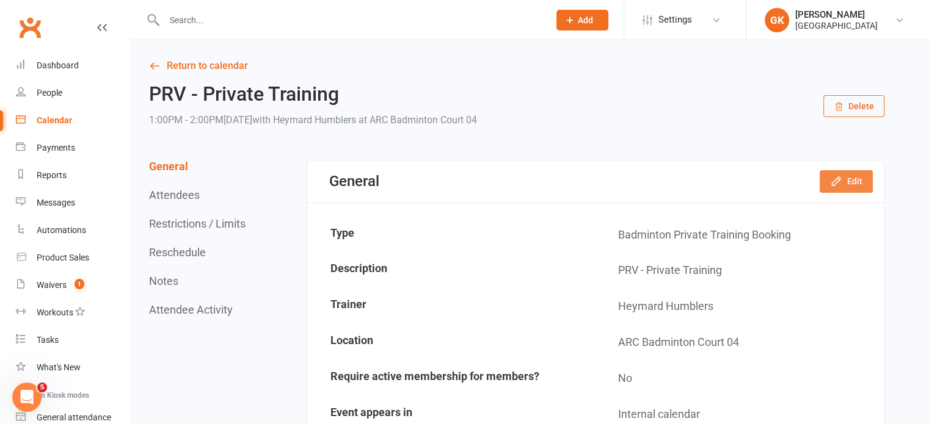
click at [832, 181] on icon "button" at bounding box center [836, 181] width 12 height 12
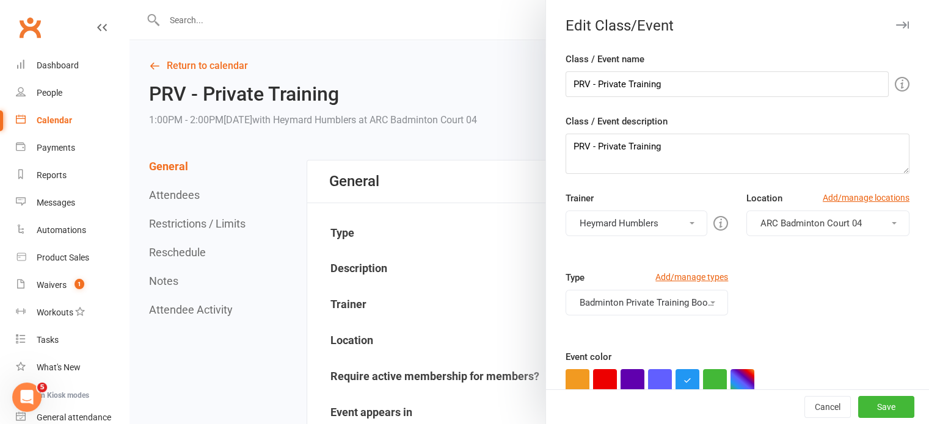
click at [476, 188] on div at bounding box center [528, 212] width 799 height 424
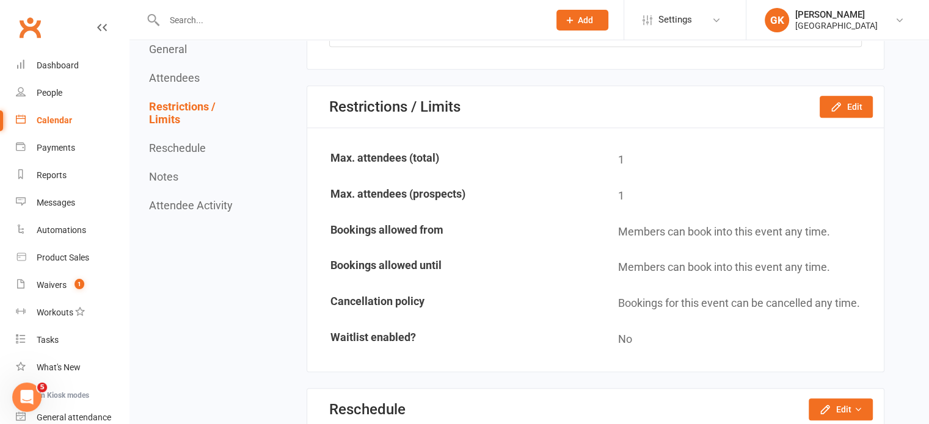
scroll to position [686, 0]
click at [832, 96] on button "Edit" at bounding box center [846, 107] width 53 height 22
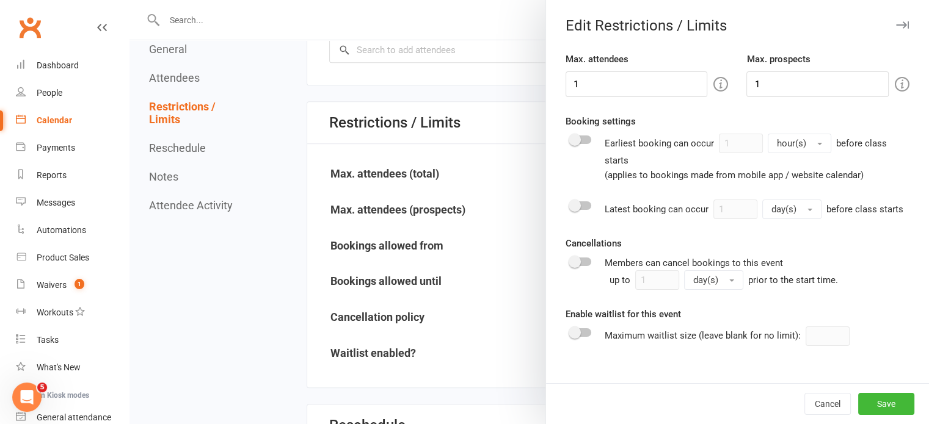
scroll to position [667, 0]
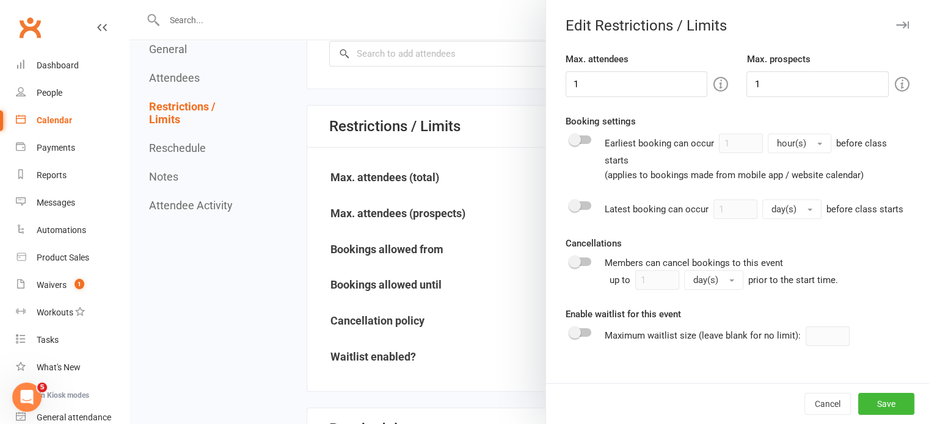
click at [580, 137] on div at bounding box center [580, 140] width 21 height 9
click at [570, 138] on input "checkbox" at bounding box center [570, 138] width 0 height 0
click at [743, 145] on input "1" at bounding box center [741, 144] width 44 height 20
drag, startPoint x: 741, startPoint y: 145, endPoint x: 702, endPoint y: 150, distance: 38.8
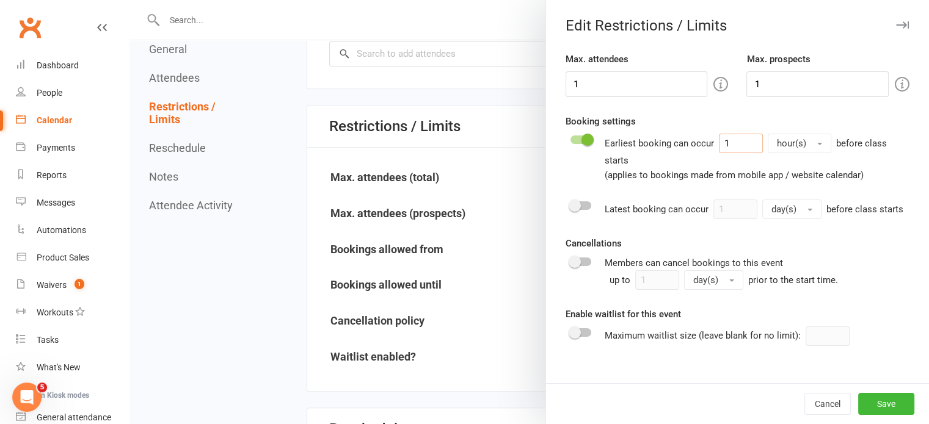
click at [702, 150] on div "Earliest booking can occur 1 hour(s) before class starts (applies to bookings m…" at bounding box center [757, 158] width 305 height 49
type input "2"
type input "6"
click at [572, 144] on switch at bounding box center [580, 158] width 31 height 49
click at [570, 142] on div at bounding box center [580, 140] width 21 height 9
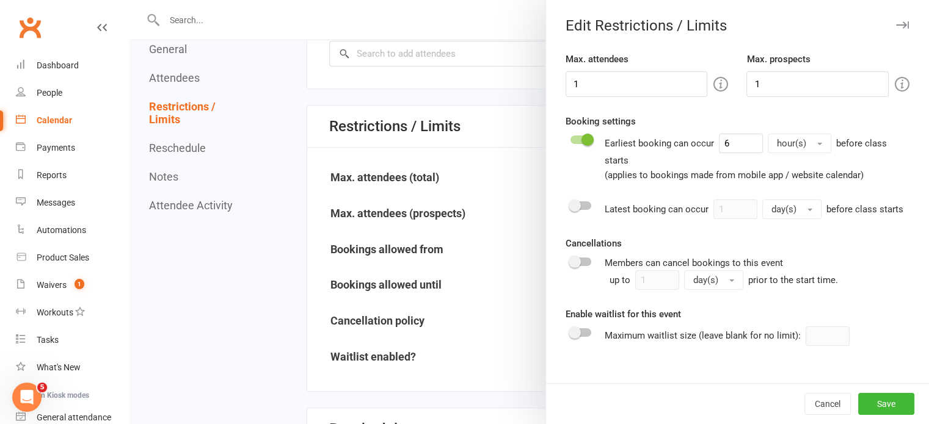
click at [570, 138] on input "checkbox" at bounding box center [570, 138] width 0 height 0
click at [884, 407] on button "Save" at bounding box center [886, 404] width 56 height 22
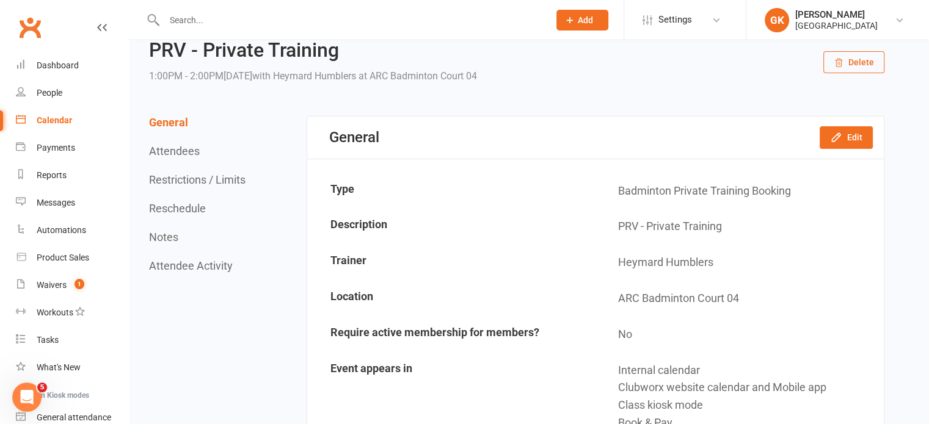
scroll to position [0, 0]
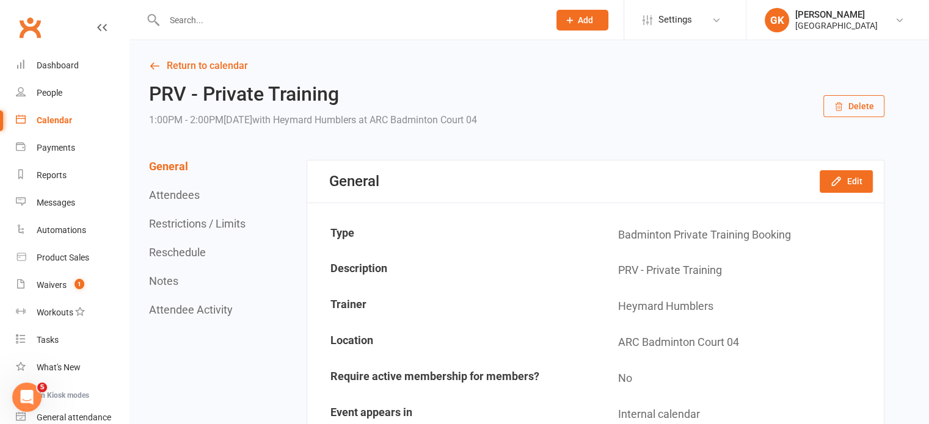
click at [867, 107] on button "Delete" at bounding box center [853, 106] width 61 height 22
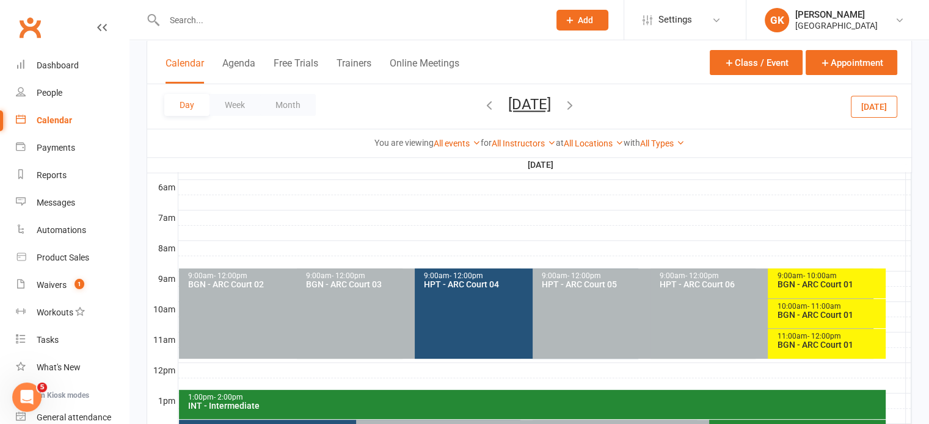
scroll to position [252, 0]
click at [482, 109] on icon "button" at bounding box center [488, 104] width 13 height 13
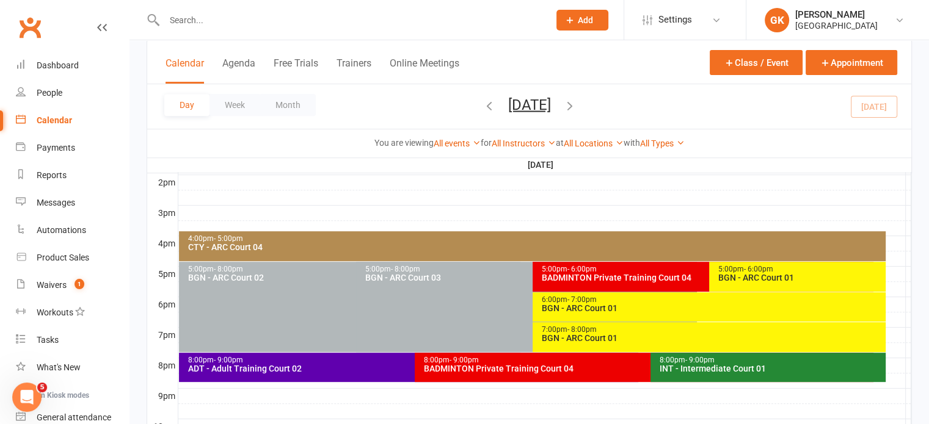
scroll to position [527, 0]
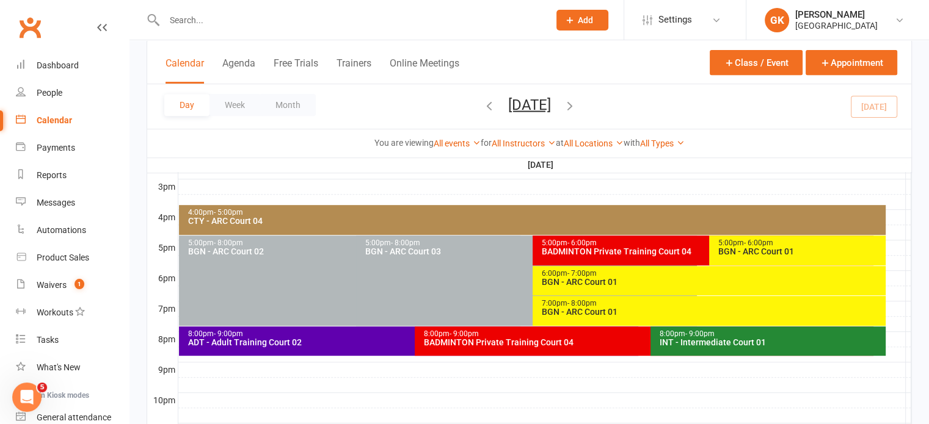
click at [642, 247] on div "BADMINTON Private Training Court 04" at bounding box center [706, 251] width 330 height 9
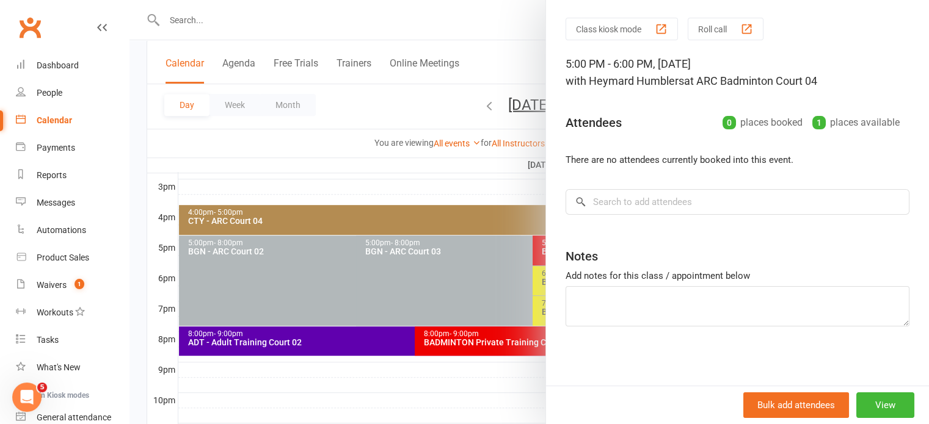
scroll to position [0, 0]
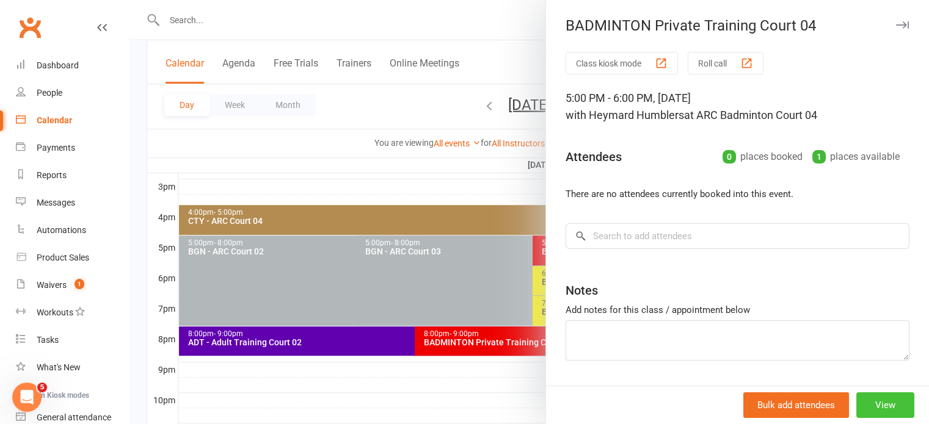
click at [856, 398] on button "View" at bounding box center [885, 406] width 58 height 26
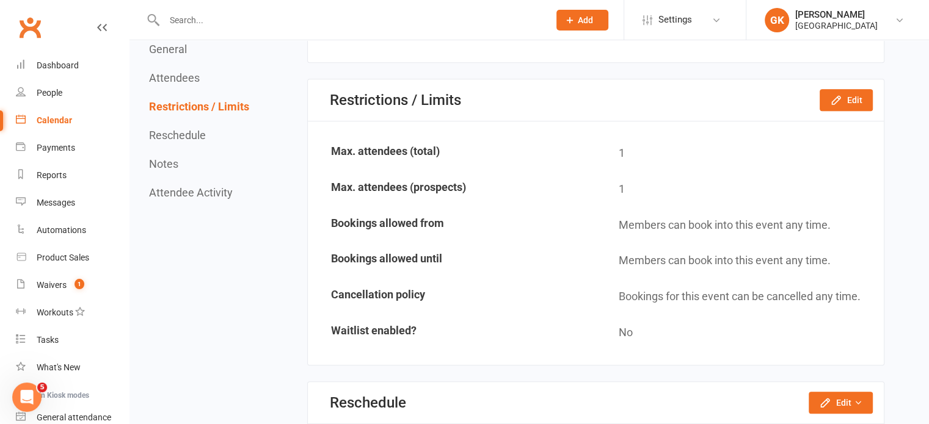
scroll to position [691, 0]
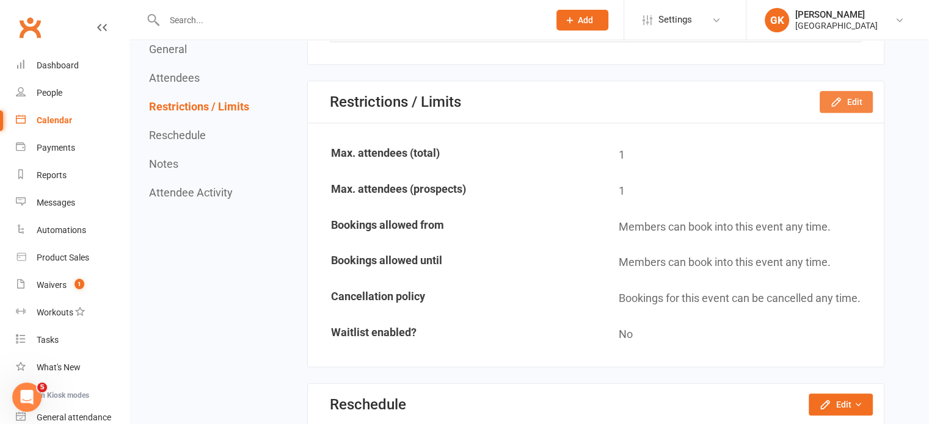
click at [851, 95] on button "Edit" at bounding box center [846, 102] width 53 height 22
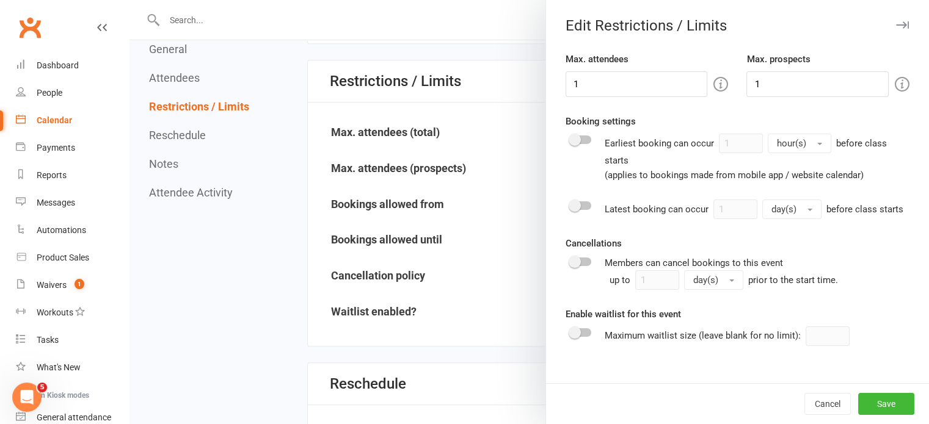
scroll to position [706, 0]
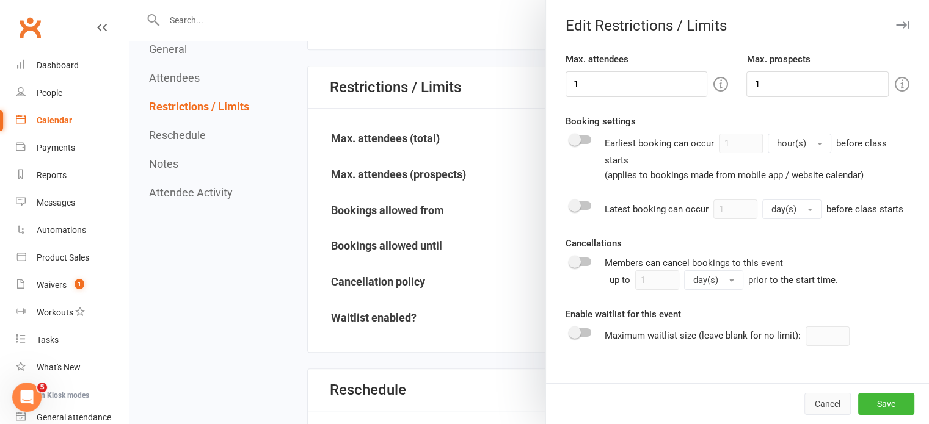
click at [814, 399] on button "Cancel" at bounding box center [827, 404] width 46 height 22
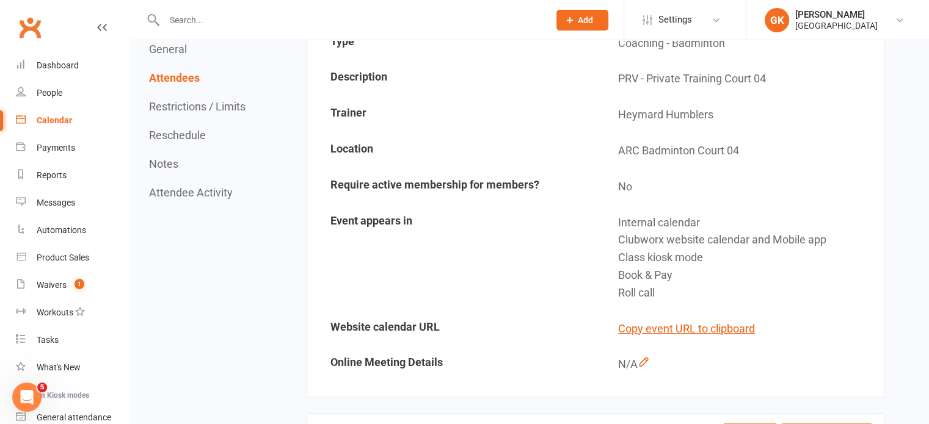
scroll to position [0, 0]
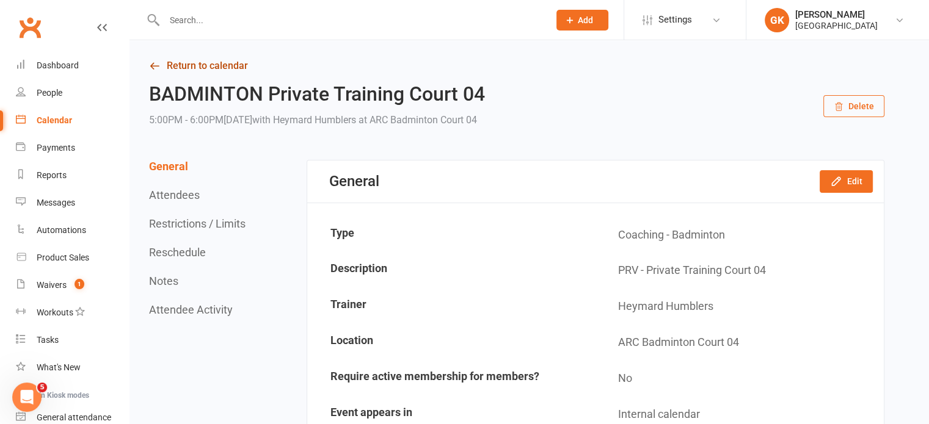
click at [227, 67] on link "Return to calendar" at bounding box center [516, 65] width 735 height 17
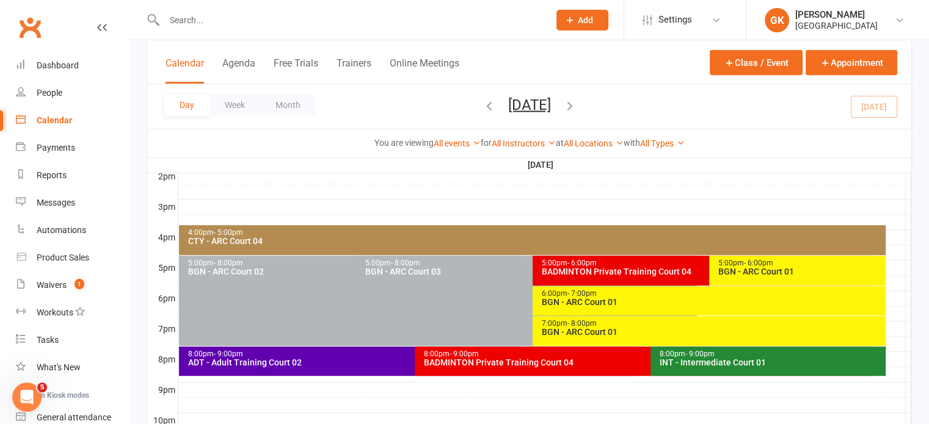
scroll to position [506, 0]
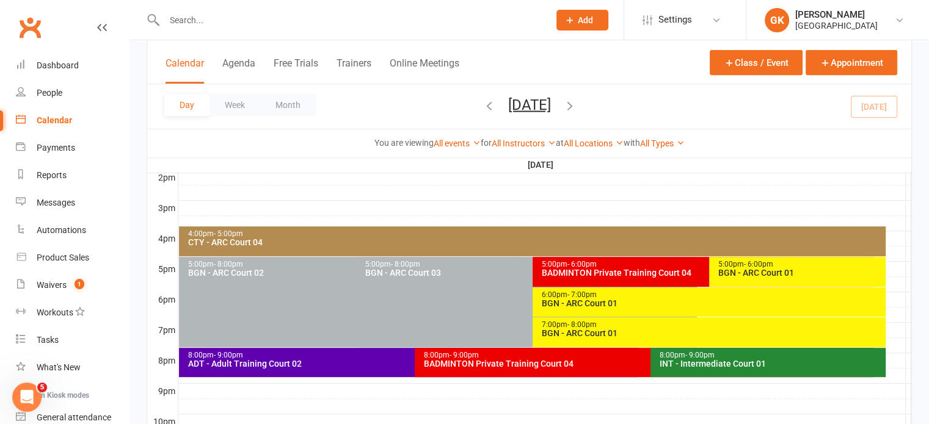
click at [576, 106] on icon "button" at bounding box center [569, 104] width 13 height 13
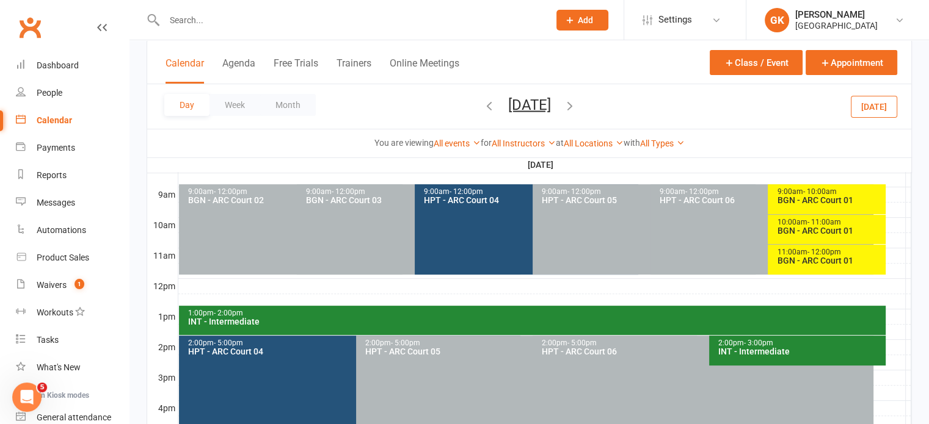
scroll to position [336, 0]
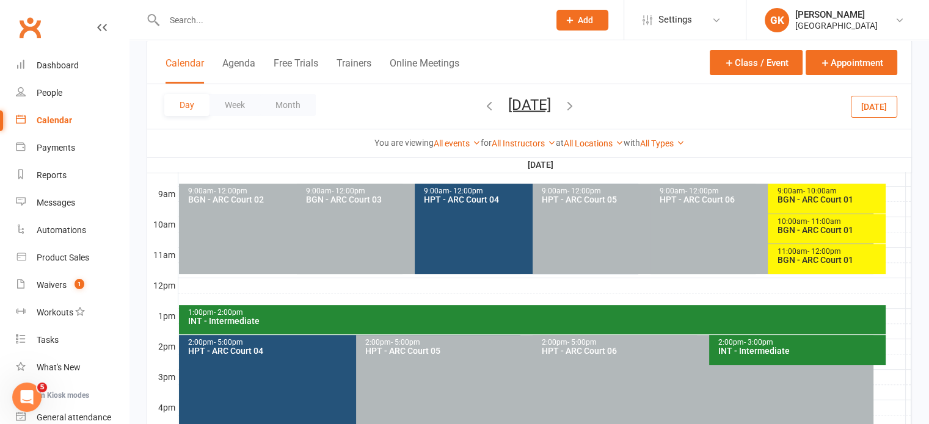
click at [340, 288] on div at bounding box center [544, 285] width 733 height 15
drag, startPoint x: 335, startPoint y: 266, endPoint x: 335, endPoint y: 277, distance: 11.6
click at [335, 277] on div "Add Appointment Add Event" at bounding box center [346, 267] width 88 height 40
click at [335, 278] on div at bounding box center [544, 285] width 733 height 15
click at [336, 261] on button "Add Event" at bounding box center [326, 264] width 41 height 15
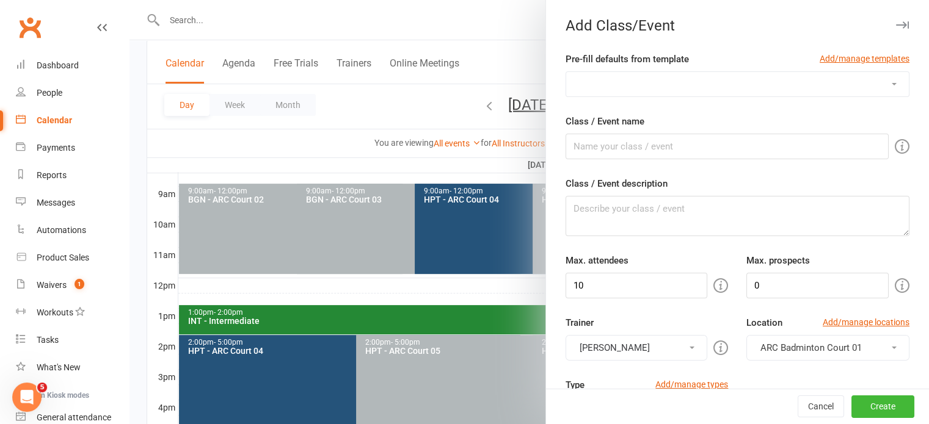
click at [642, 90] on select "Badminton Coaching - ADT - Adult Training Badminton Coaching - ADV - Advanced B…" at bounding box center [737, 84] width 343 height 24
select select "1181"
click at [566, 72] on select "Badminton Coaching - ADT - Adult Training Badminton Coaching - ADV - Advanced B…" at bounding box center [737, 84] width 343 height 24
type input "PRV - Private Training"
type textarea "PRV - Private Training"
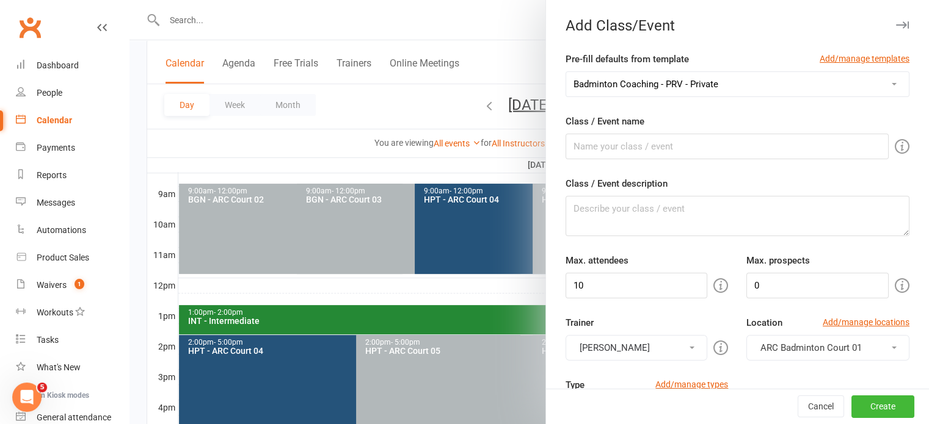
type input "1"
click at [730, 81] on select "Badminton Coaching - ADT - Adult Training Badminton Coaching - ADV - Advanced B…" at bounding box center [737, 84] width 343 height 24
click at [694, 134] on input "PRV - Private Training" at bounding box center [726, 147] width 323 height 26
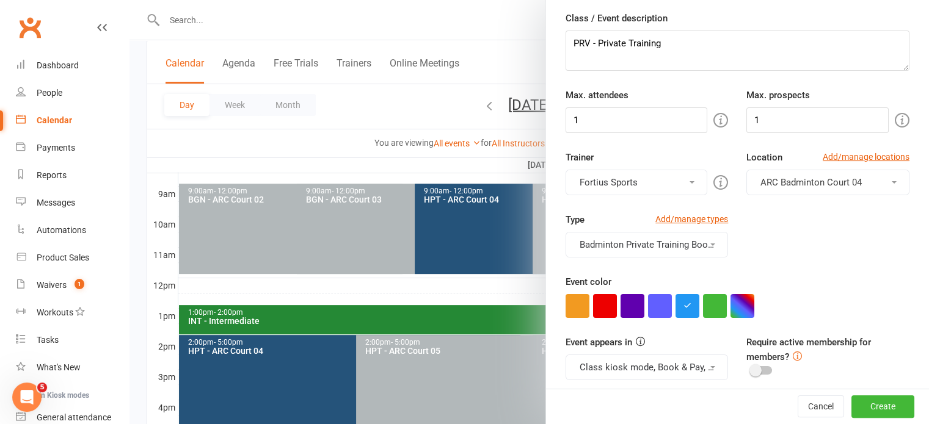
scroll to position [165, 0]
click at [620, 242] on button "Badminton Private Training Booking" at bounding box center [646, 246] width 163 height 26
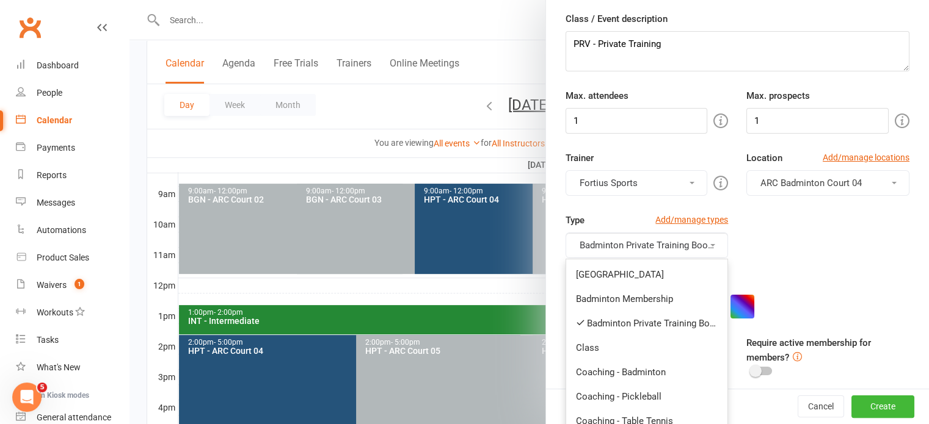
click at [765, 217] on div "Type Add/manage types Badminton Private Training Booking Badminton Court Reserv…" at bounding box center [737, 244] width 362 height 62
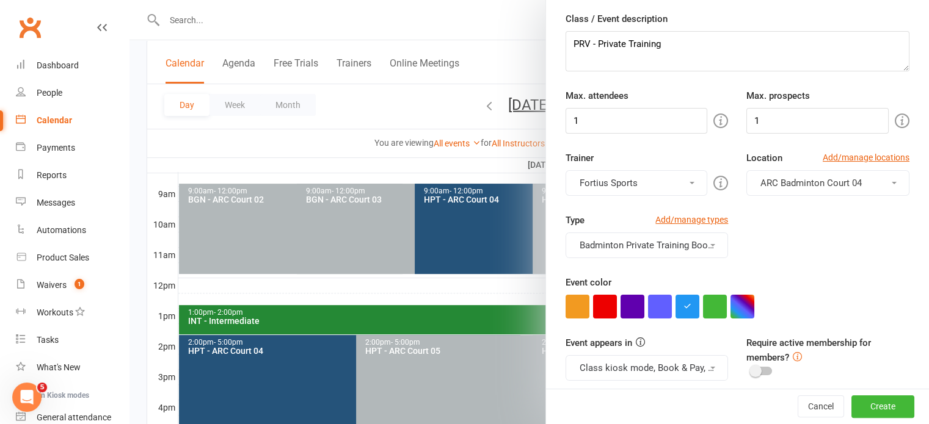
click at [650, 176] on button "Fortius Sports" at bounding box center [636, 183] width 142 height 26
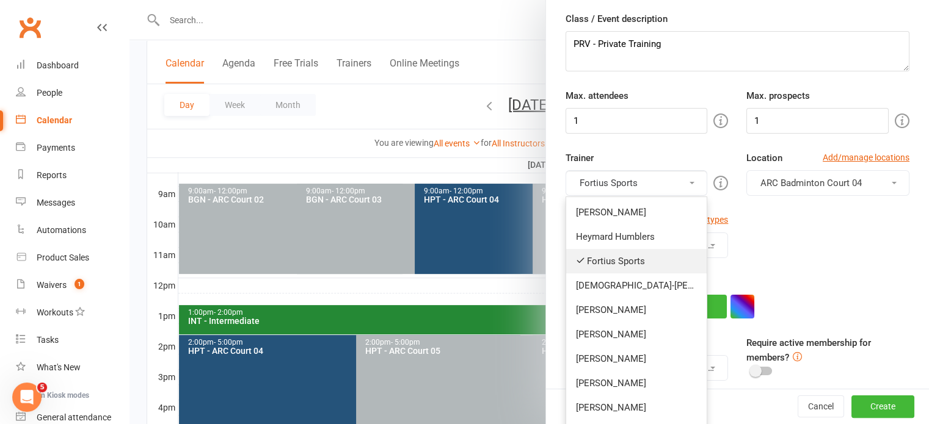
click at [583, 251] on link "Fortius Sports" at bounding box center [636, 261] width 141 height 24
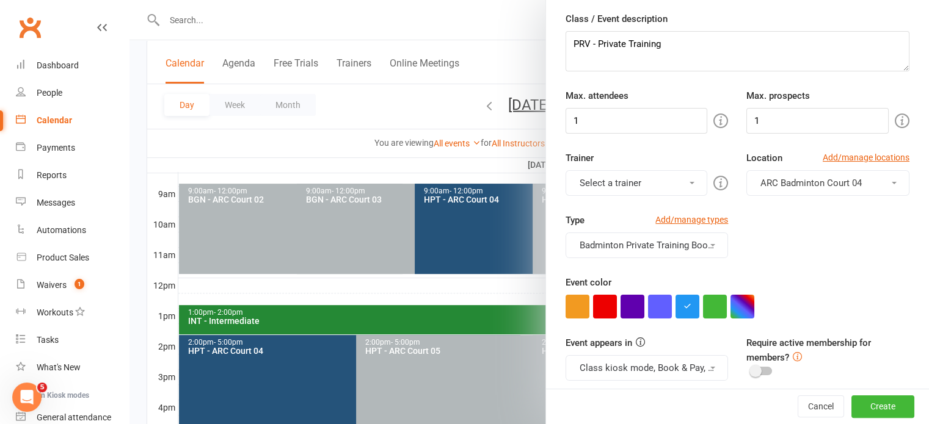
click at [614, 187] on button "Select a trainer" at bounding box center [636, 183] width 142 height 26
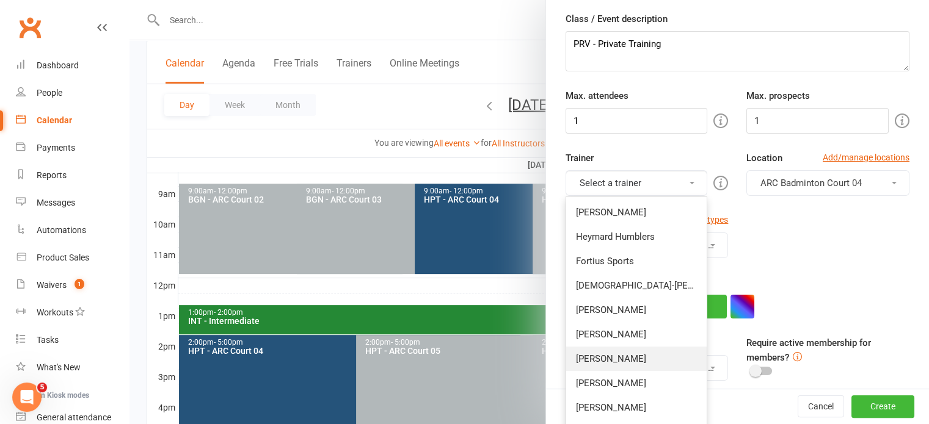
click at [581, 362] on link "[PERSON_NAME]" at bounding box center [636, 359] width 141 height 24
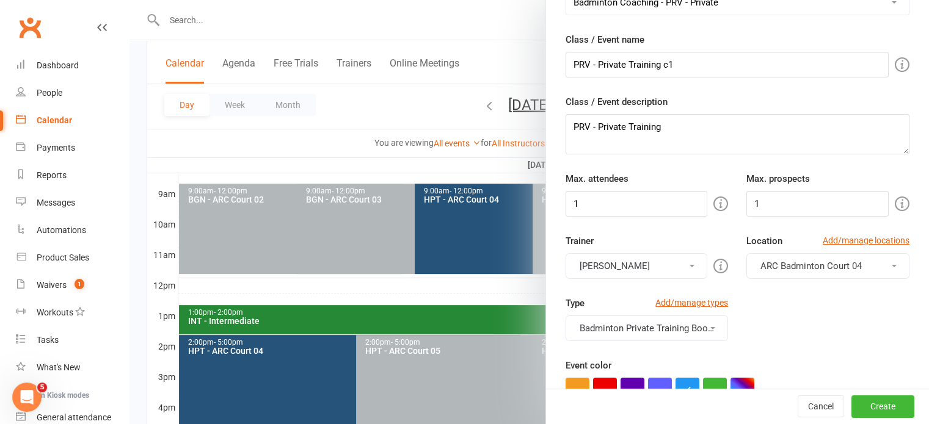
scroll to position [0, 0]
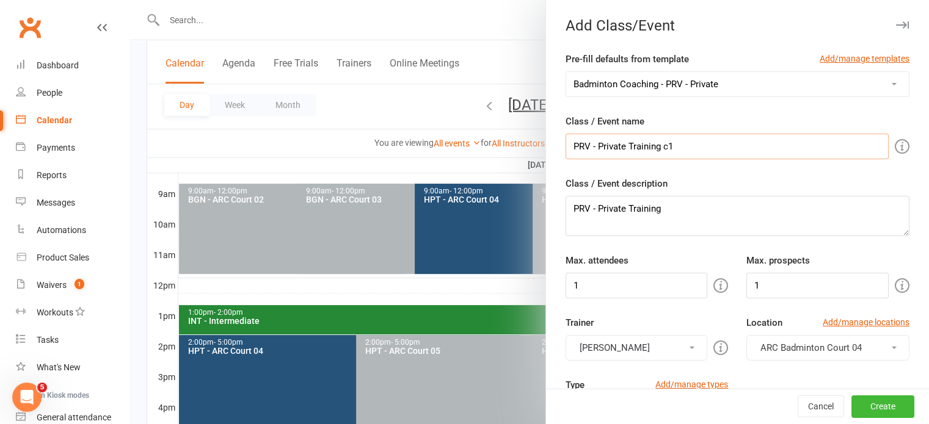
click at [711, 147] on input "PRV - Private Training c1" at bounding box center [726, 147] width 323 height 26
type input "PRV - Private Training c1 sid"
click at [680, 203] on textarea "PRV - Private Training" at bounding box center [737, 216] width 344 height 40
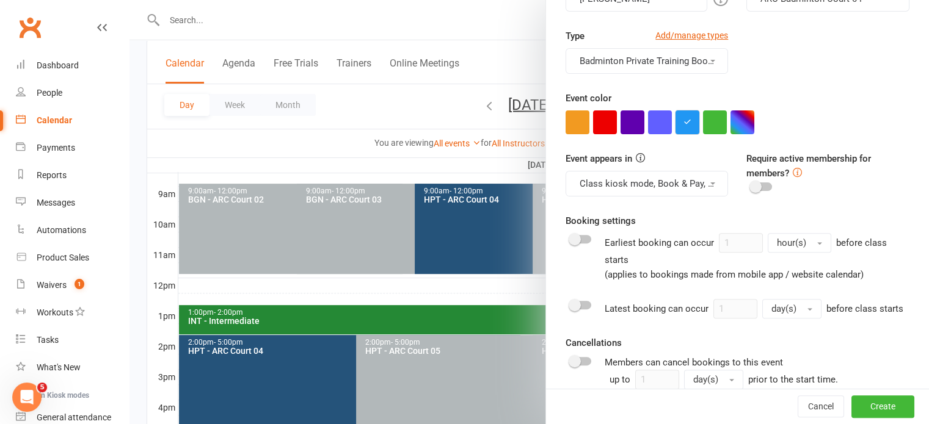
scroll to position [349, 0]
type textarea "PRV - Private Training sid"
click at [601, 123] on button "button" at bounding box center [605, 123] width 24 height 24
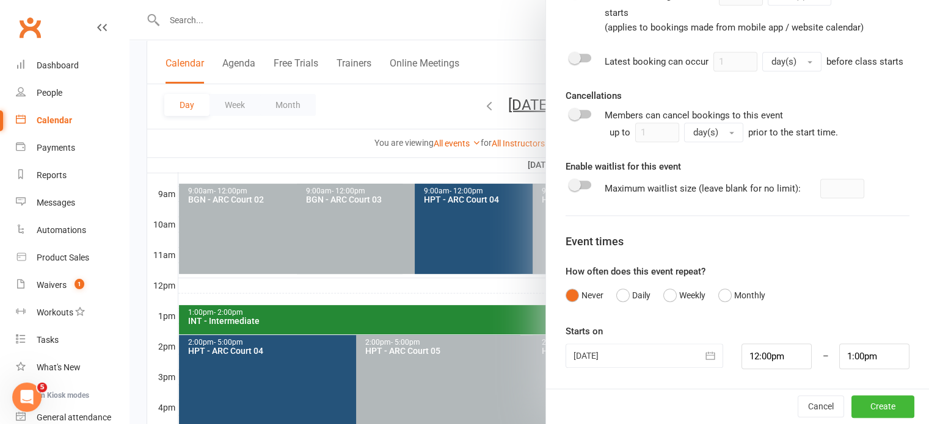
scroll to position [430, 0]
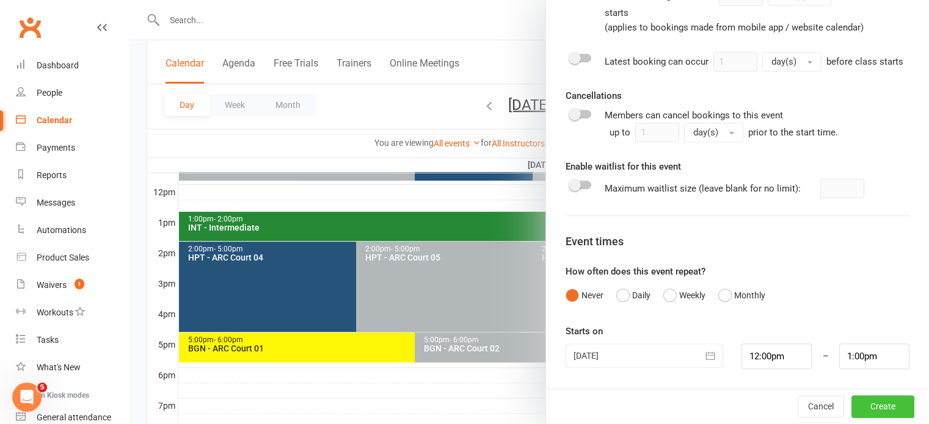
click at [868, 412] on button "Create" at bounding box center [882, 407] width 63 height 22
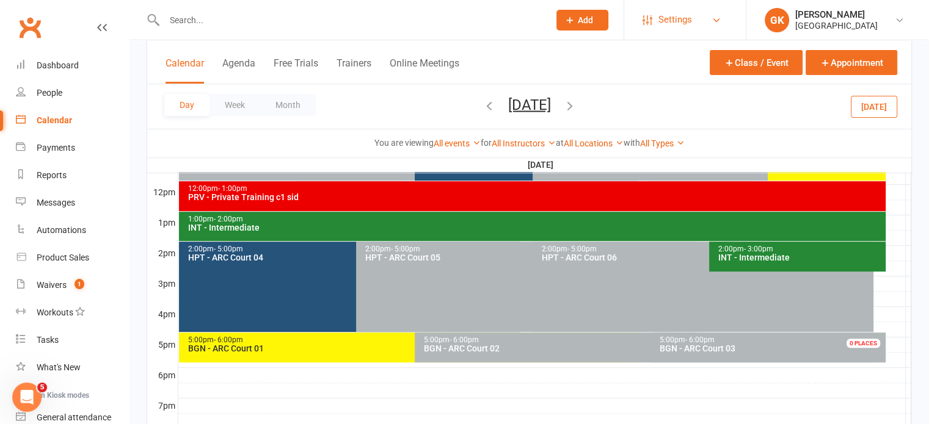
click at [685, 21] on span "Settings" at bounding box center [675, 19] width 34 height 27
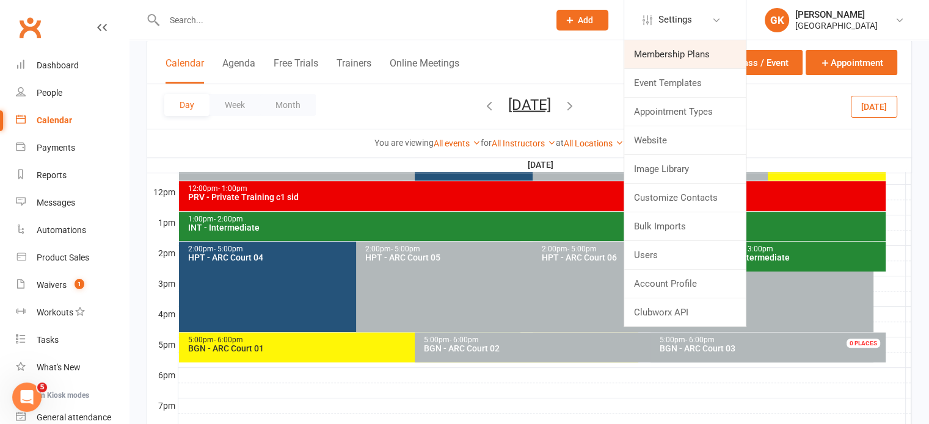
click at [683, 60] on link "Membership Plans" at bounding box center [685, 54] width 122 height 28
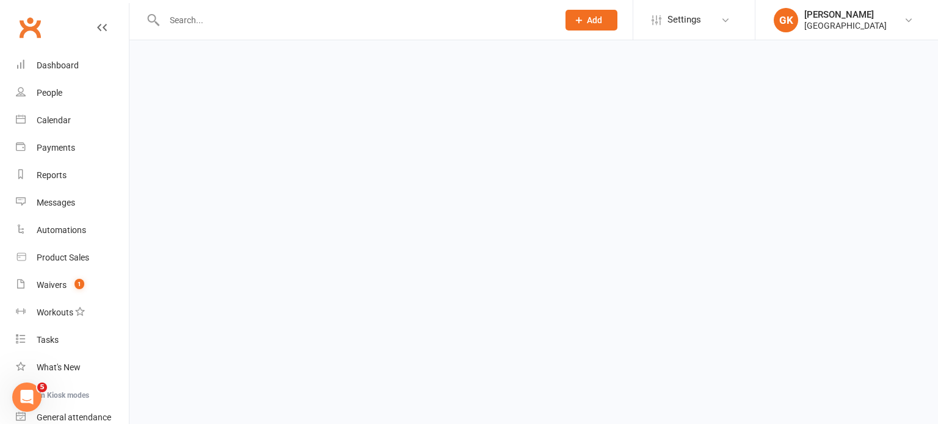
select select "100"
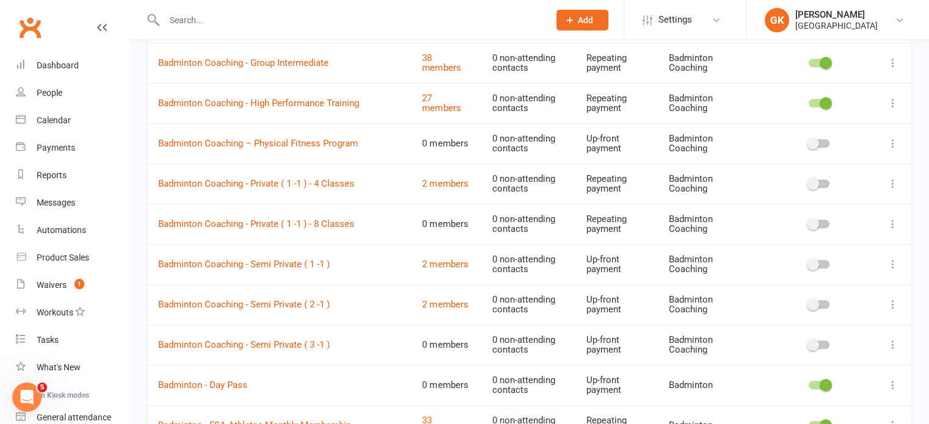
scroll to position [936, 0]
click at [347, 284] on td "Badminton Coaching - Semi Private ( 2 -1 )" at bounding box center [279, 304] width 264 height 40
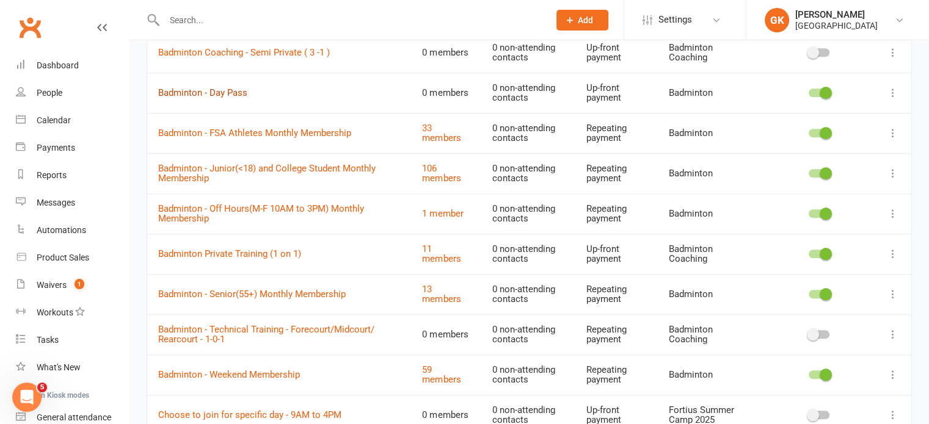
scroll to position [1380, 0]
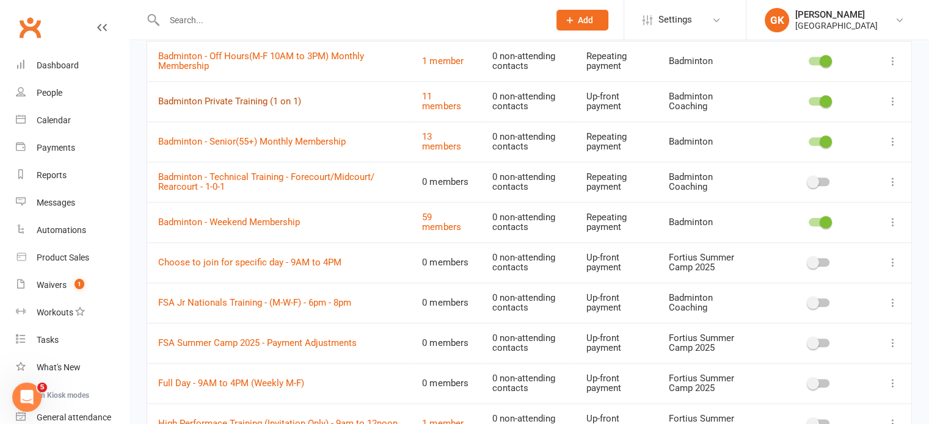
click at [269, 97] on link "Badminton Private Training (1 on 1)" at bounding box center [229, 101] width 143 height 11
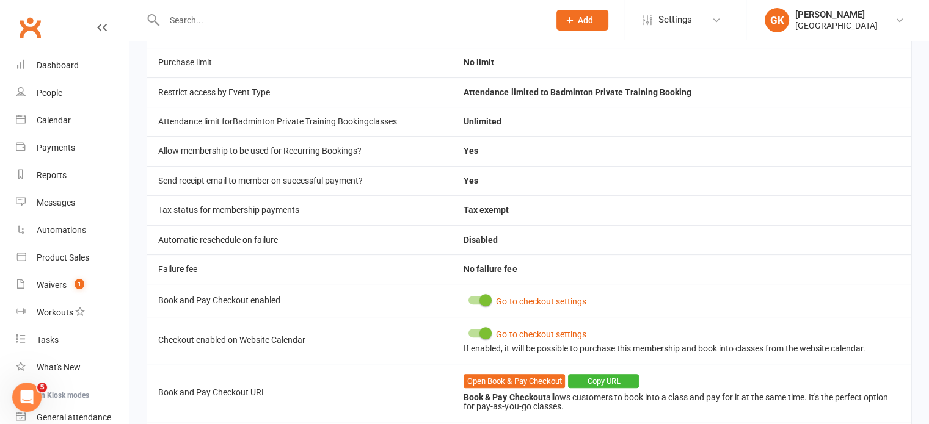
scroll to position [547, 0]
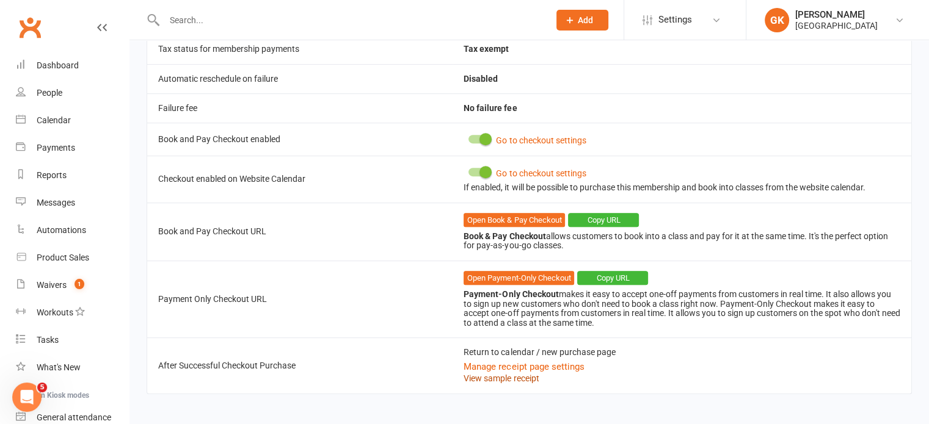
click at [470, 377] on link "View sample receipt" at bounding box center [501, 379] width 75 height 10
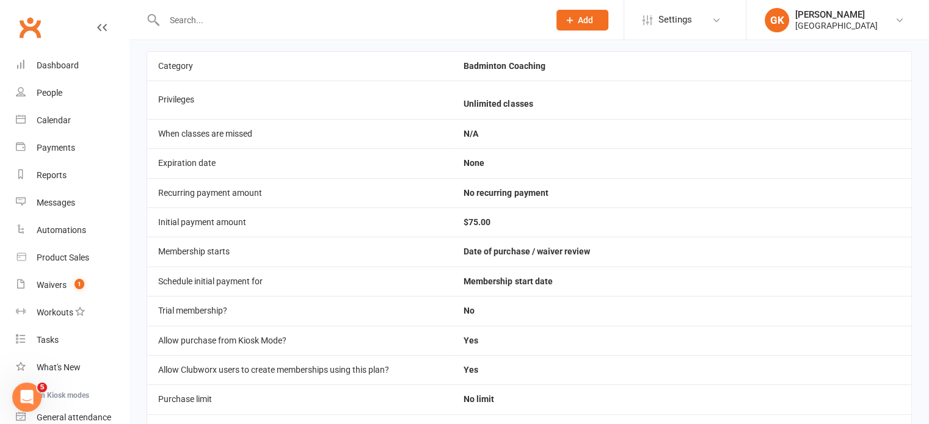
scroll to position [0, 0]
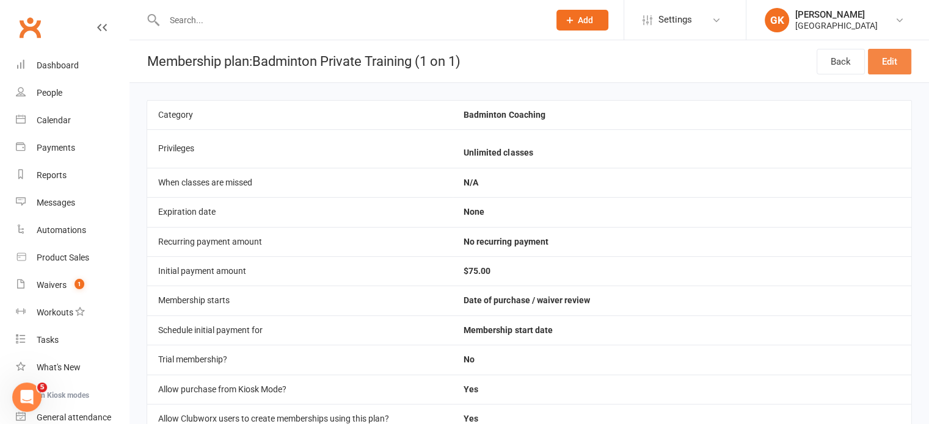
click at [890, 58] on link "Edit" at bounding box center [889, 62] width 43 height 26
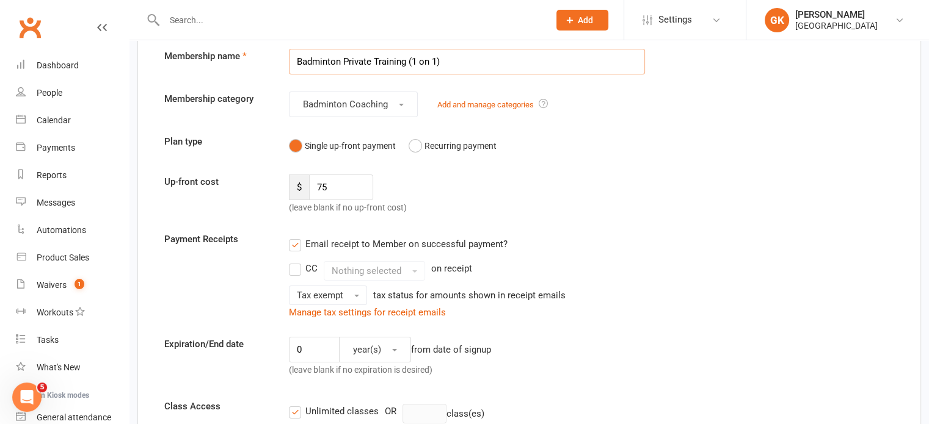
scroll to position [63, 0]
click at [397, 107] on button "Badminton Coaching" at bounding box center [353, 104] width 129 height 26
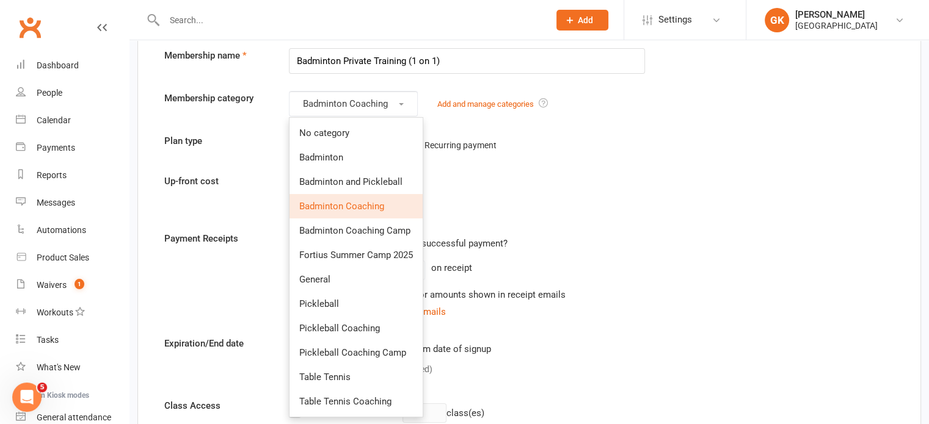
click at [526, 184] on div "Up-front cost $ 75 (leave blank if no up-front cost)" at bounding box center [529, 194] width 748 height 40
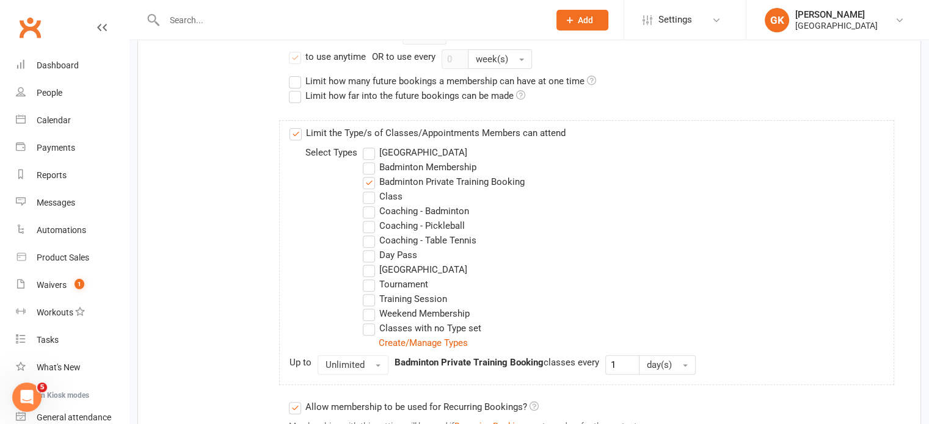
scroll to position [442, 0]
click at [437, 338] on link "Create/Manage Types" at bounding box center [423, 342] width 89 height 11
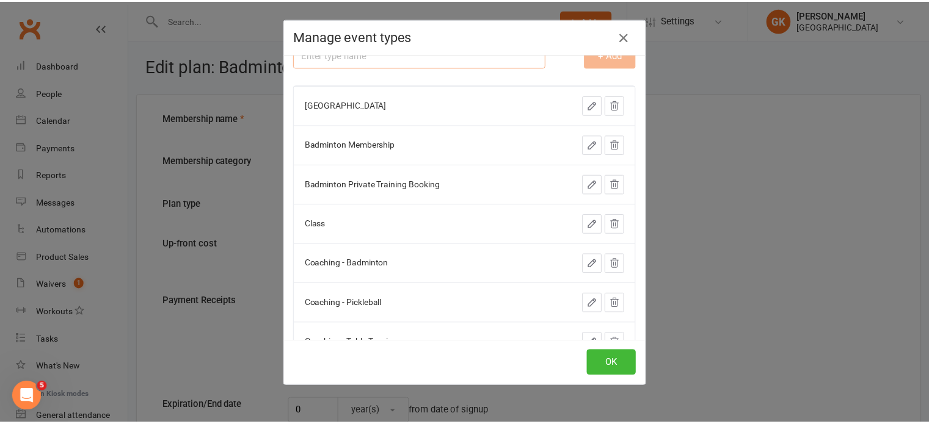
scroll to position [0, 0]
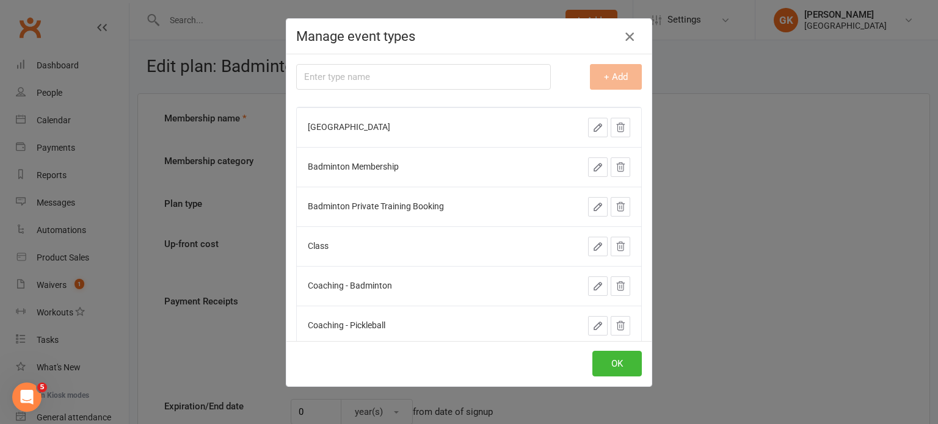
click at [624, 35] on icon "button" at bounding box center [629, 36] width 15 height 15
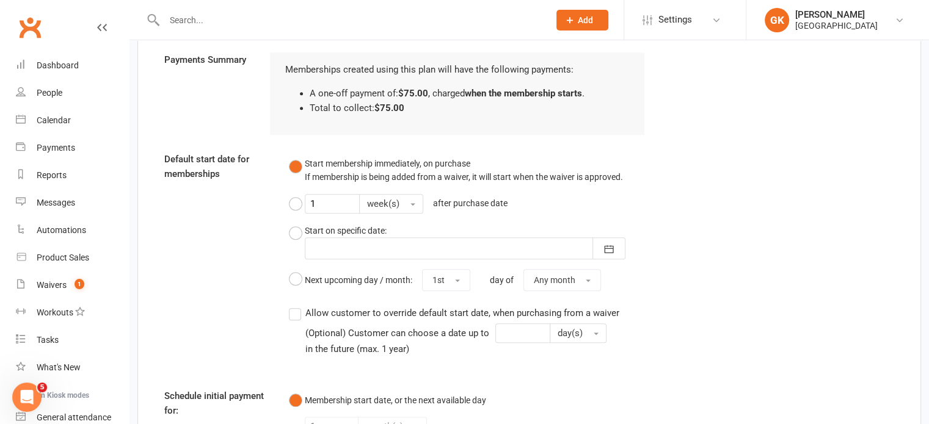
scroll to position [1126, 0]
click at [368, 324] on div "(Optional) Customer can choose a date up to day(s) in the future (max. 1 year)" at bounding box center [465, 339] width 320 height 31
click at [297, 306] on input "Allow customer to override default start date, when purchasing from a waiver (O…" at bounding box center [293, 306] width 8 height 0
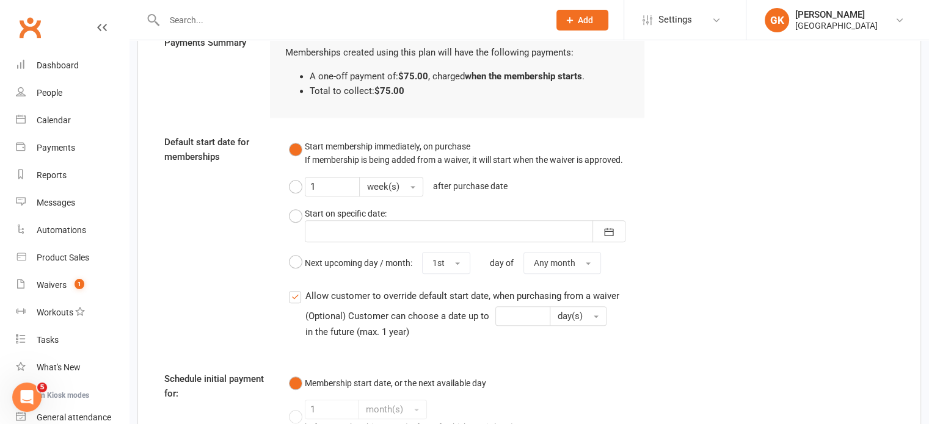
scroll to position [1304, 0]
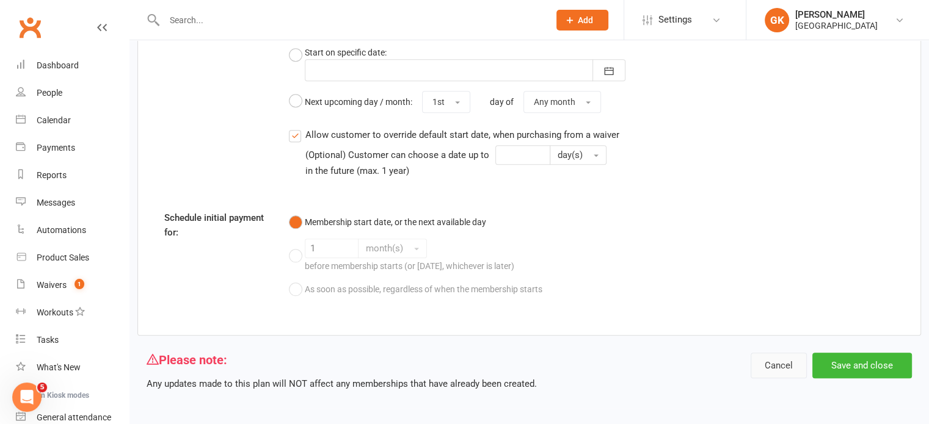
click at [798, 363] on button "Cancel" at bounding box center [779, 366] width 56 height 26
select select "100"
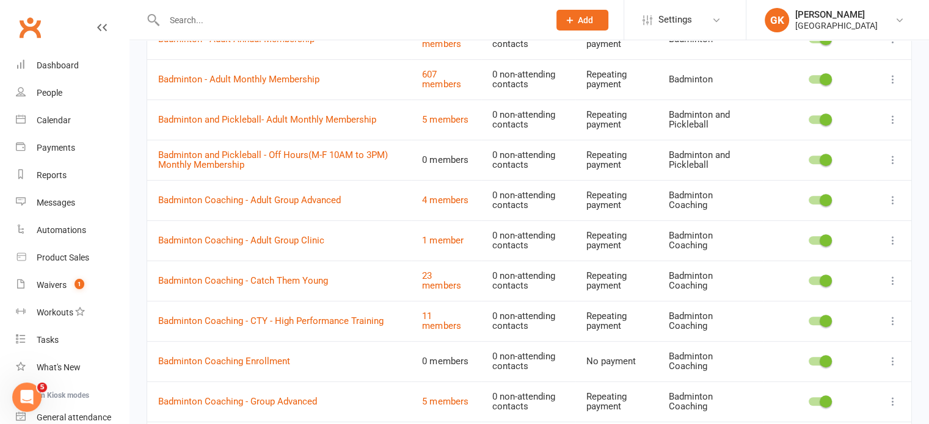
scroll to position [605, 0]
